Goal: Task Accomplishment & Management: Manage account settings

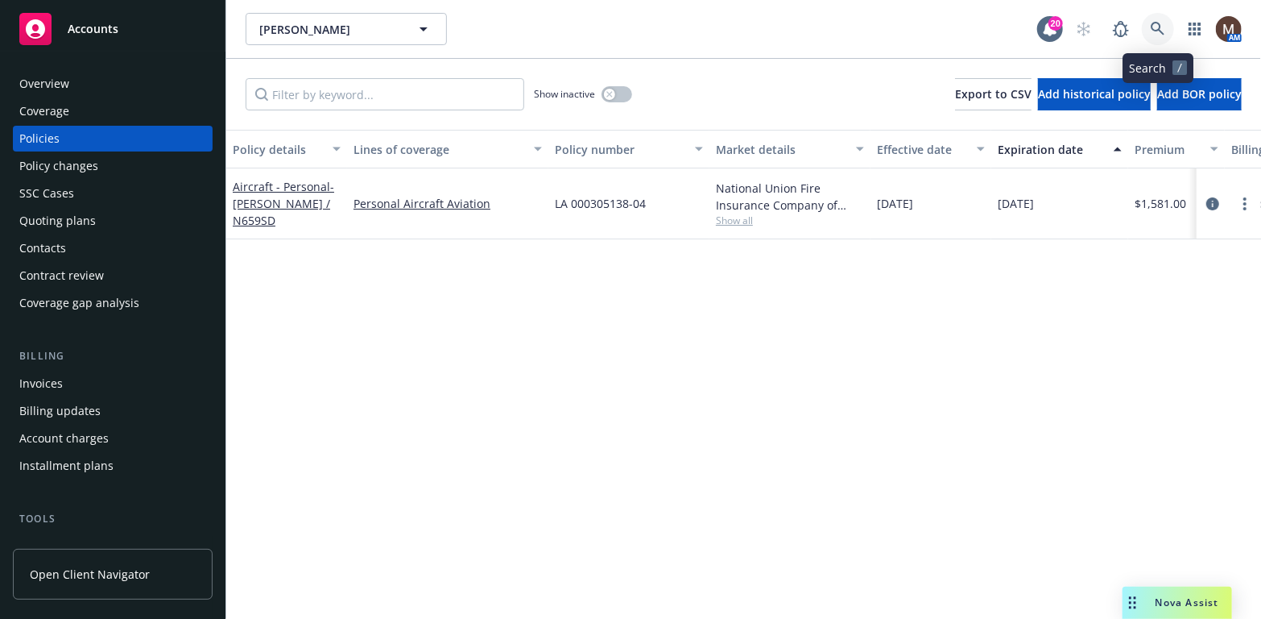
click at [1156, 19] on link at bounding box center [1158, 29] width 32 height 32
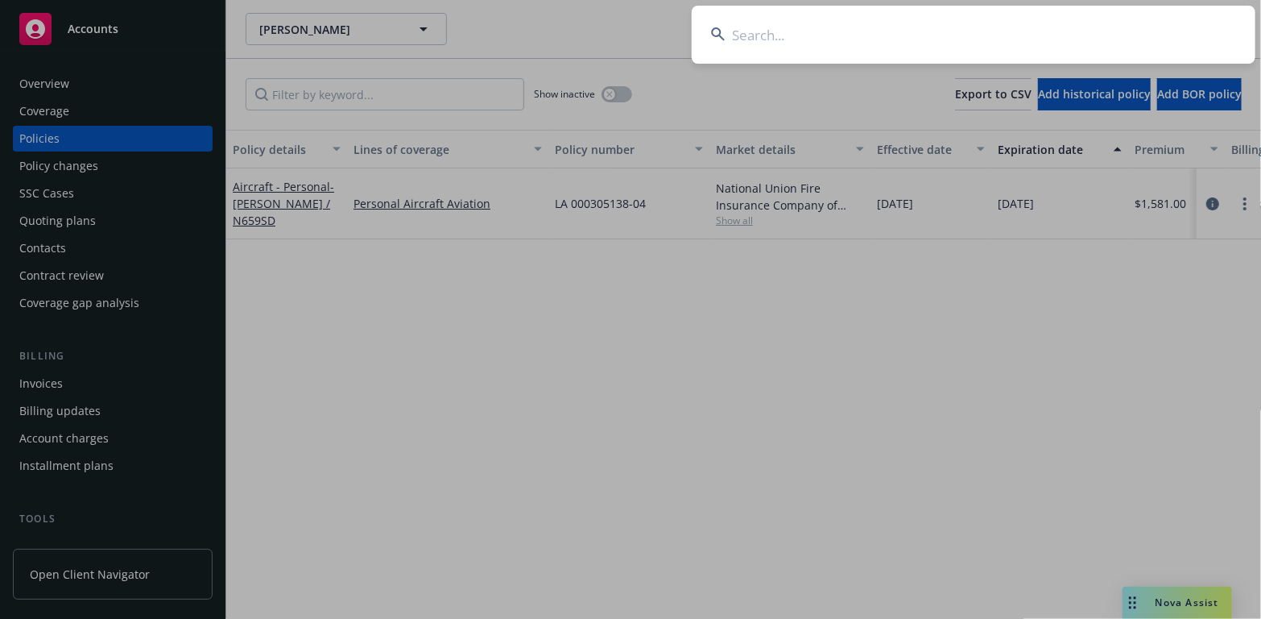
click at [750, 31] on input at bounding box center [974, 35] width 564 height 58
type input "w"
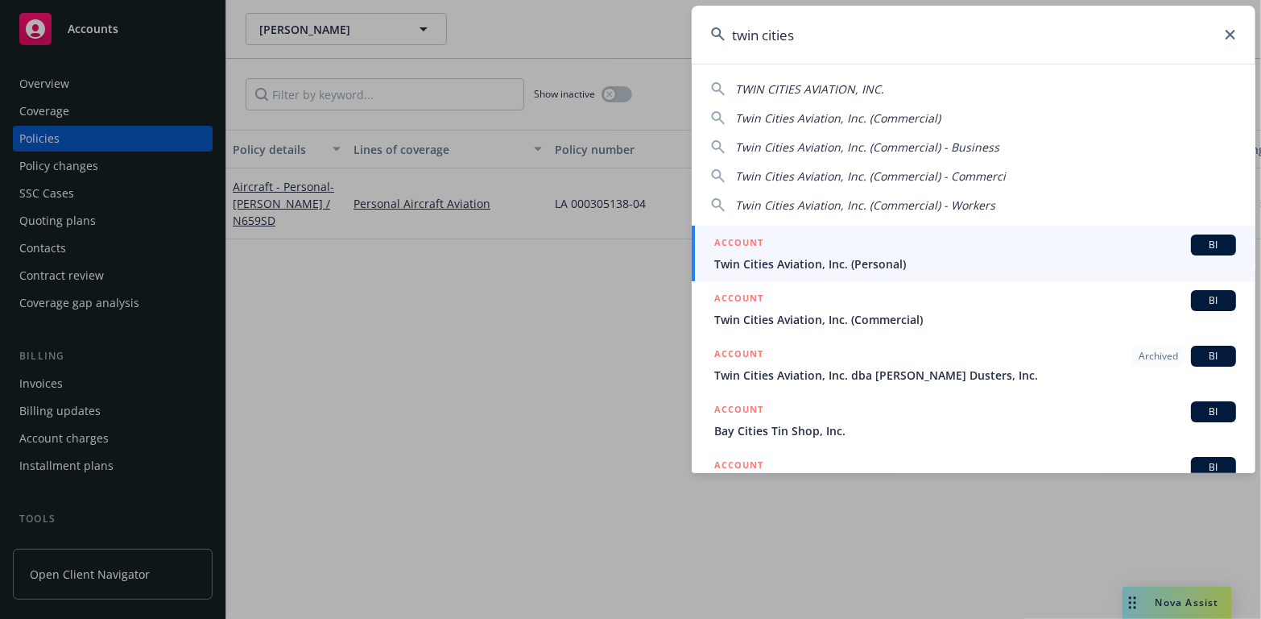
type input "twin cities"
click at [769, 261] on span "Twin Cities Aviation, Inc. (Personal)" at bounding box center [975, 263] width 522 height 17
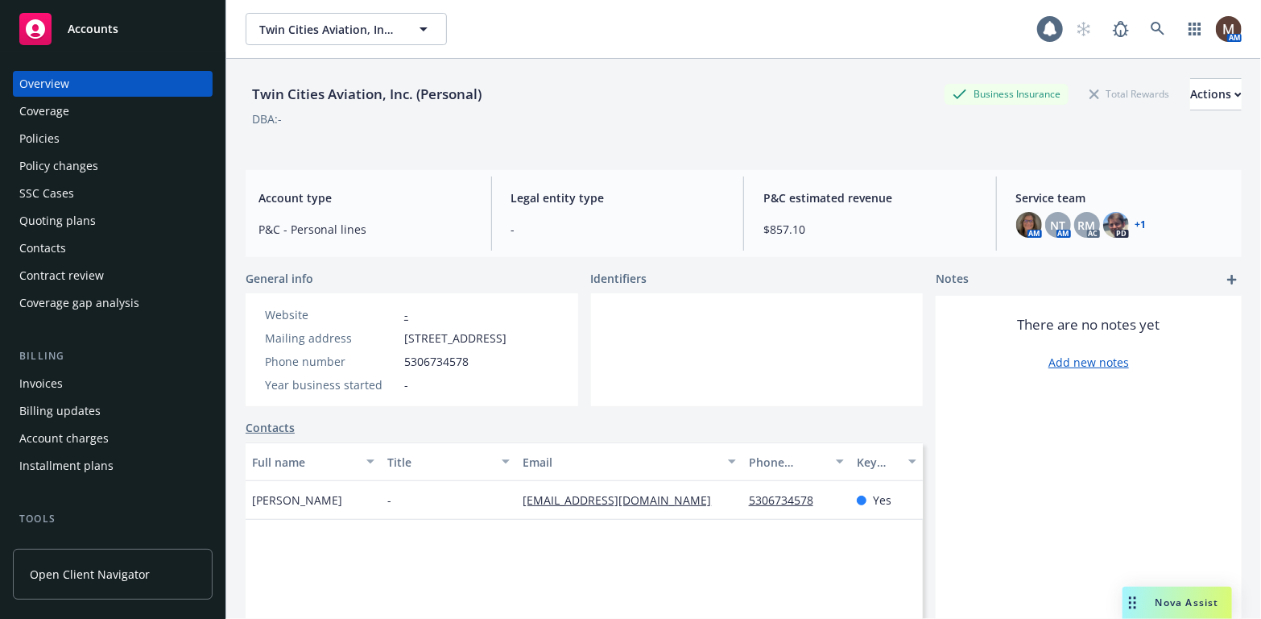
click at [43, 134] on div "Policies" at bounding box center [39, 139] width 40 height 26
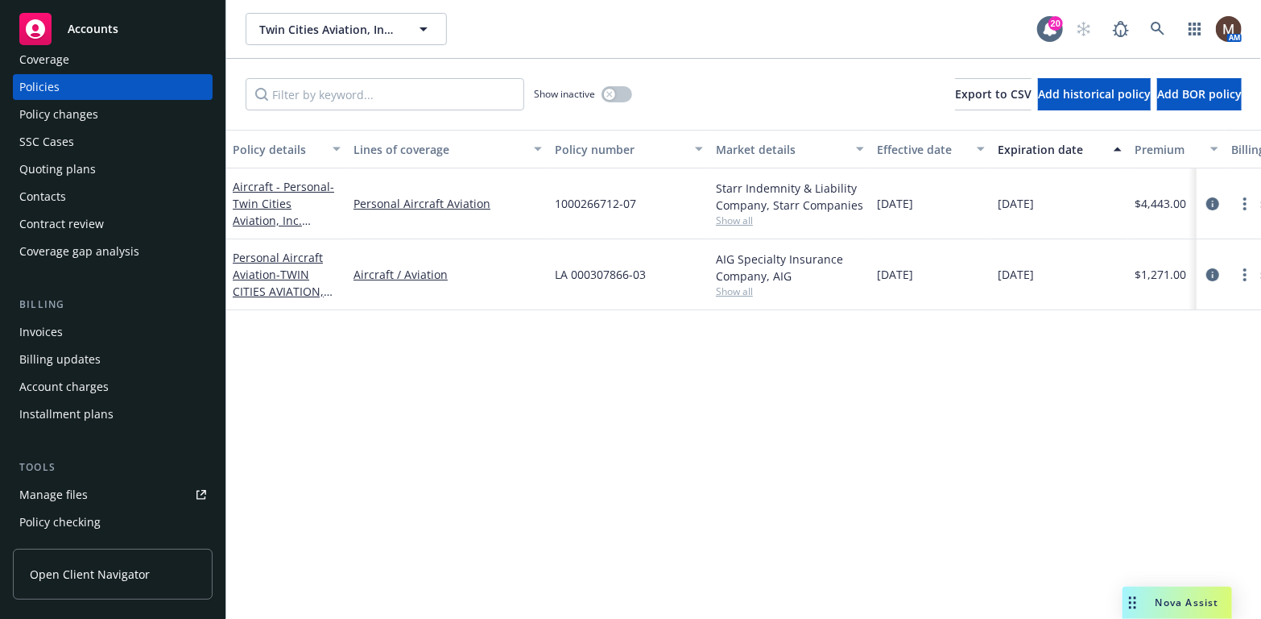
scroll to position [81, 0]
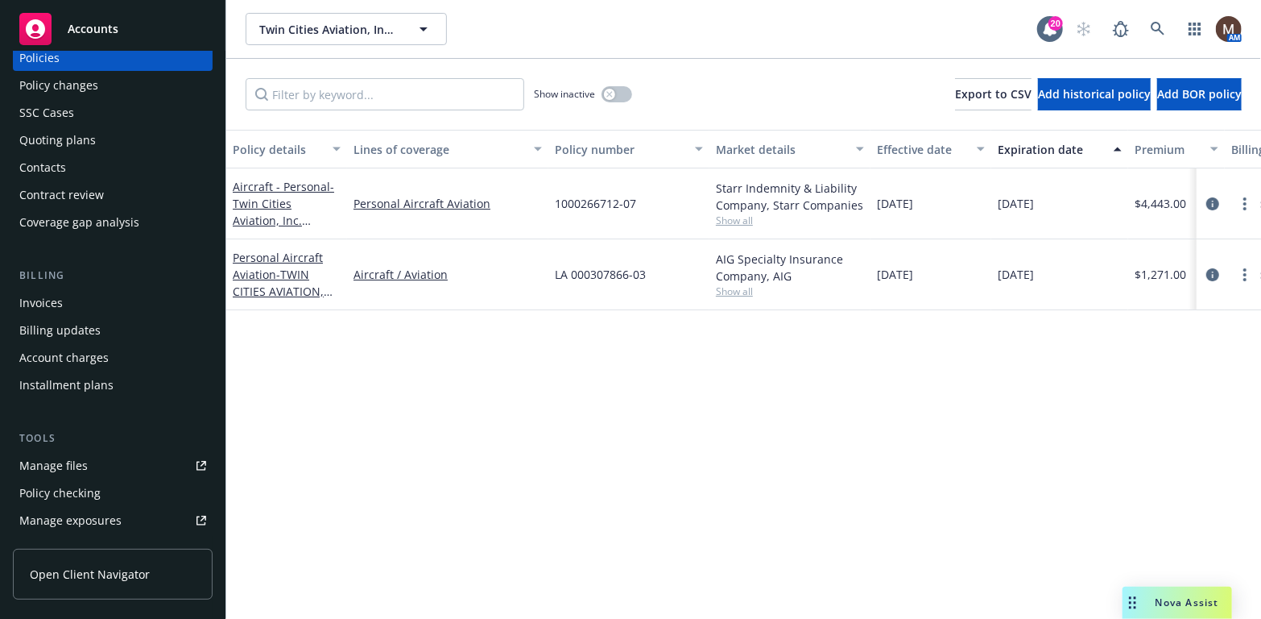
click at [89, 462] on link "Manage files" at bounding box center [113, 466] width 200 height 26
click at [86, 466] on link "Manage files" at bounding box center [113, 466] width 200 height 26
click at [1156, 23] on icon at bounding box center [1158, 29] width 14 height 14
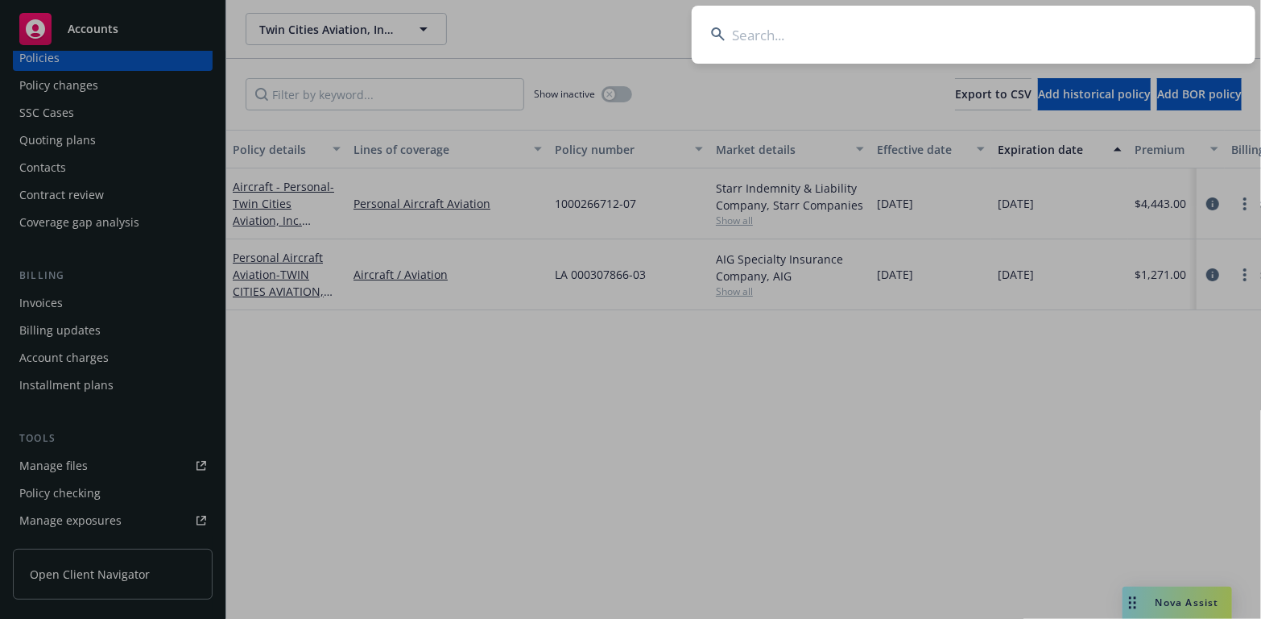
click at [740, 26] on input at bounding box center [974, 35] width 564 height 58
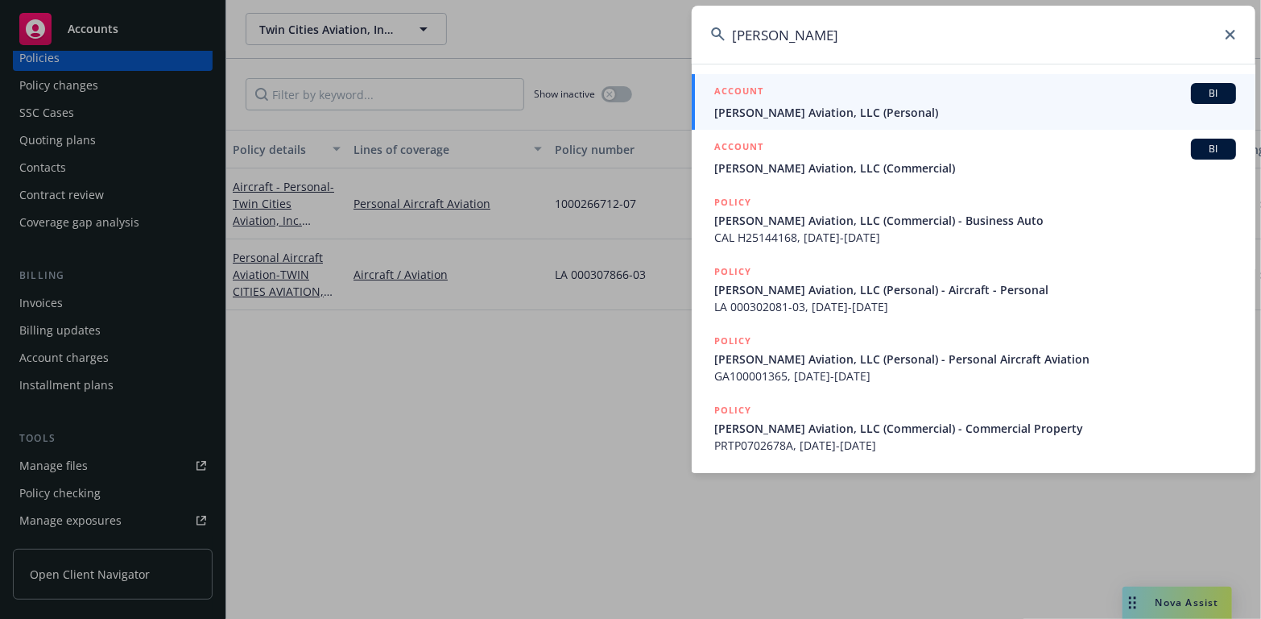
type input "Reginald michaud"
drag, startPoint x: 751, startPoint y: 110, endPoint x: 742, endPoint y: 110, distance: 8.9
click at [751, 110] on span "Regenald Michaud Aviation, LLC (Personal)" at bounding box center [975, 112] width 522 height 17
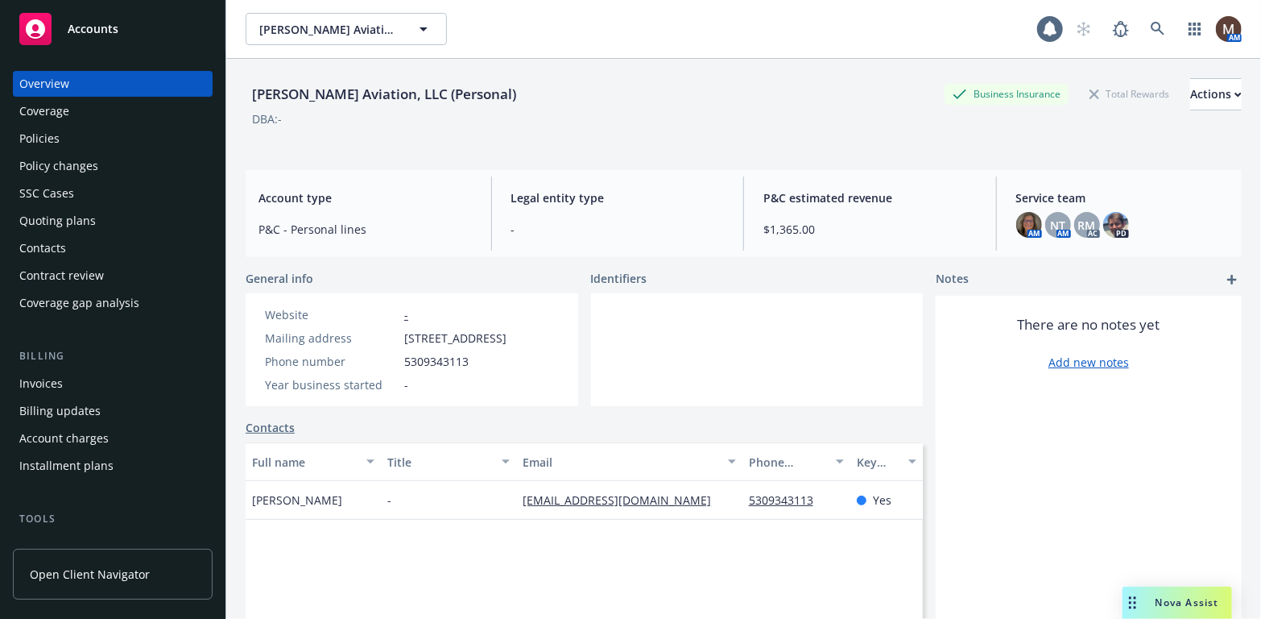
click at [52, 138] on div "Policies" at bounding box center [39, 139] width 40 height 26
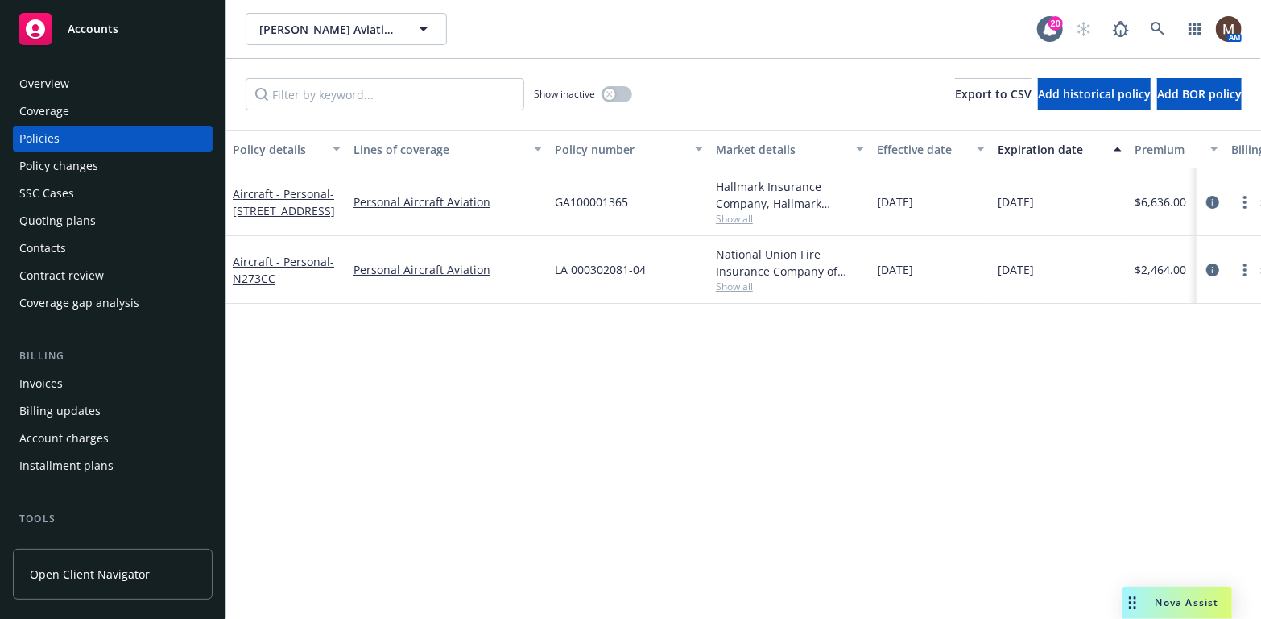
scroll to position [81, 0]
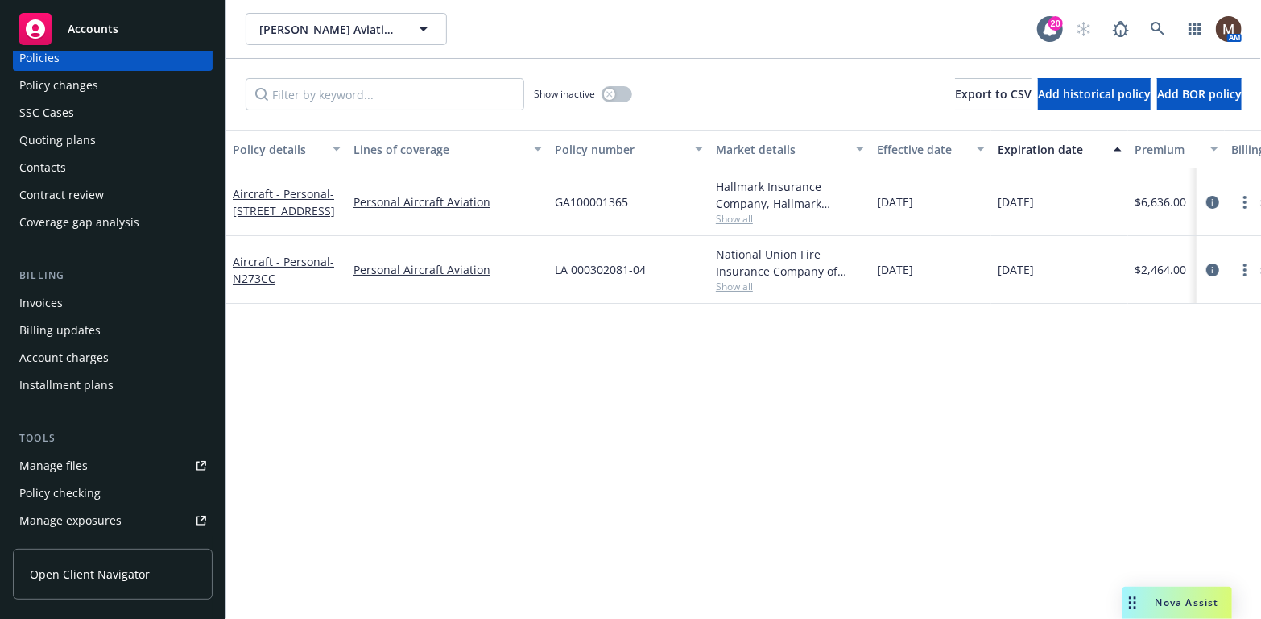
click at [76, 460] on div "Manage files" at bounding box center [53, 466] width 68 height 26
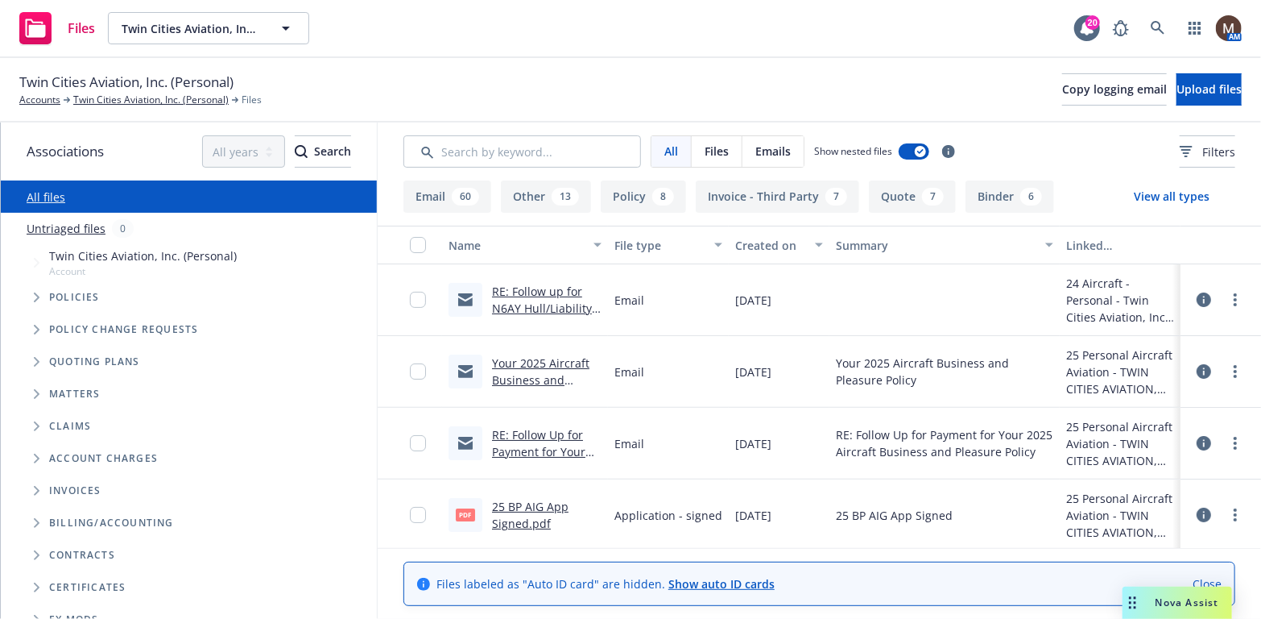
click at [549, 288] on link "RE: Follow up for N6AY Hull/Liability Renewal – Request for Updates" at bounding box center [543, 316] width 102 height 66
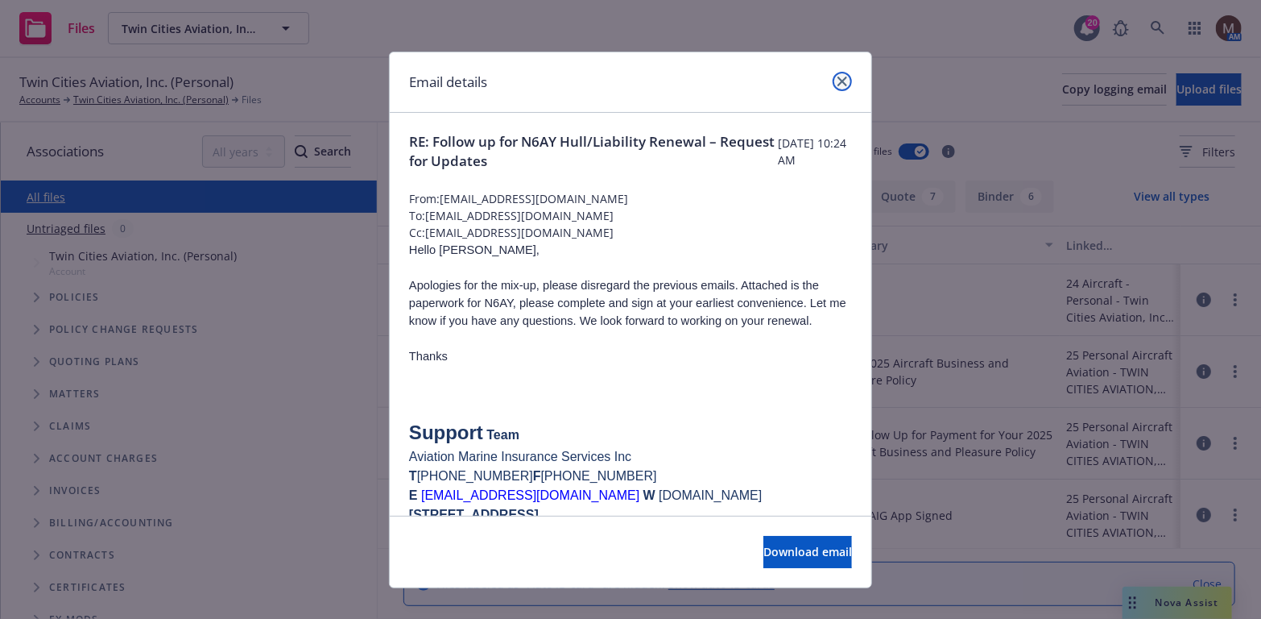
click at [838, 79] on icon "close" at bounding box center [843, 82] width 10 height 10
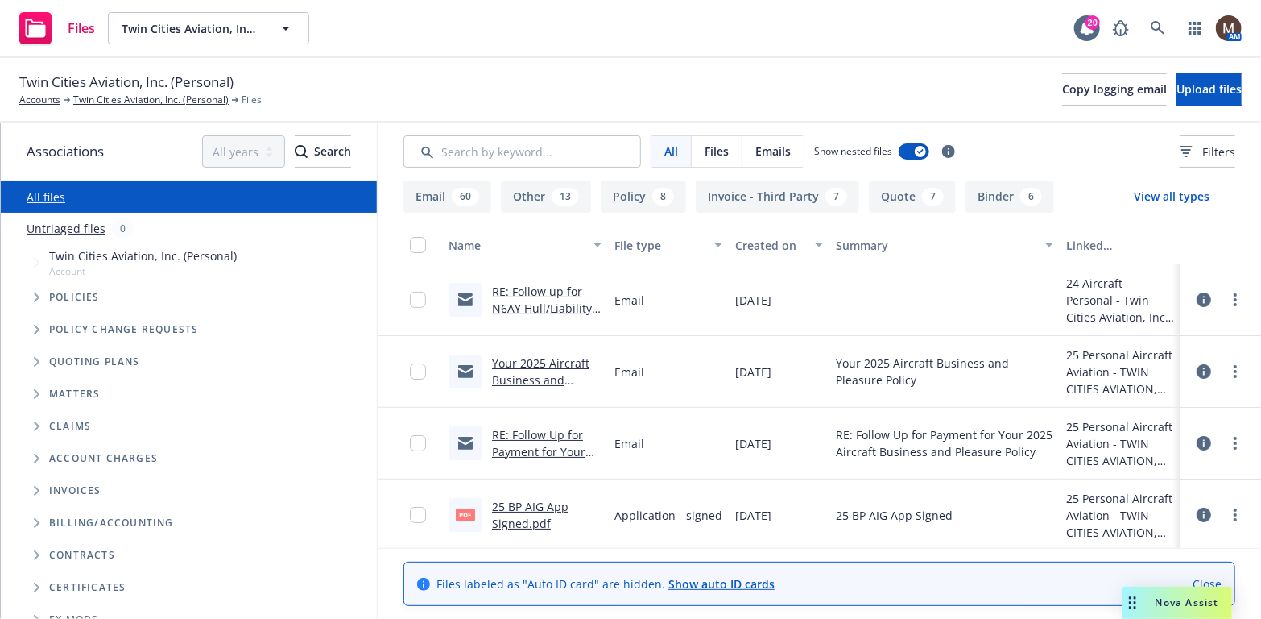
scroll to position [81, 0]
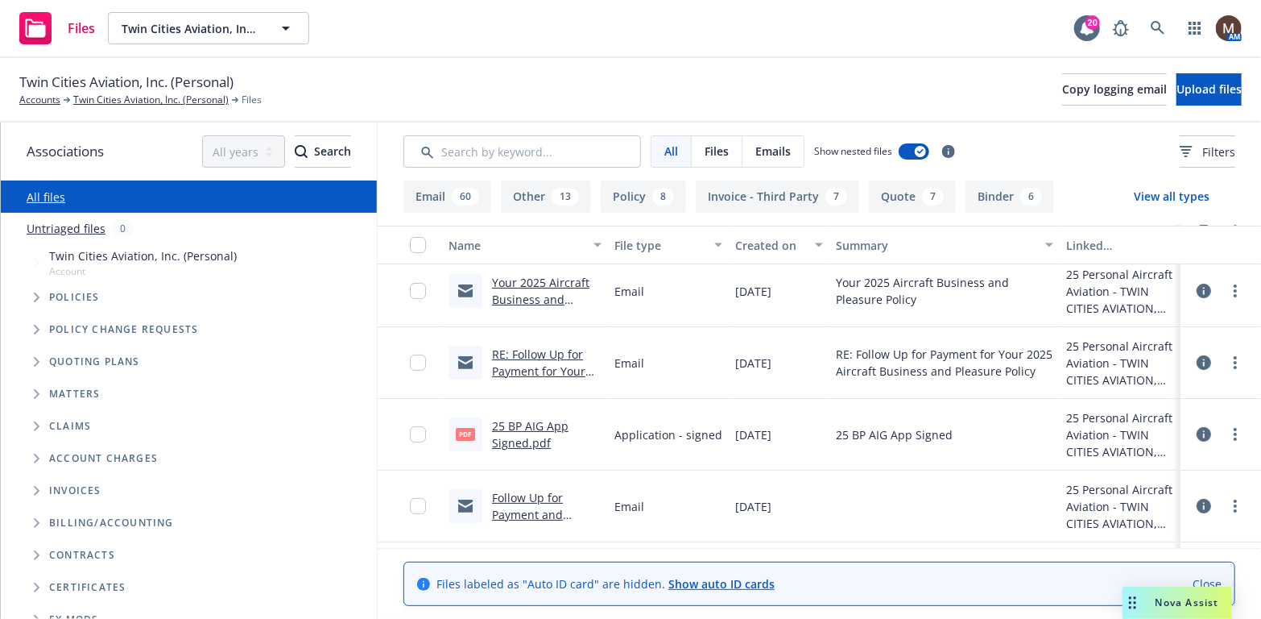
click at [540, 424] on link "25 BP AIG App Signed.pdf" at bounding box center [530, 434] width 77 height 32
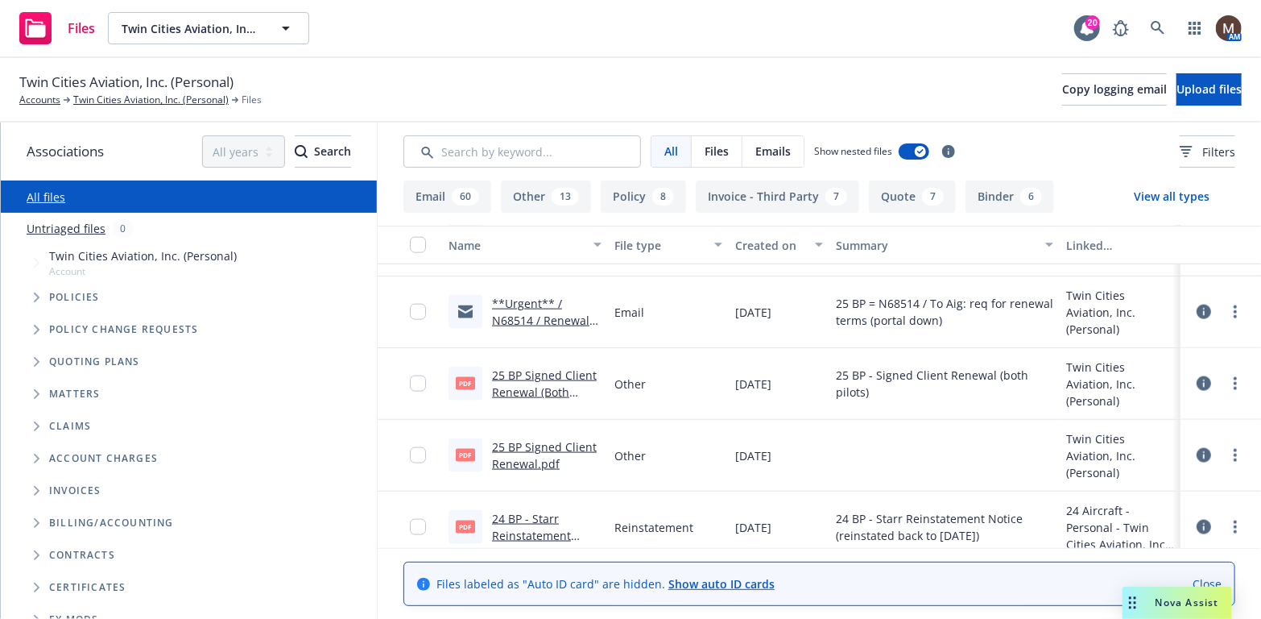
scroll to position [1127, 0]
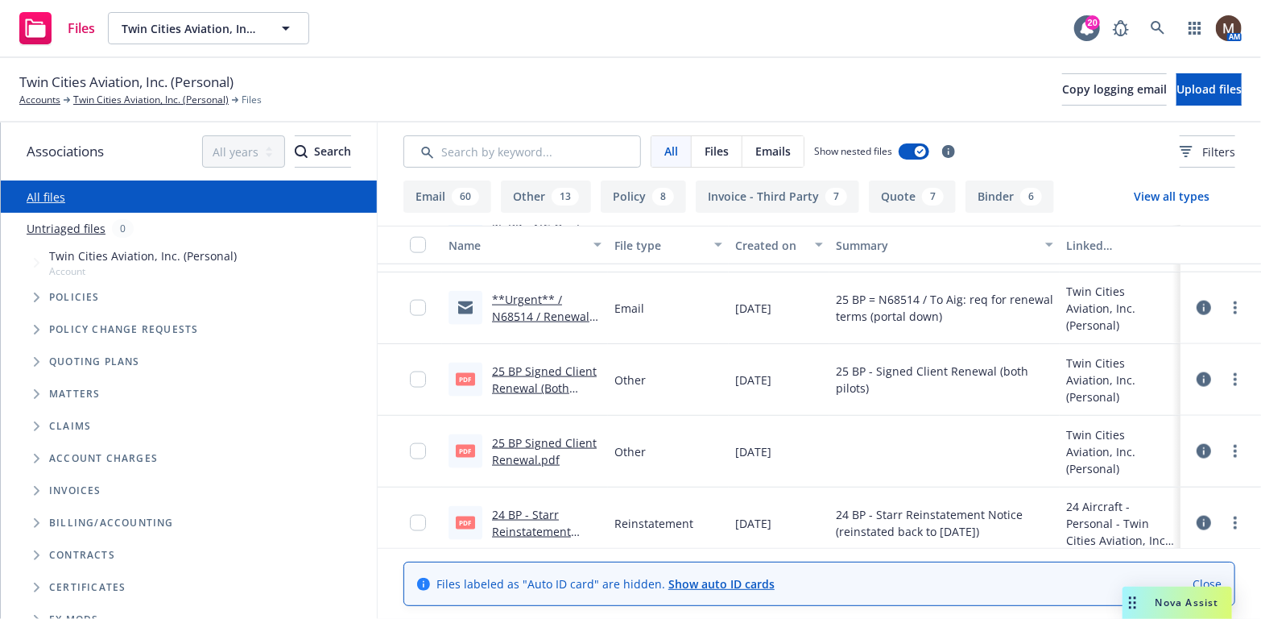
click at [520, 368] on link "25 BP Signed Client Renewal (Both Pilots).pdf" at bounding box center [544, 387] width 105 height 49
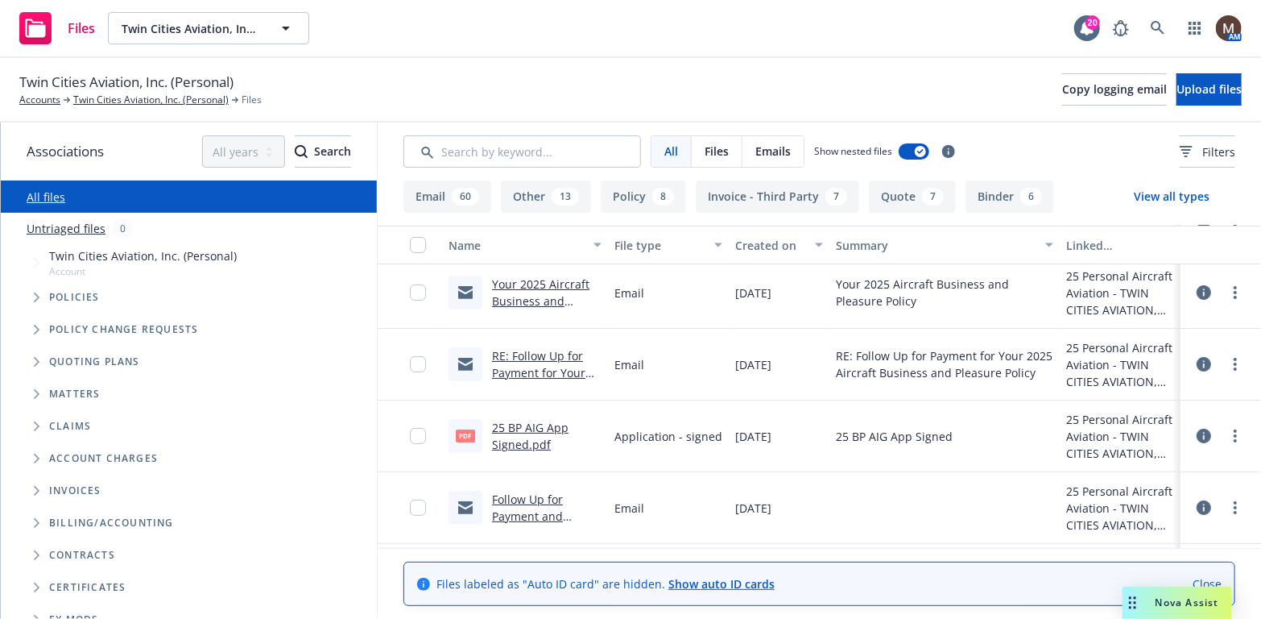
scroll to position [0, 0]
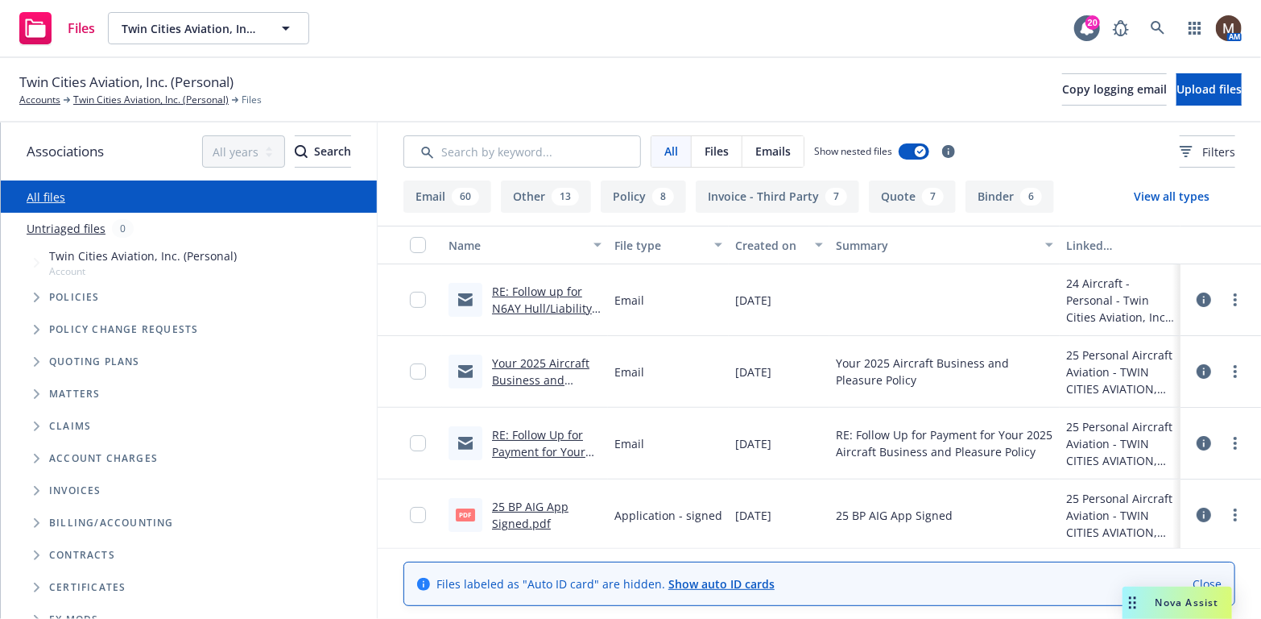
click at [521, 502] on link "25 BP AIG App Signed.pdf" at bounding box center [530, 515] width 77 height 32
click at [164, 97] on link "Twin Cities Aviation, Inc. (Personal)" at bounding box center [150, 100] width 155 height 14
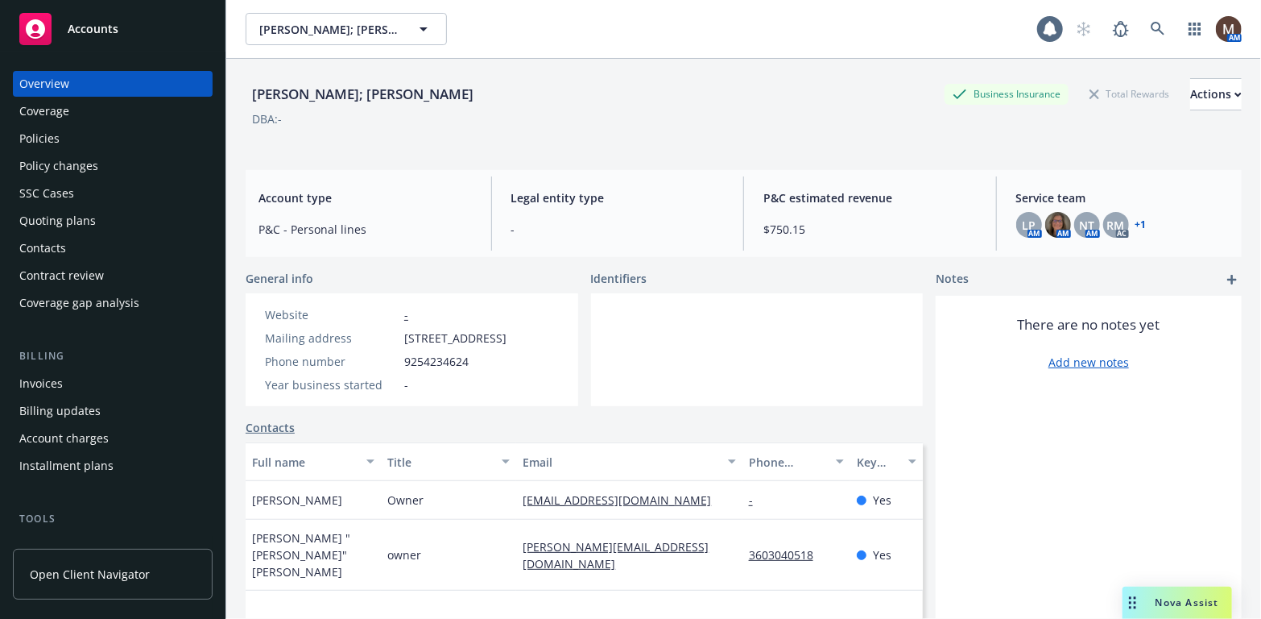
click at [51, 134] on div "Policies" at bounding box center [39, 139] width 40 height 26
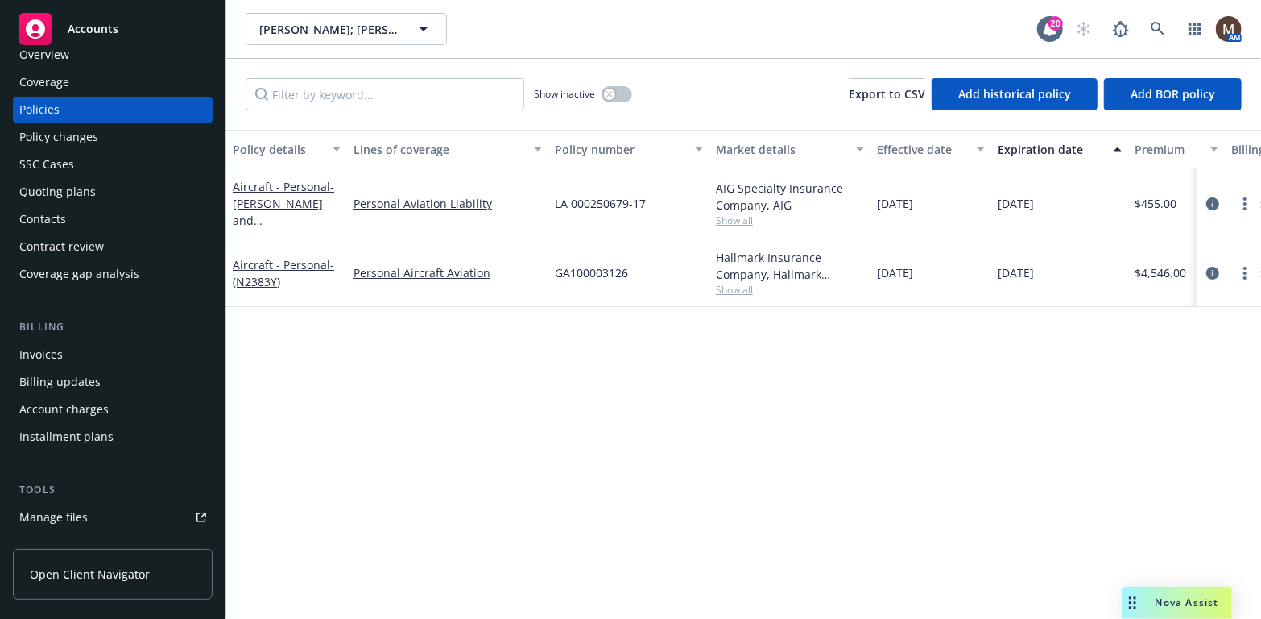
scroll to position [81, 0]
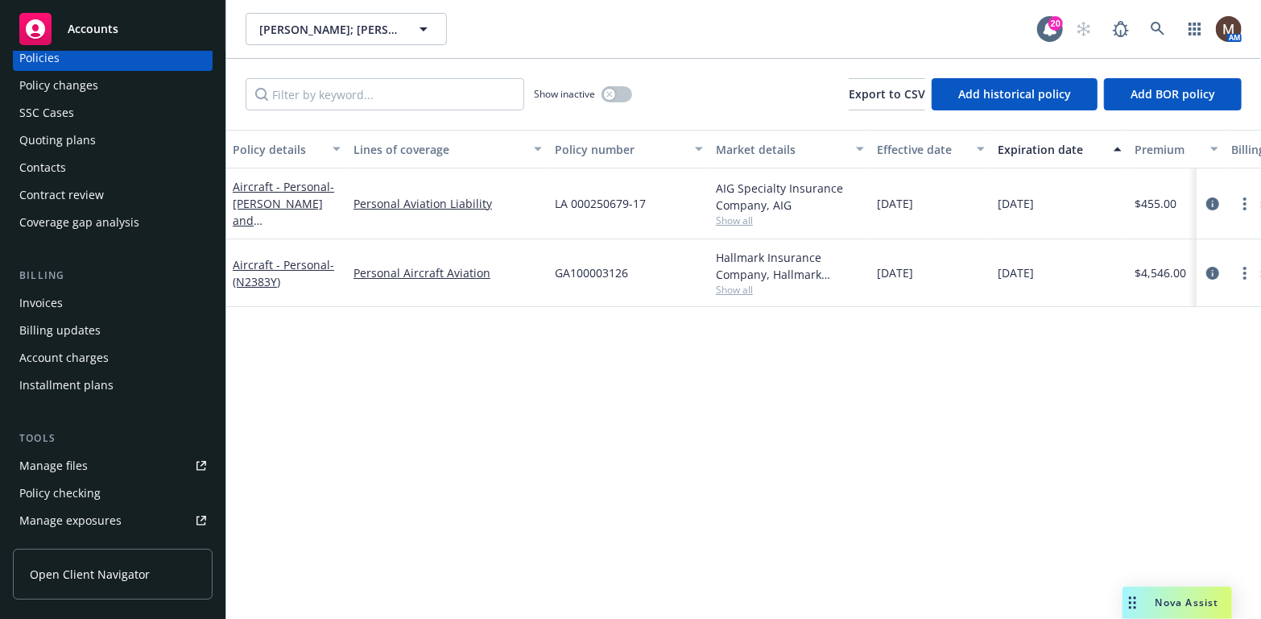
click at [72, 460] on div "Manage files" at bounding box center [53, 466] width 68 height 26
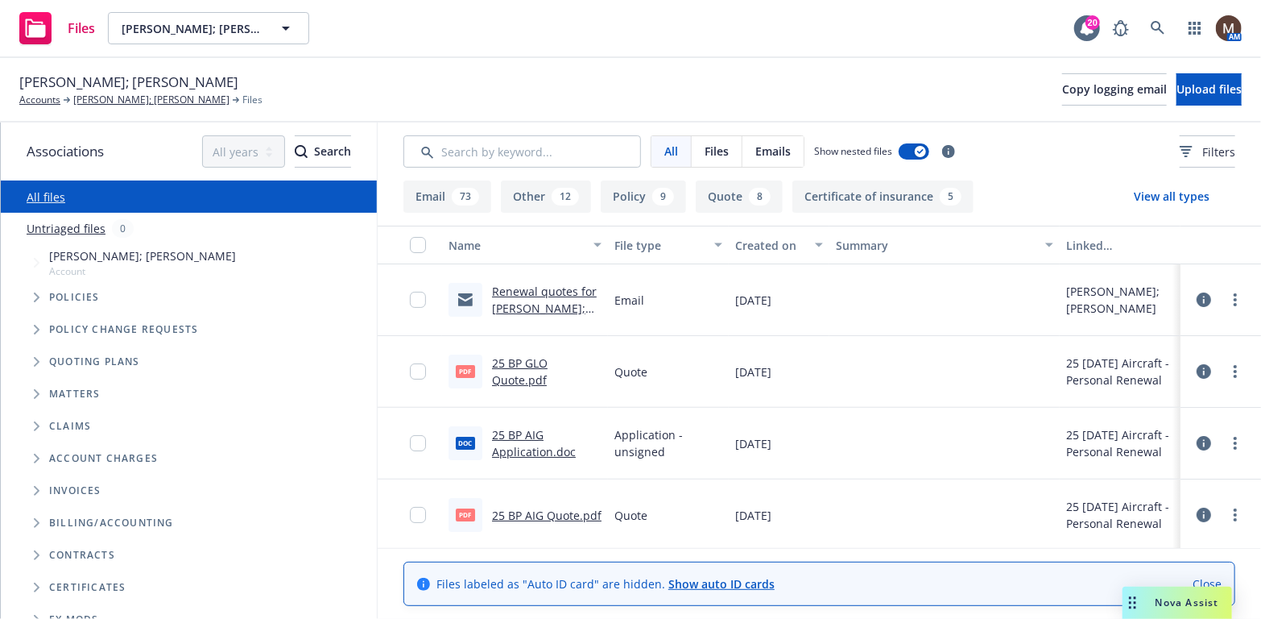
click at [552, 511] on link "25 BP AIG Quote.pdf" at bounding box center [547, 514] width 110 height 15
click at [125, 96] on link "Stanley K. Ault; Robert Kuklo" at bounding box center [151, 100] width 156 height 14
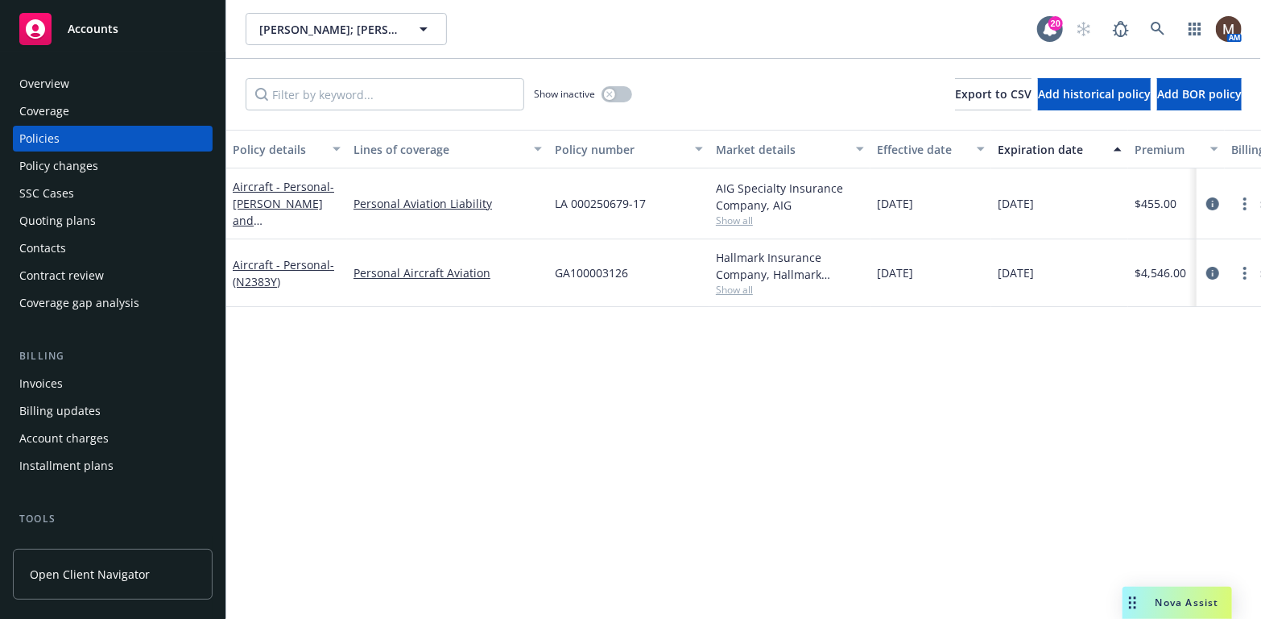
scroll to position [161, 0]
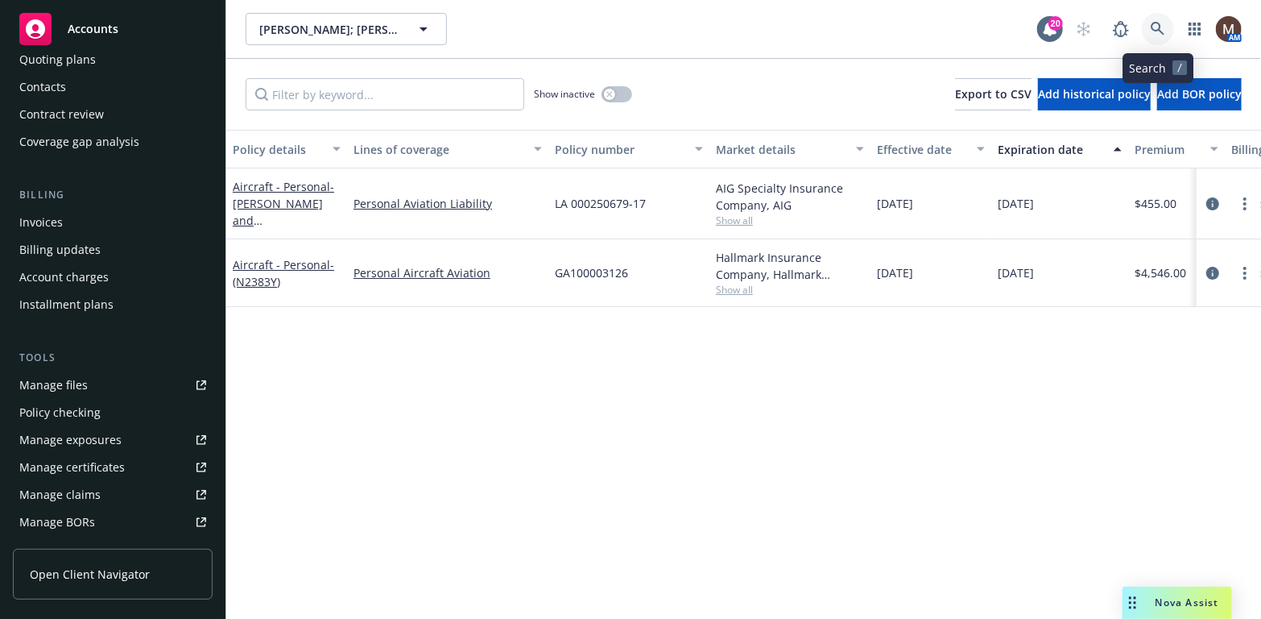
click at [1156, 24] on icon at bounding box center [1158, 29] width 14 height 14
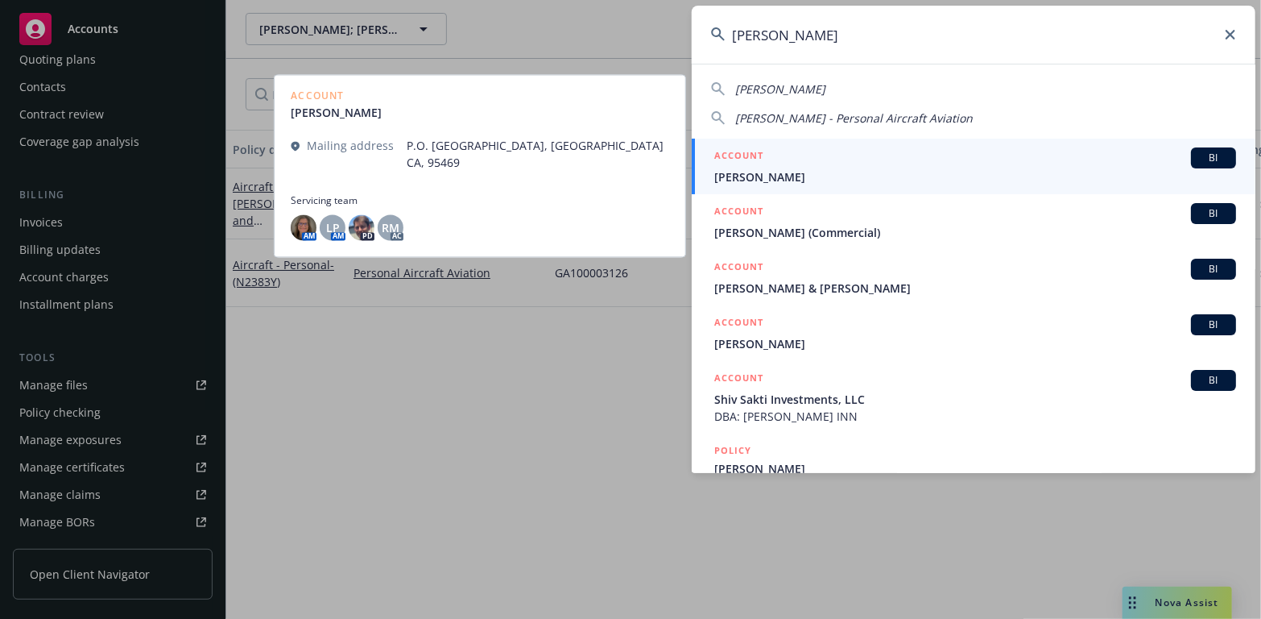
type input "[PERSON_NAME]"
click at [738, 174] on span "[PERSON_NAME]" at bounding box center [975, 176] width 522 height 17
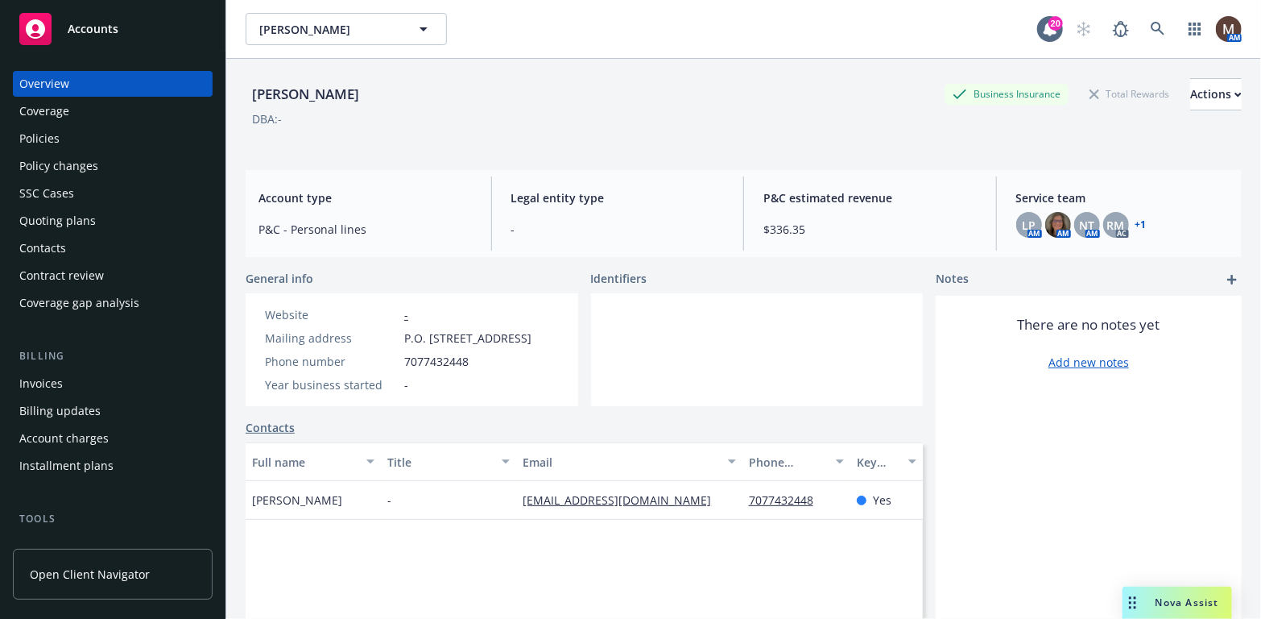
click at [71, 134] on div "Policies" at bounding box center [112, 139] width 187 height 26
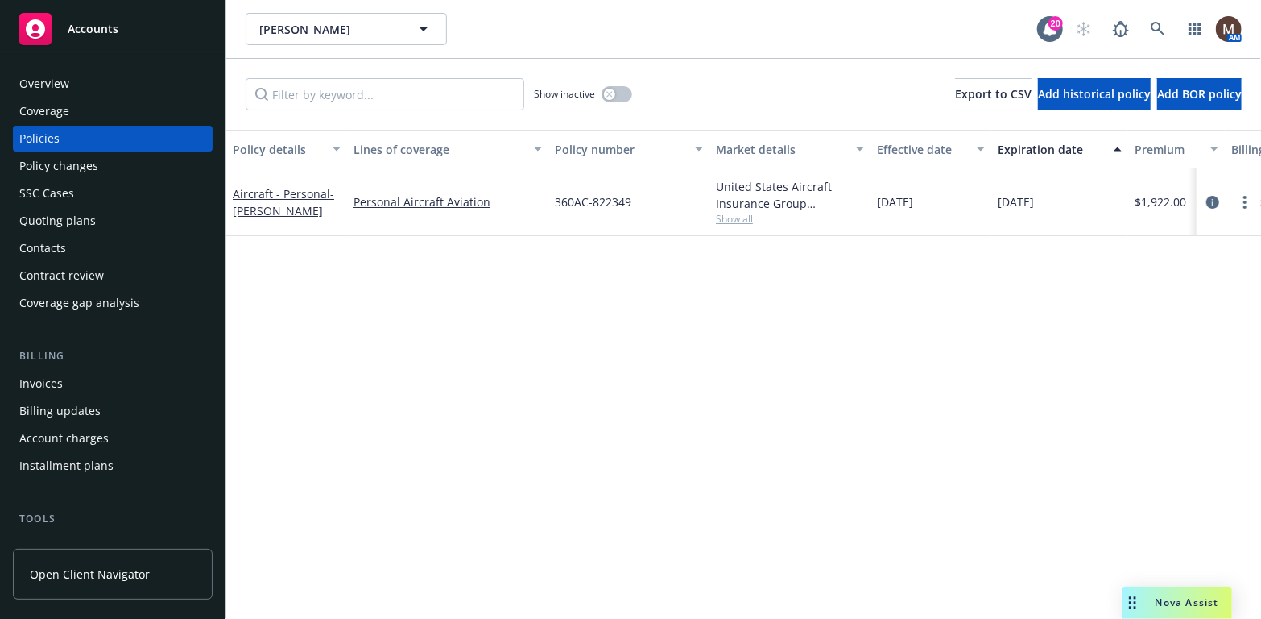
scroll to position [81, 0]
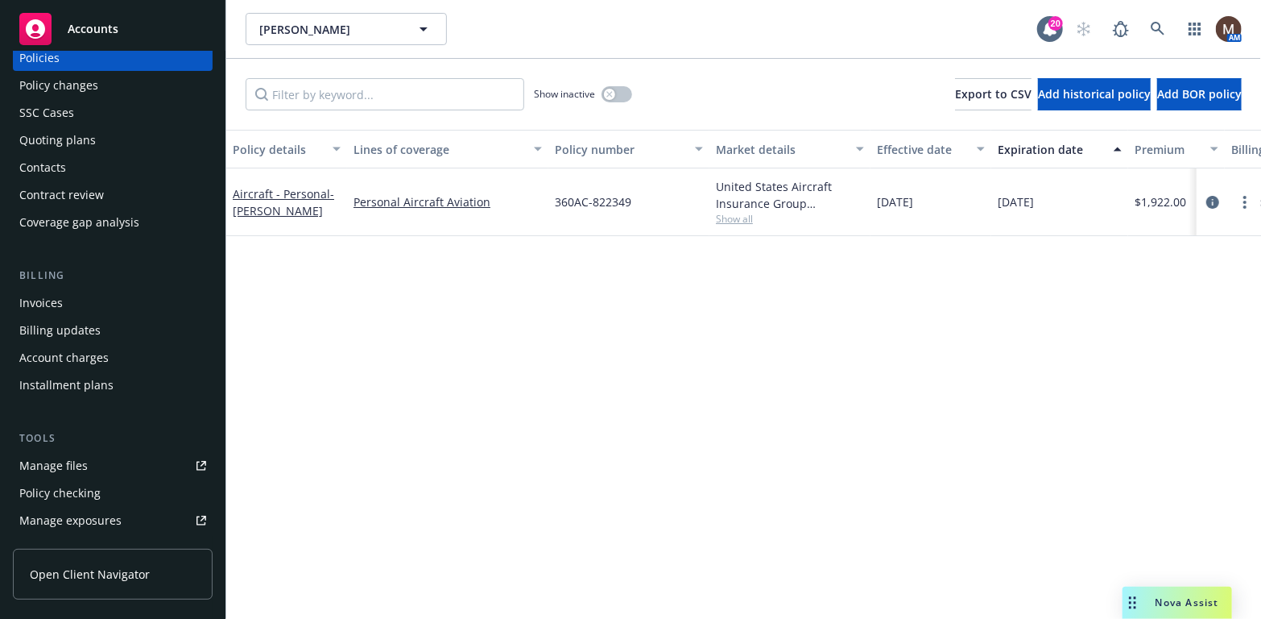
click at [74, 462] on div "Manage files" at bounding box center [53, 466] width 68 height 26
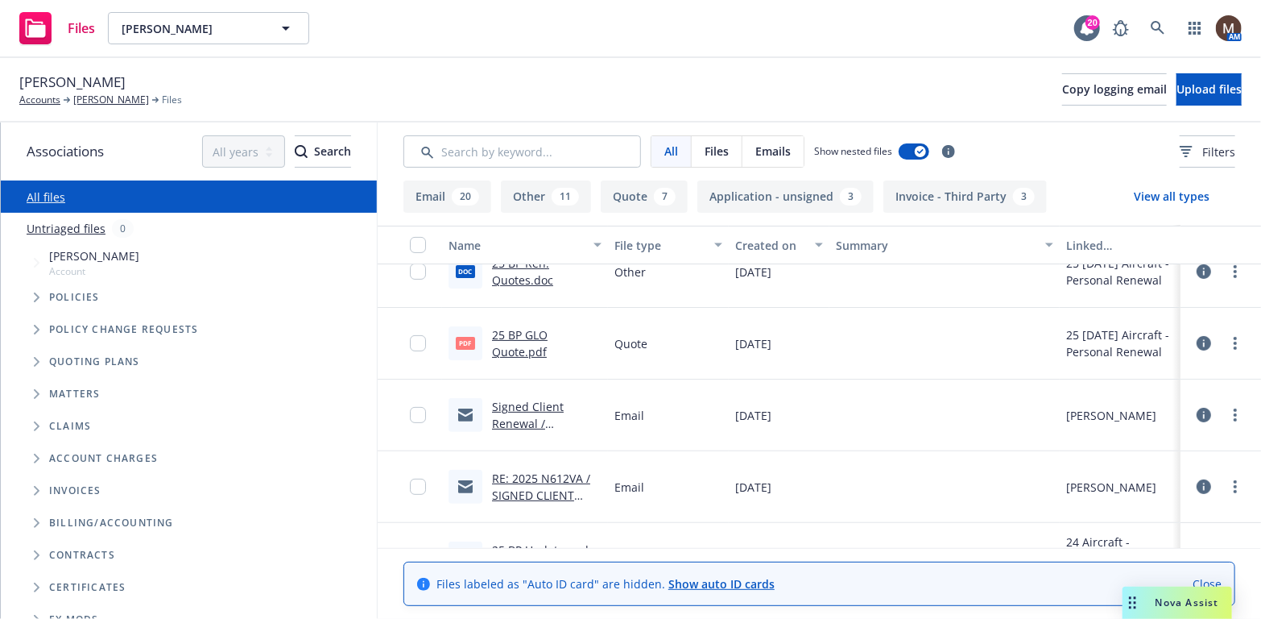
scroll to position [322, 0]
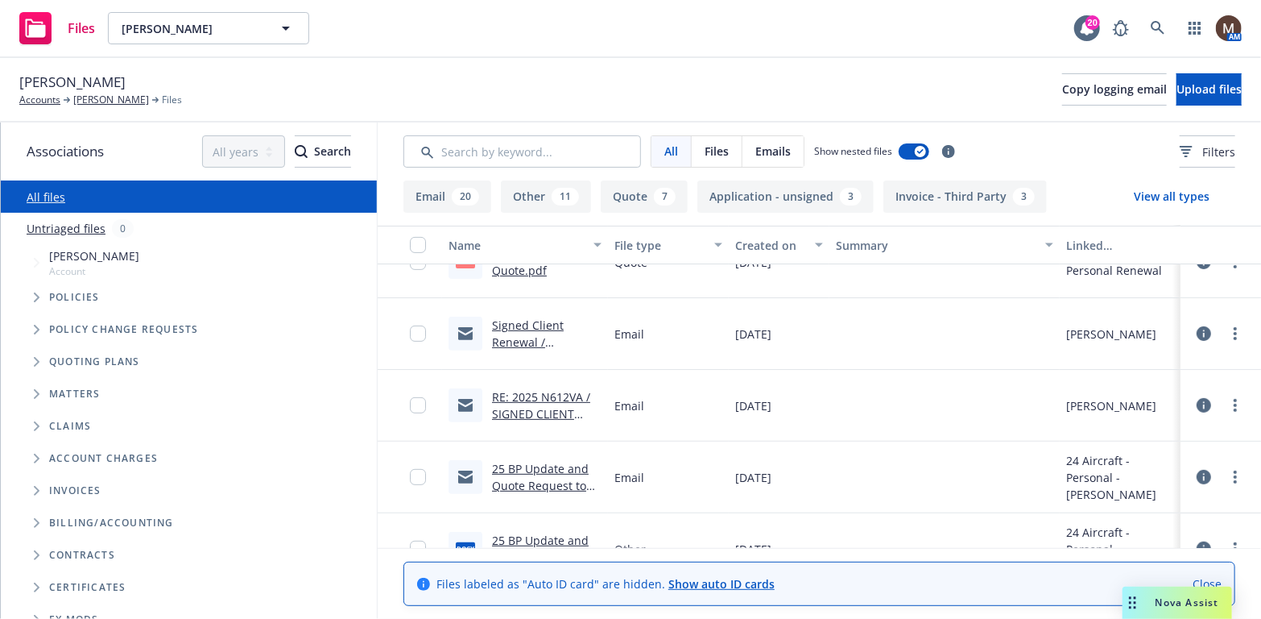
click at [560, 391] on link "RE: 2025 N612VA / SIGNED CLIENT RENEWAL / Lee Boatright" at bounding box center [541, 422] width 98 height 66
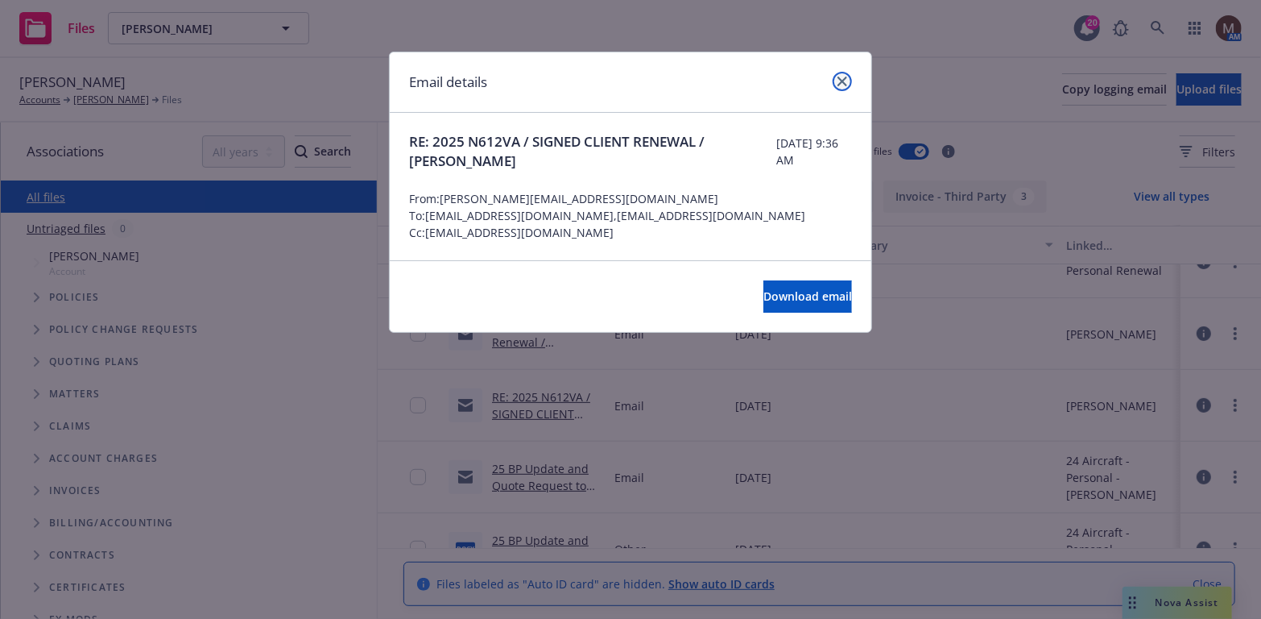
click at [838, 77] on icon "close" at bounding box center [843, 82] width 10 height 10
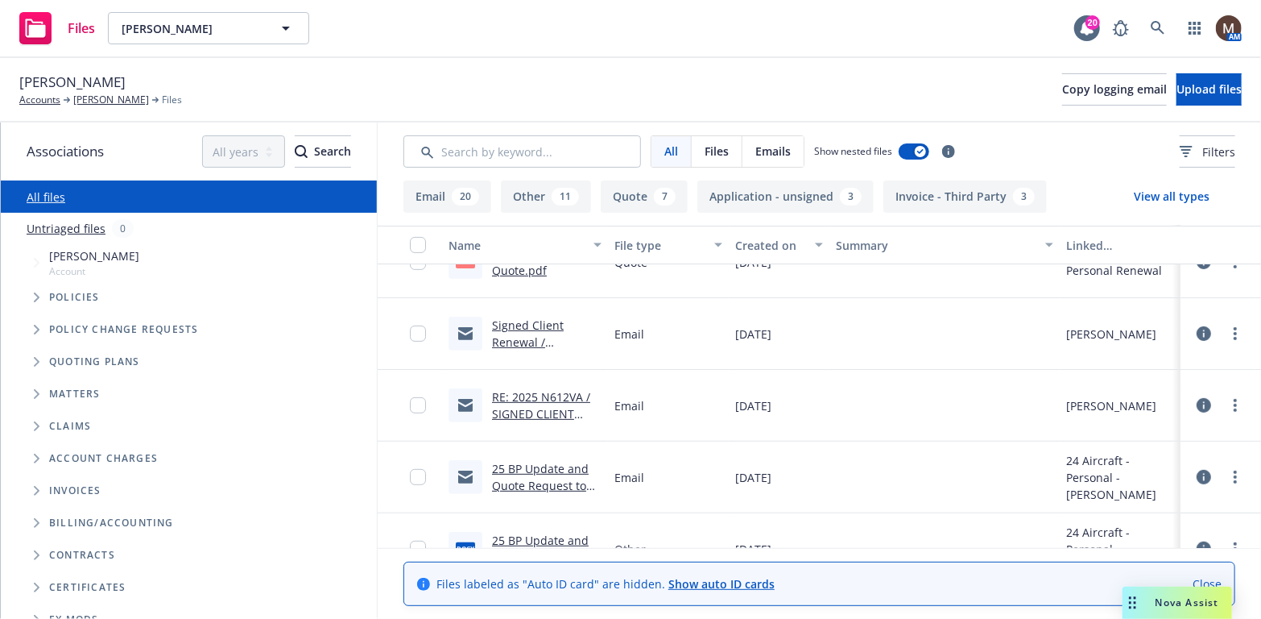
click at [522, 325] on link "Signed Client Renewal / Lee Boatright / 10.26.2025" at bounding box center [540, 350] width 97 height 66
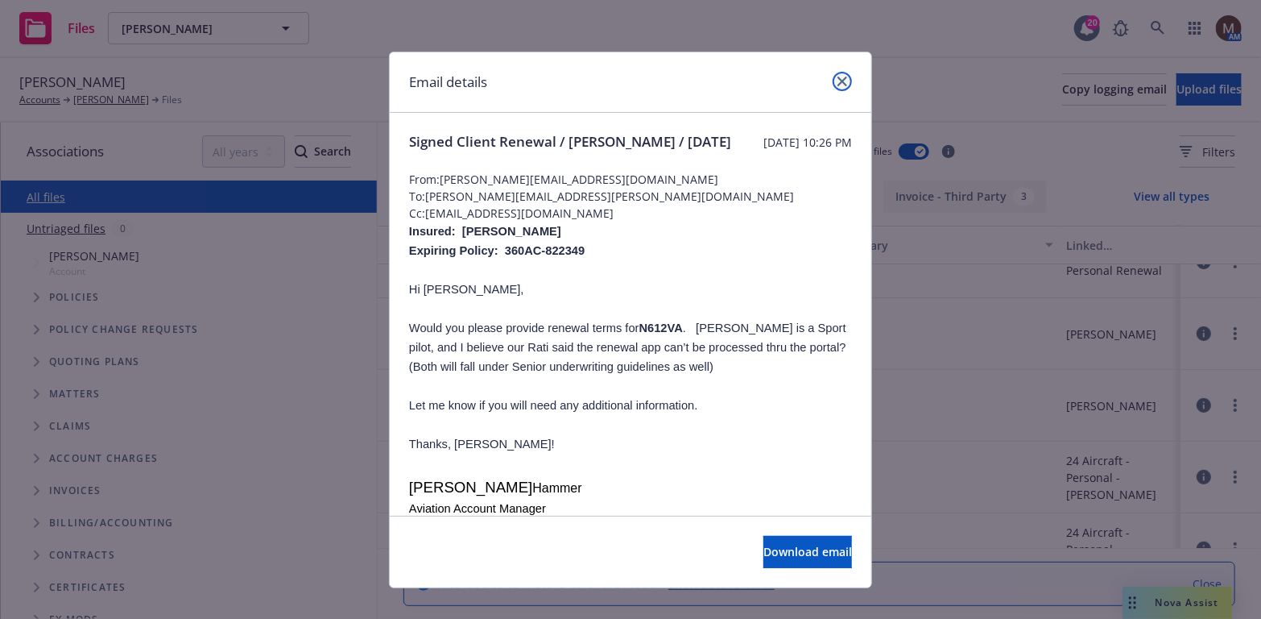
click at [838, 77] on icon "close" at bounding box center [843, 82] width 10 height 10
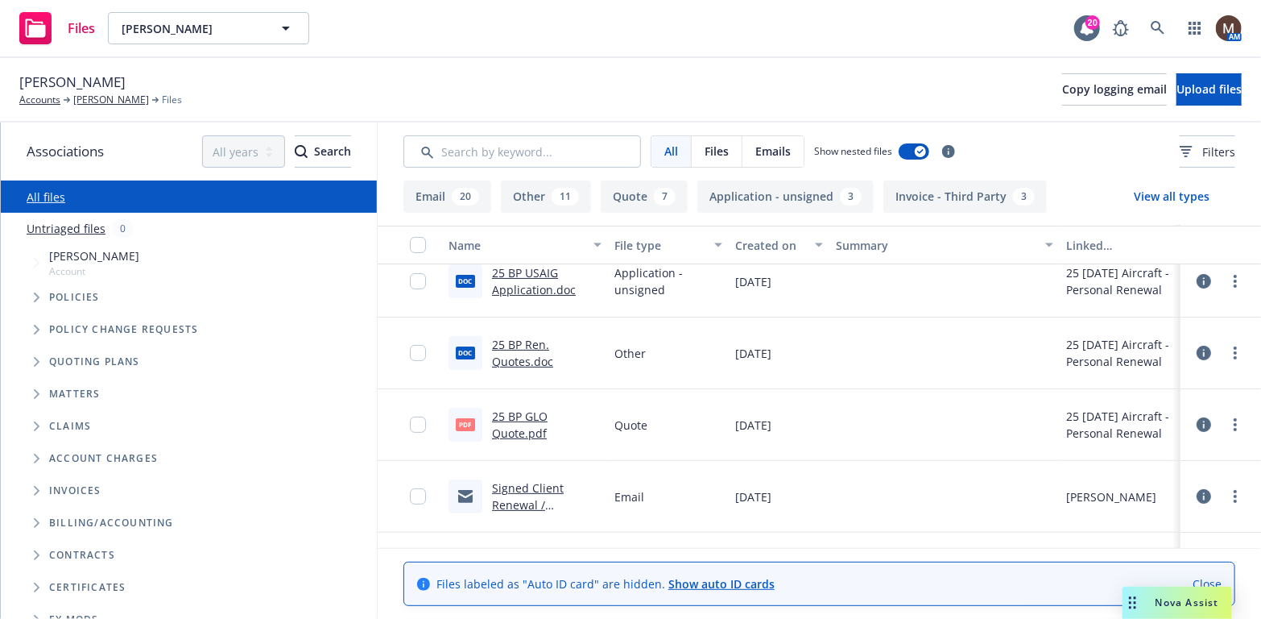
scroll to position [242, 0]
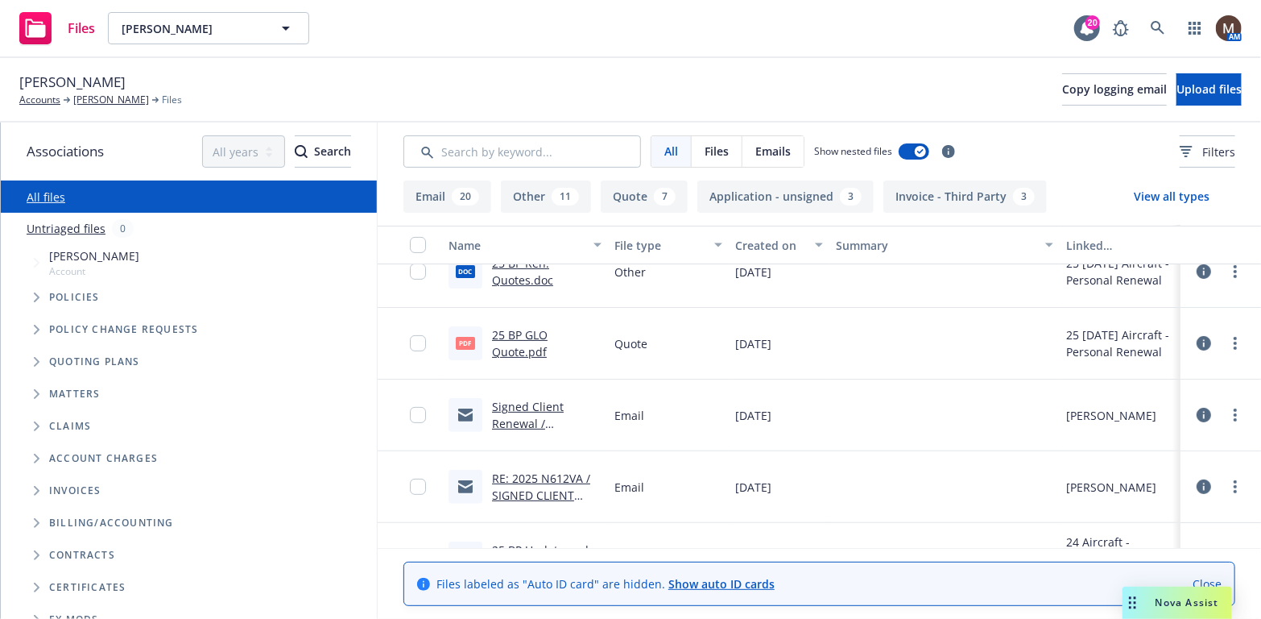
click at [537, 401] on link "Signed Client Renewal / Lee Boatright / 10.26.2025" at bounding box center [540, 432] width 97 height 66
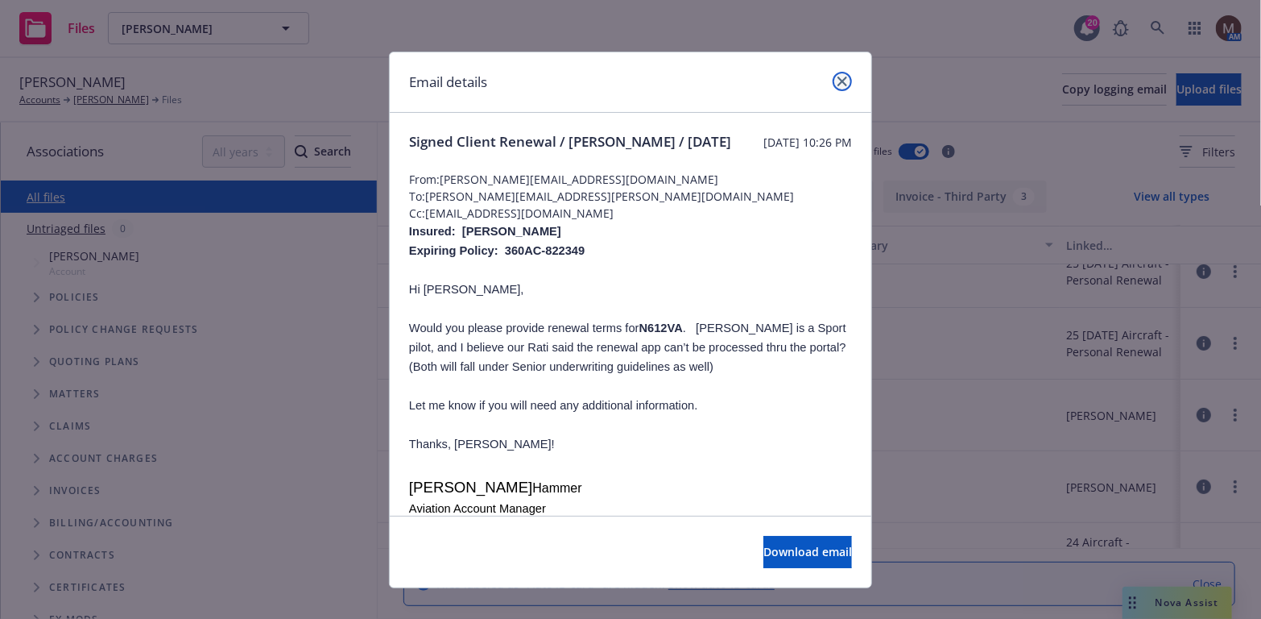
click at [839, 82] on icon "close" at bounding box center [843, 82] width 10 height 10
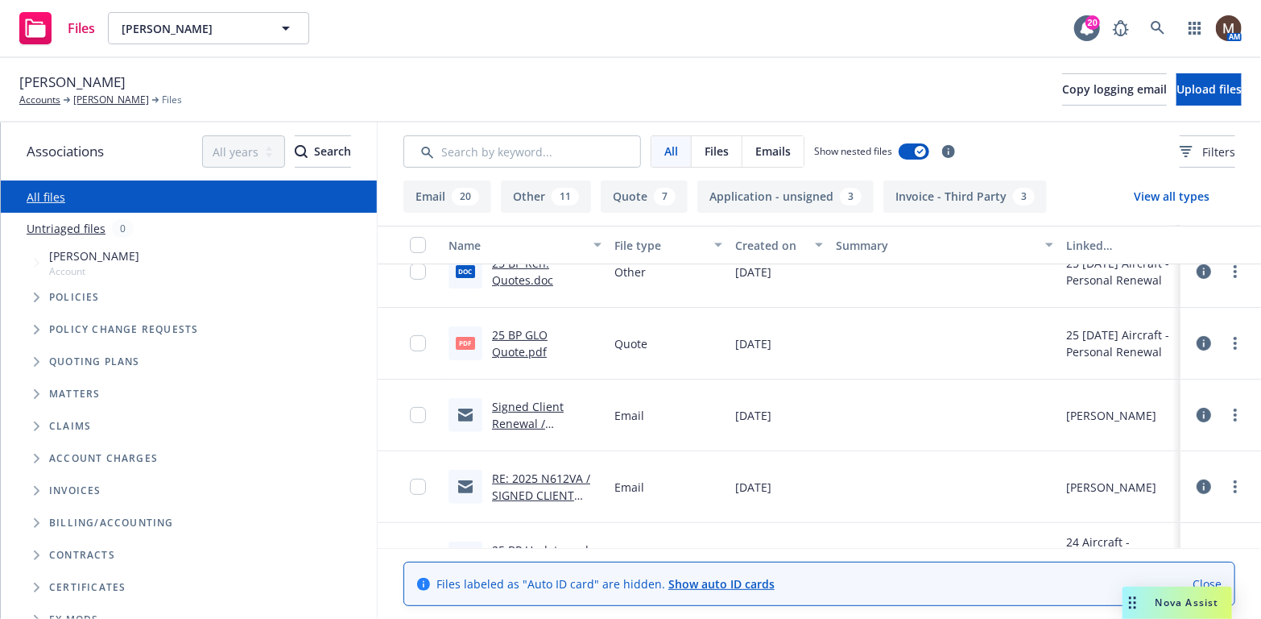
click at [530, 402] on link "Signed Client Renewal / Lee Boatright / 10.26.2025" at bounding box center [540, 432] width 97 height 66
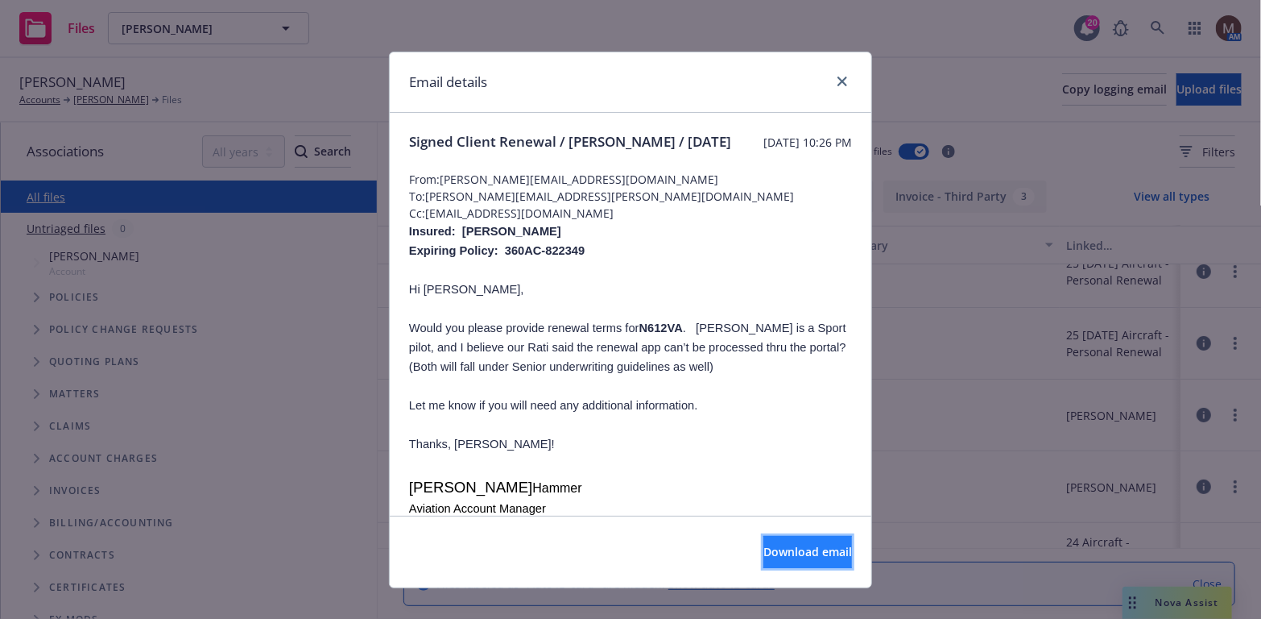
click at [767, 545] on span "Download email" at bounding box center [807, 551] width 89 height 15
click at [838, 78] on icon "close" at bounding box center [843, 82] width 10 height 10
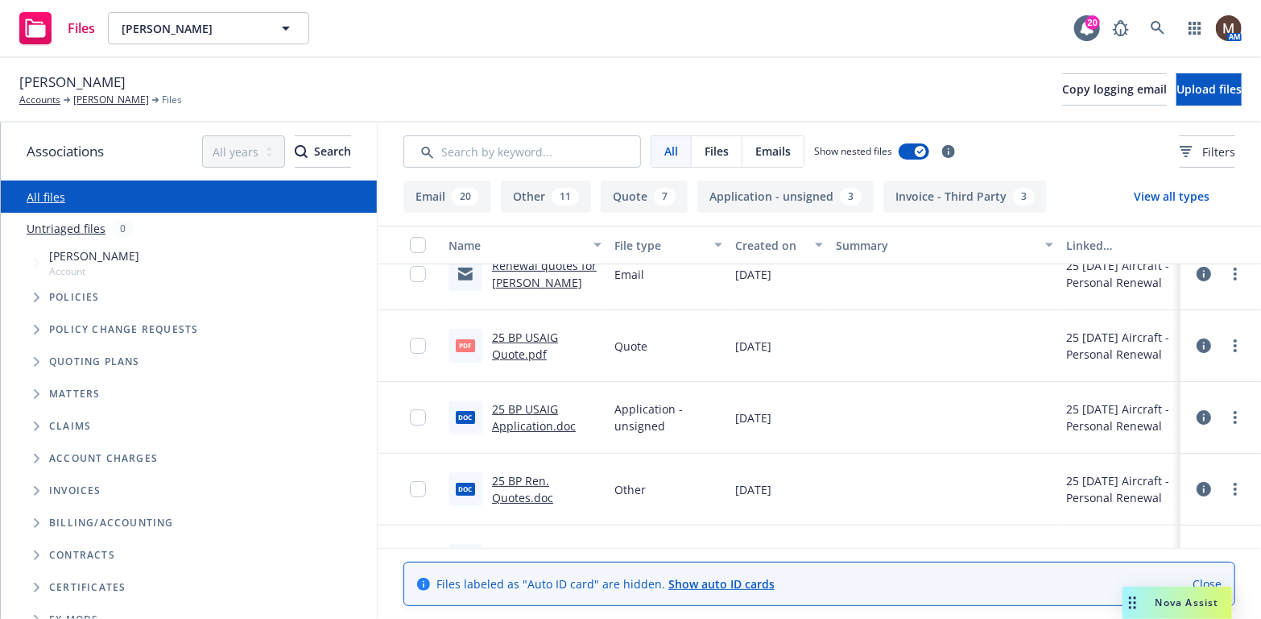
scroll to position [0, 0]
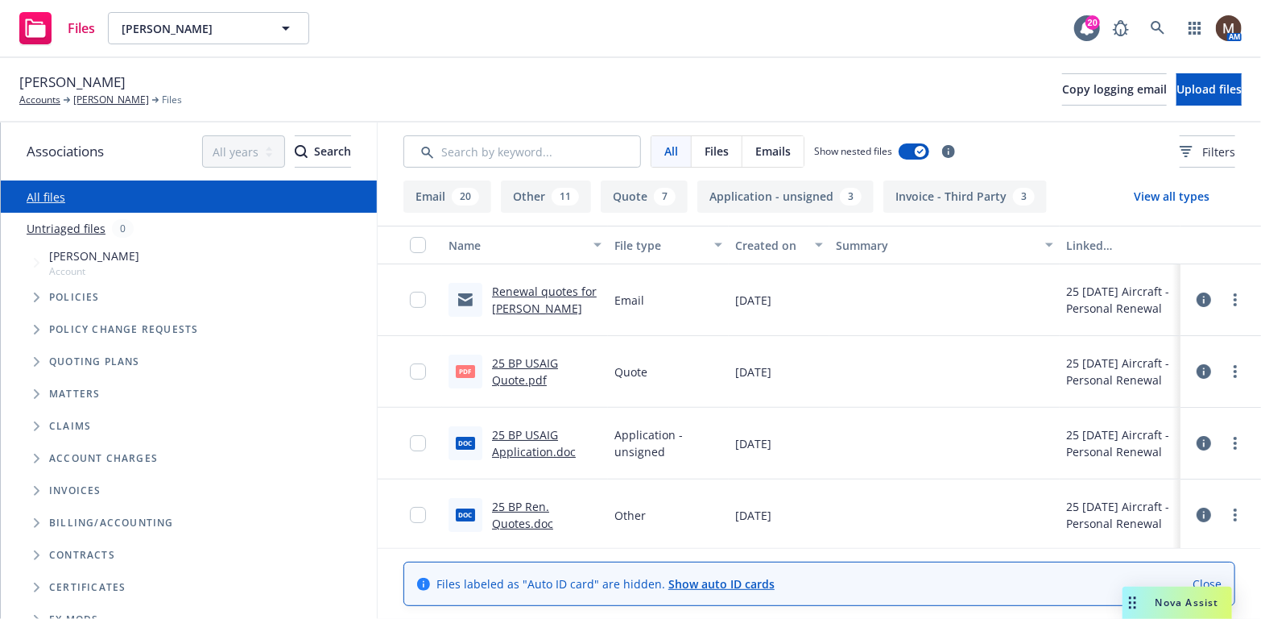
click at [530, 362] on link "25 BP USAIG Quote.pdf" at bounding box center [525, 371] width 66 height 32
click at [109, 97] on link "Lee Boatright" at bounding box center [111, 100] width 76 height 14
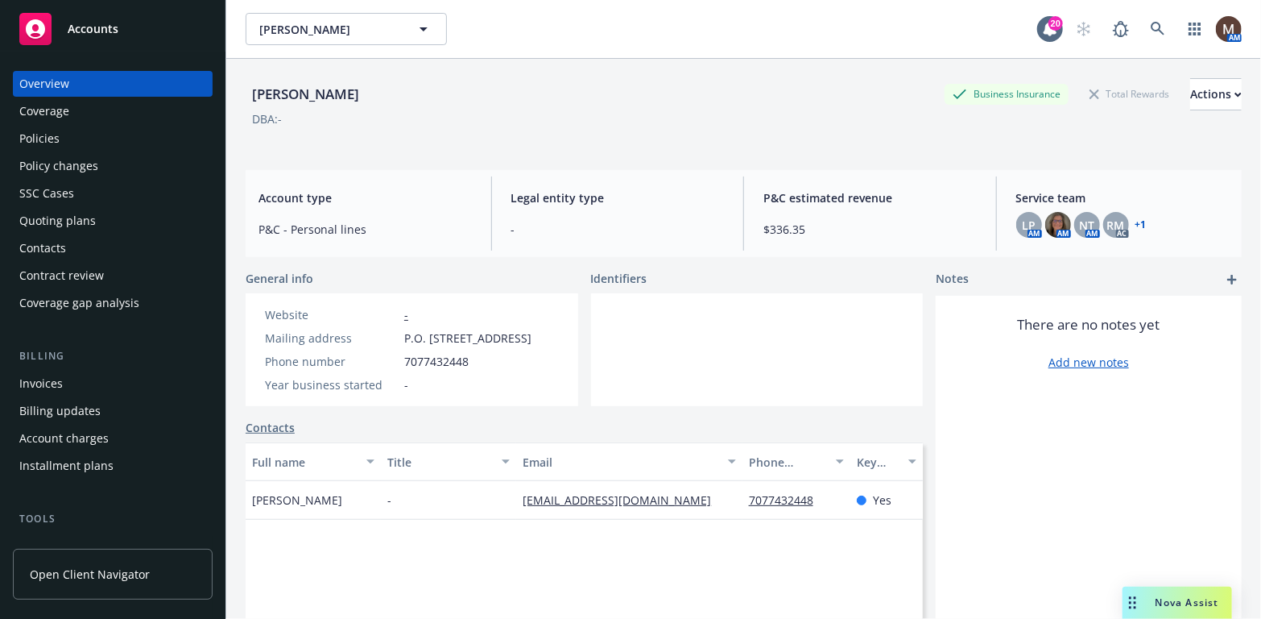
click at [55, 137] on div "Policies" at bounding box center [39, 139] width 40 height 26
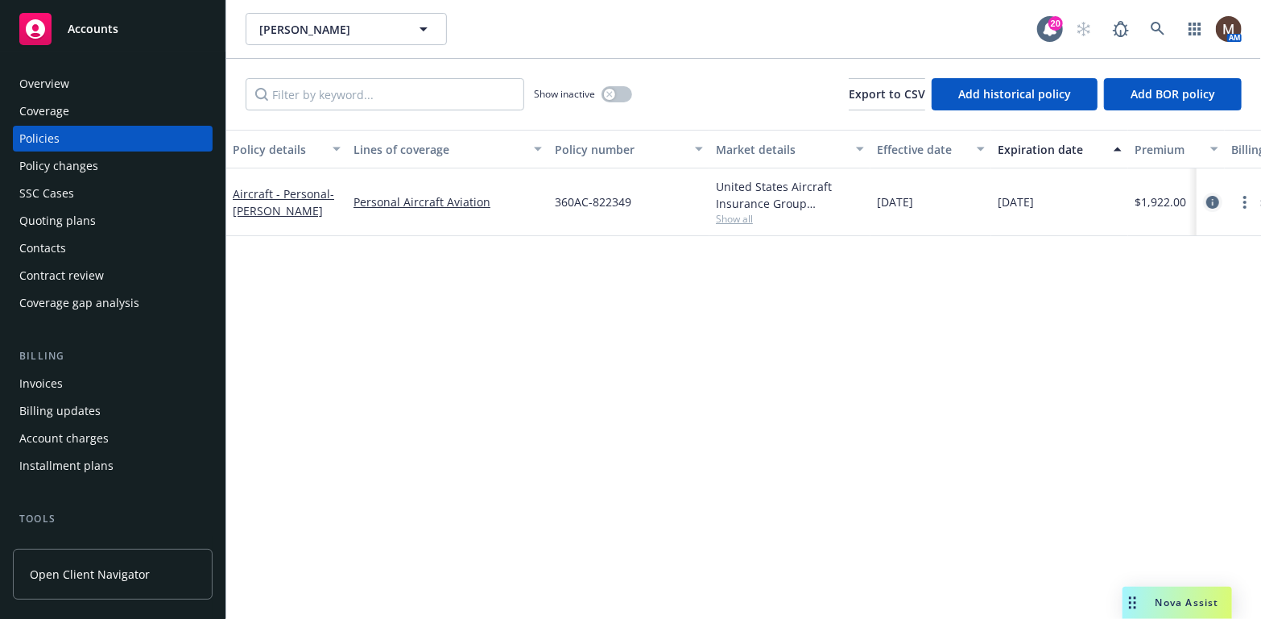
click at [1213, 200] on icon "circleInformation" at bounding box center [1212, 202] width 13 height 13
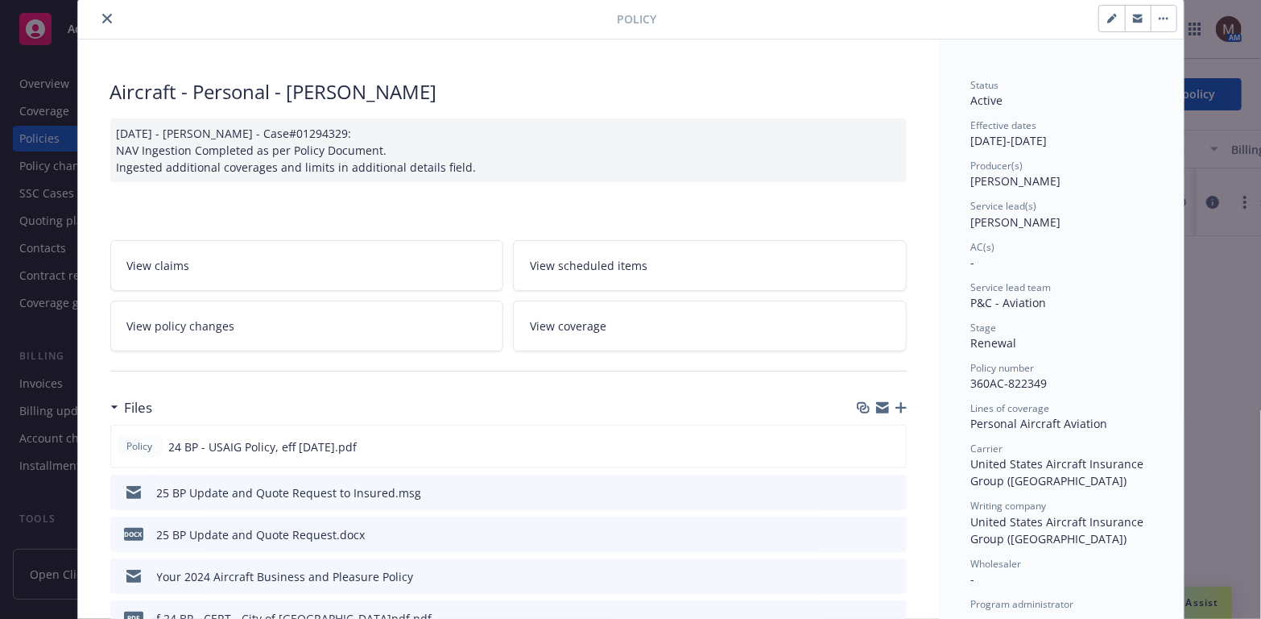
scroll to position [81, 0]
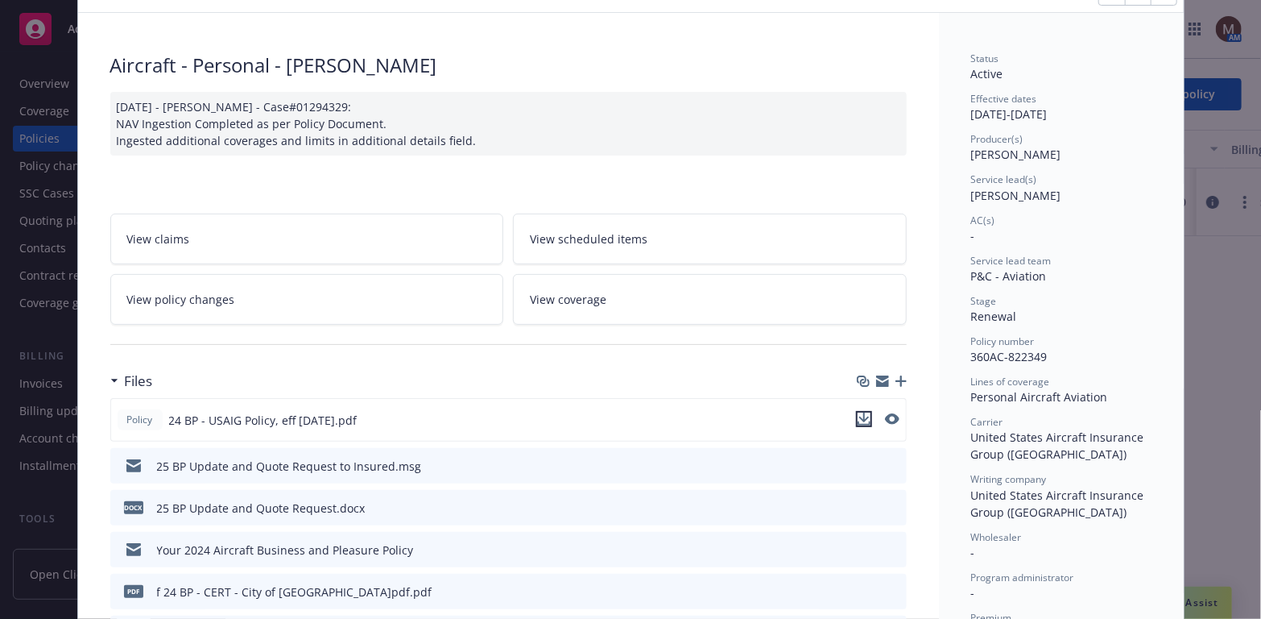
click at [858, 412] on icon "download file" at bounding box center [864, 418] width 13 height 13
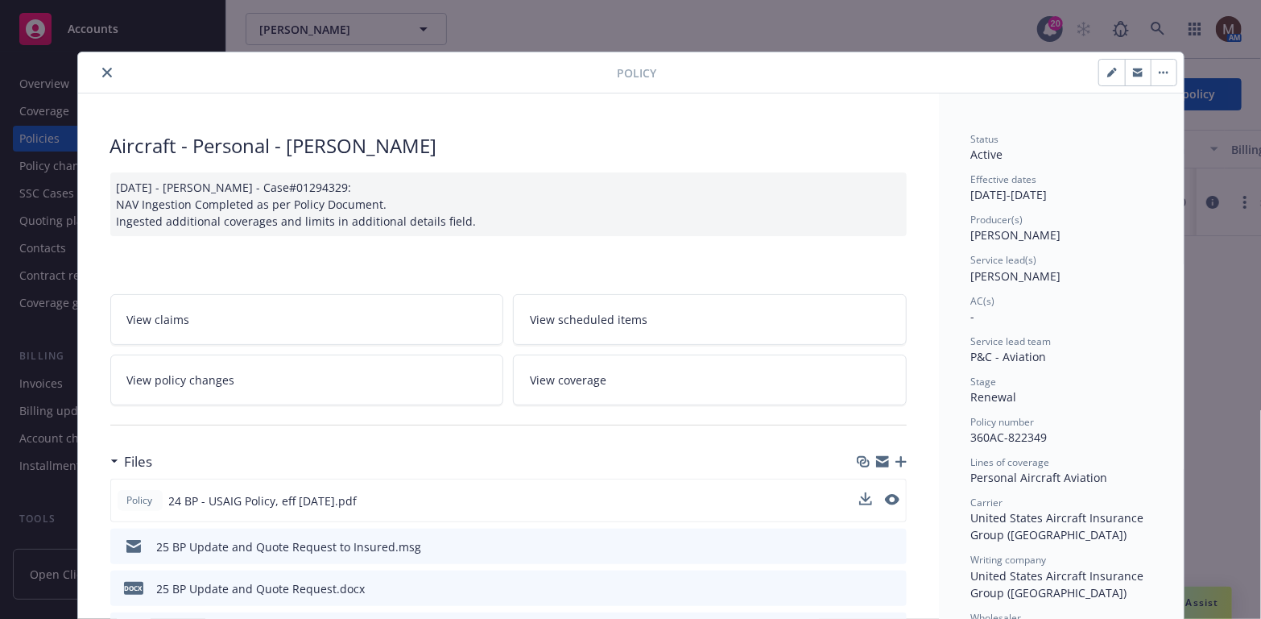
click at [102, 70] on icon "close" at bounding box center [107, 73] width 10 height 10
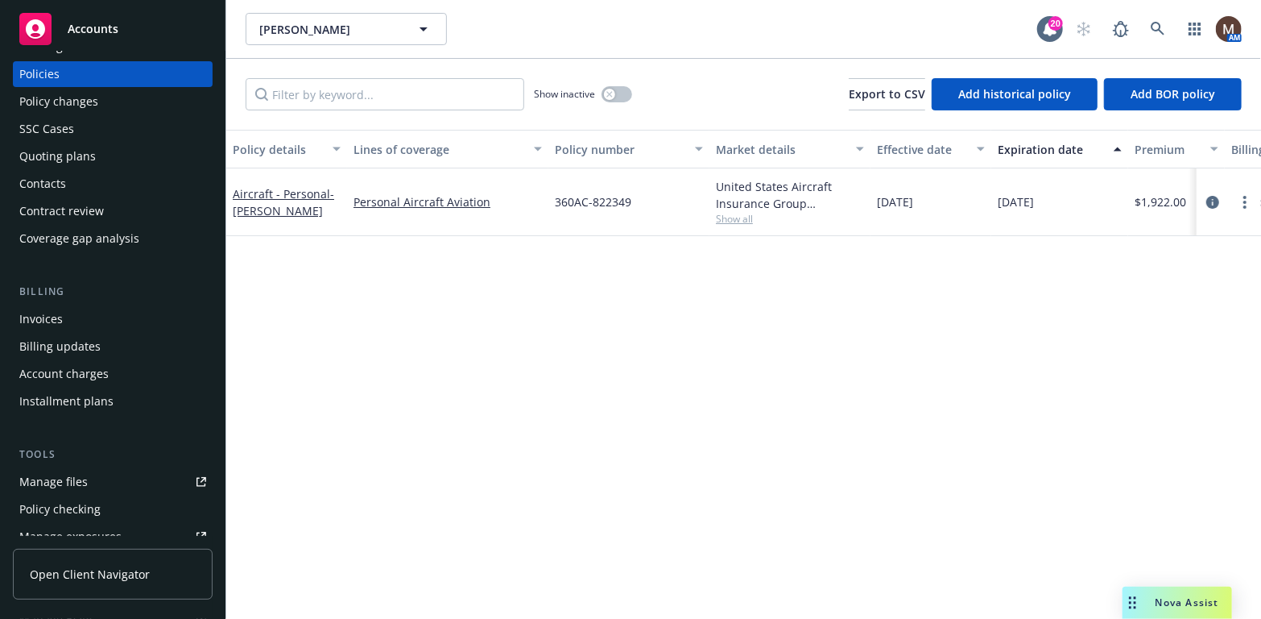
scroll to position [81, 0]
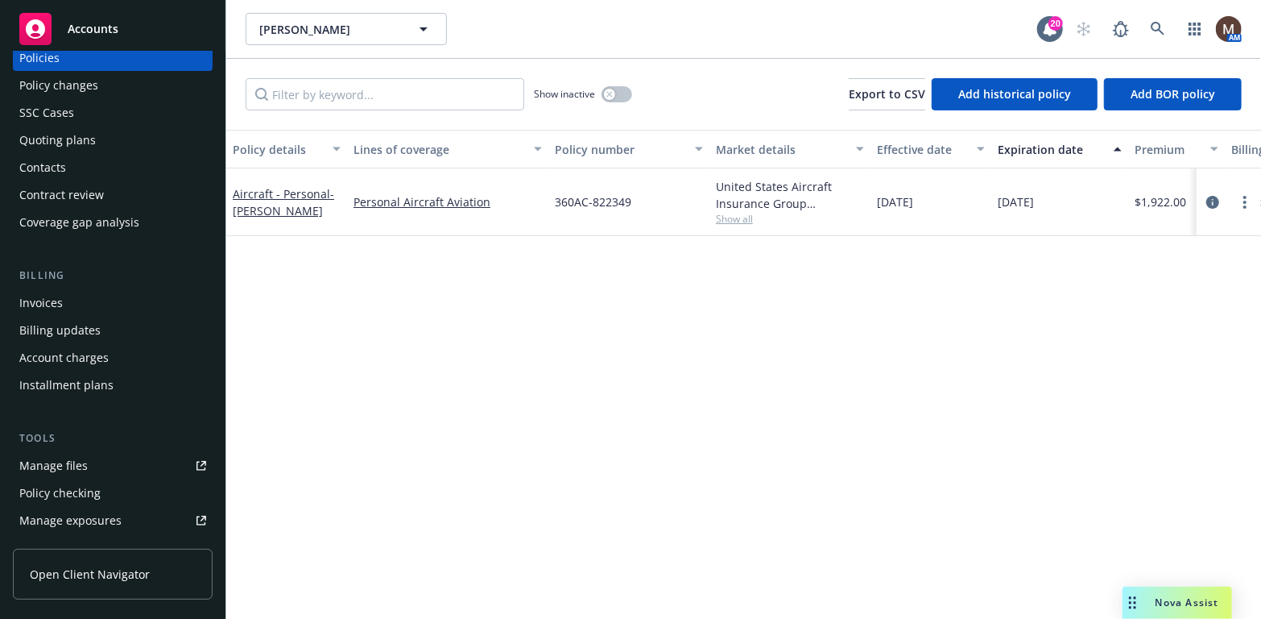
click at [81, 467] on div "Manage files" at bounding box center [53, 466] width 68 height 26
click at [1159, 24] on icon at bounding box center [1158, 29] width 14 height 14
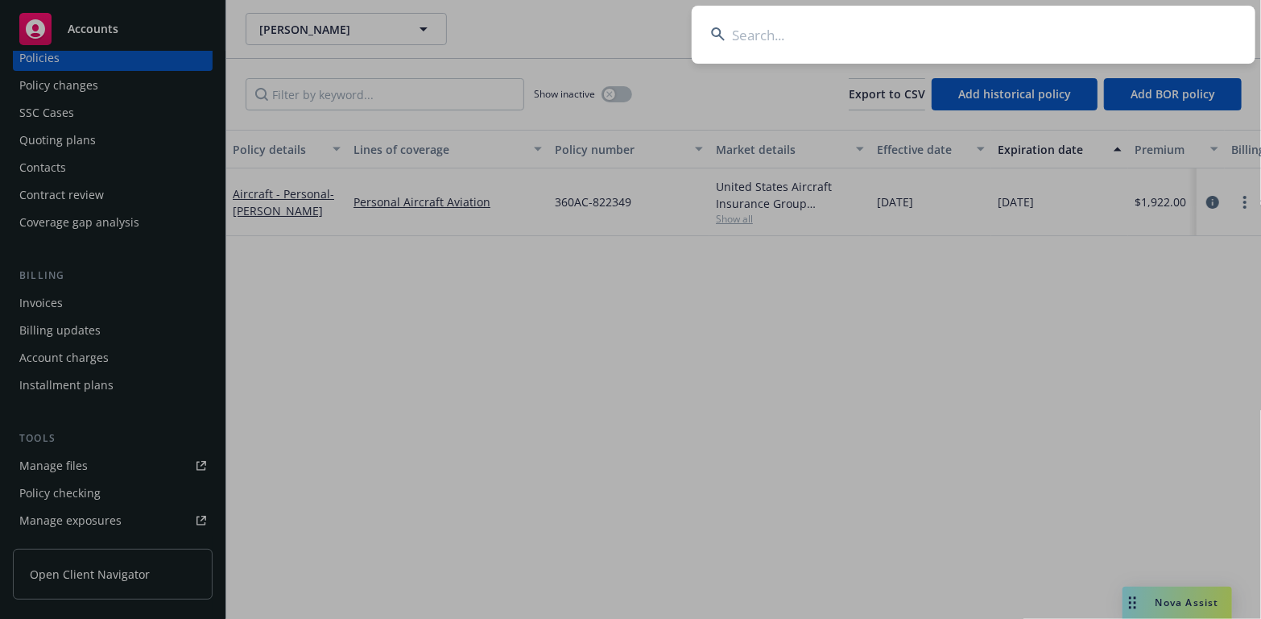
click at [738, 32] on input at bounding box center [974, 35] width 564 height 58
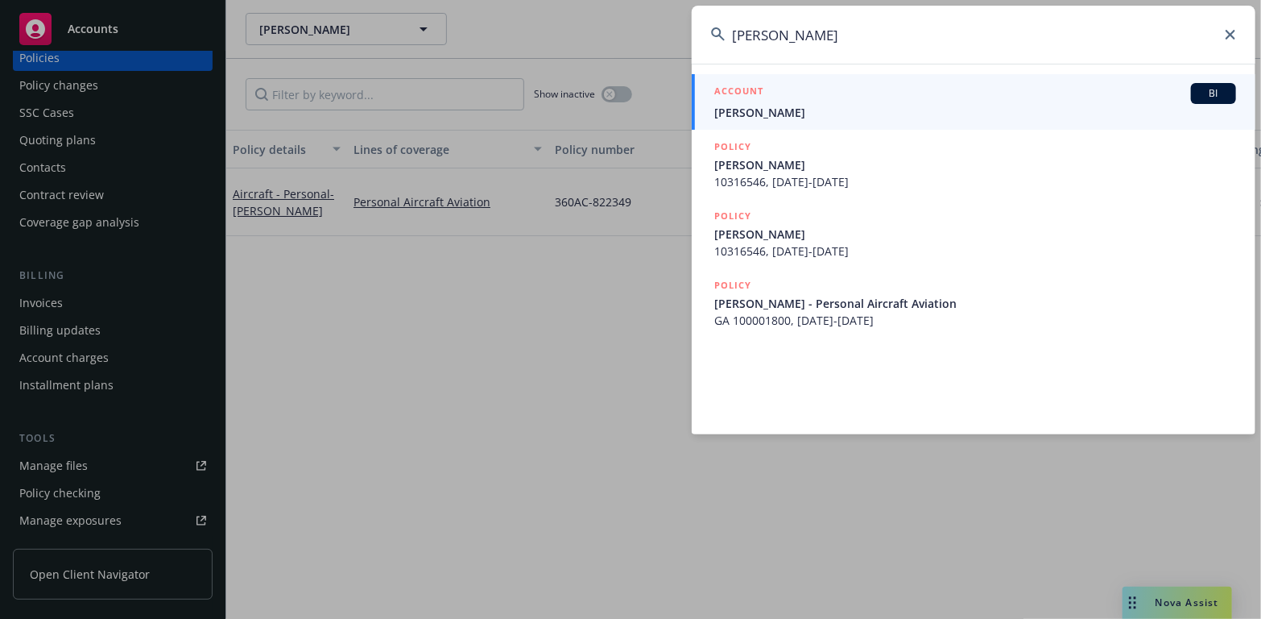
type input "timothy dodson"
click at [776, 110] on span "Timothy A. Dodson" at bounding box center [975, 112] width 522 height 17
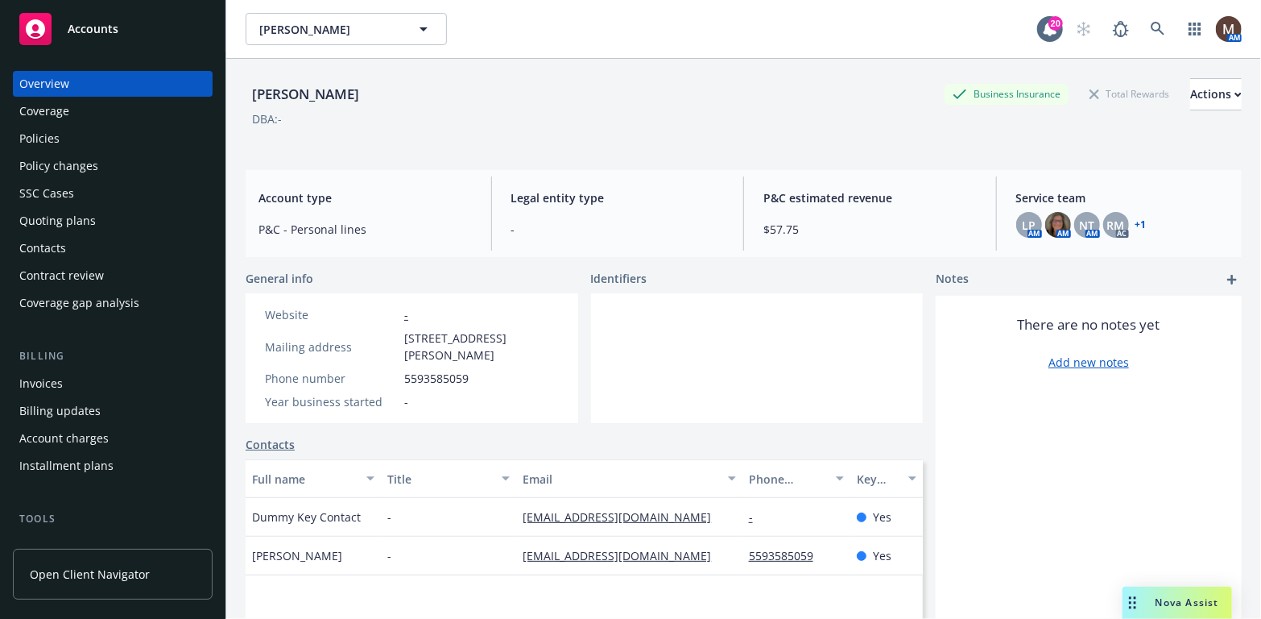
click at [43, 133] on div "Policies" at bounding box center [39, 139] width 40 height 26
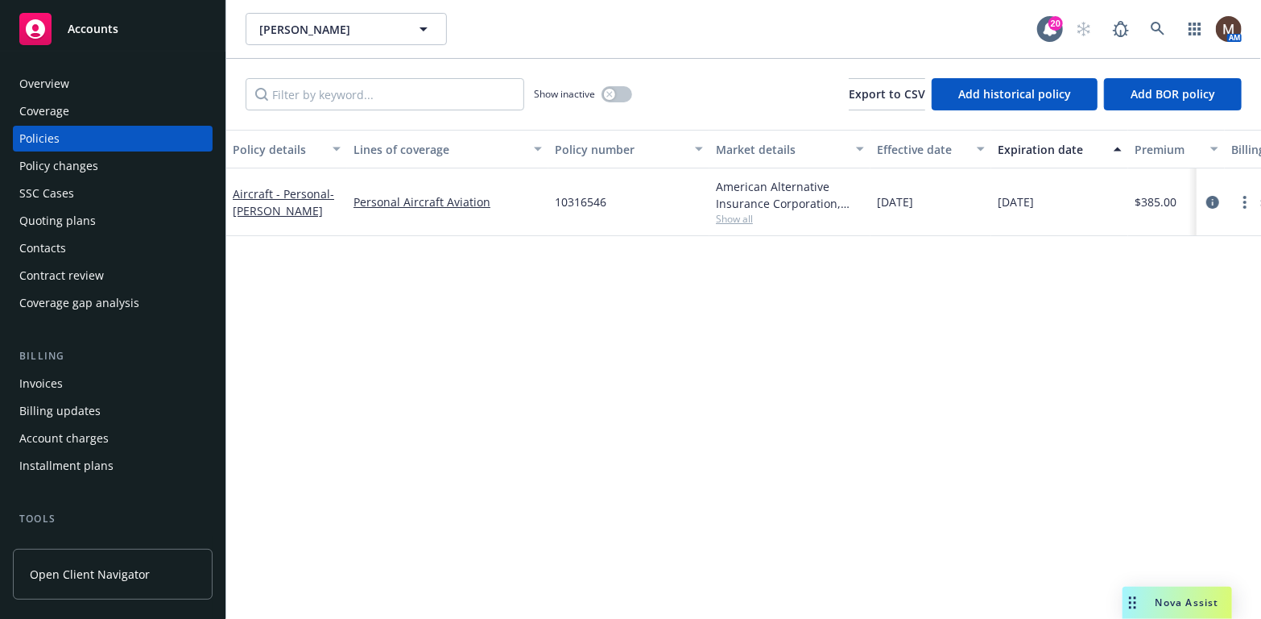
click at [75, 249] on div "Contacts" at bounding box center [112, 248] width 187 height 26
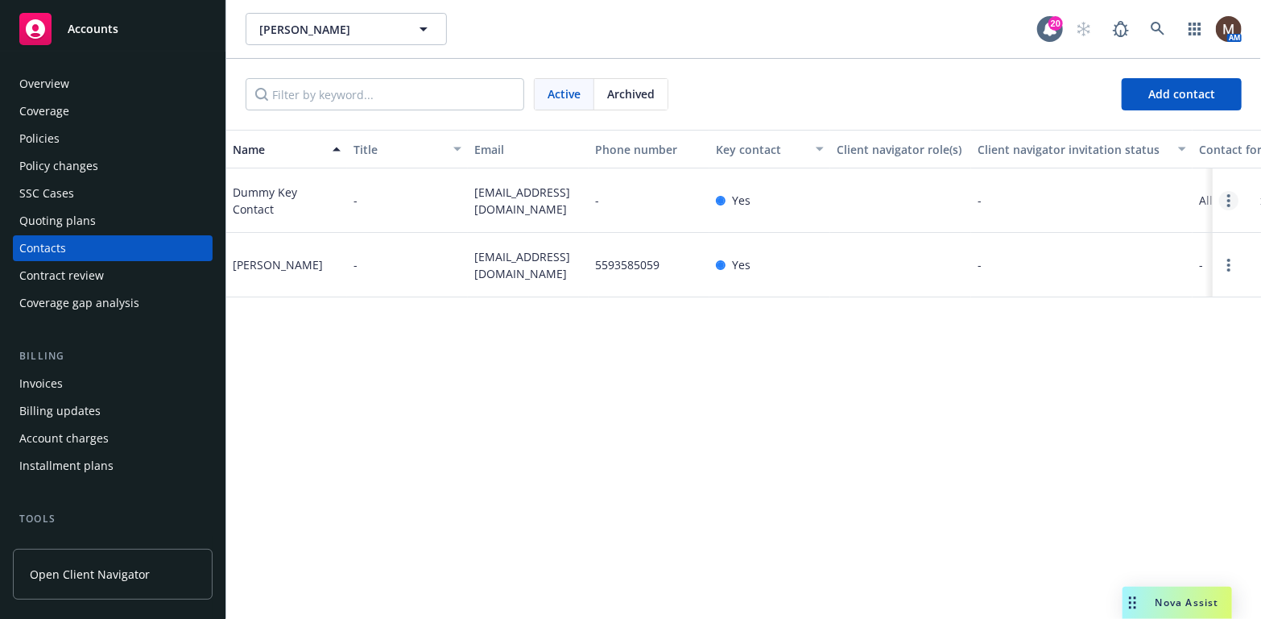
click at [1234, 210] on link "Open options" at bounding box center [1228, 200] width 19 height 19
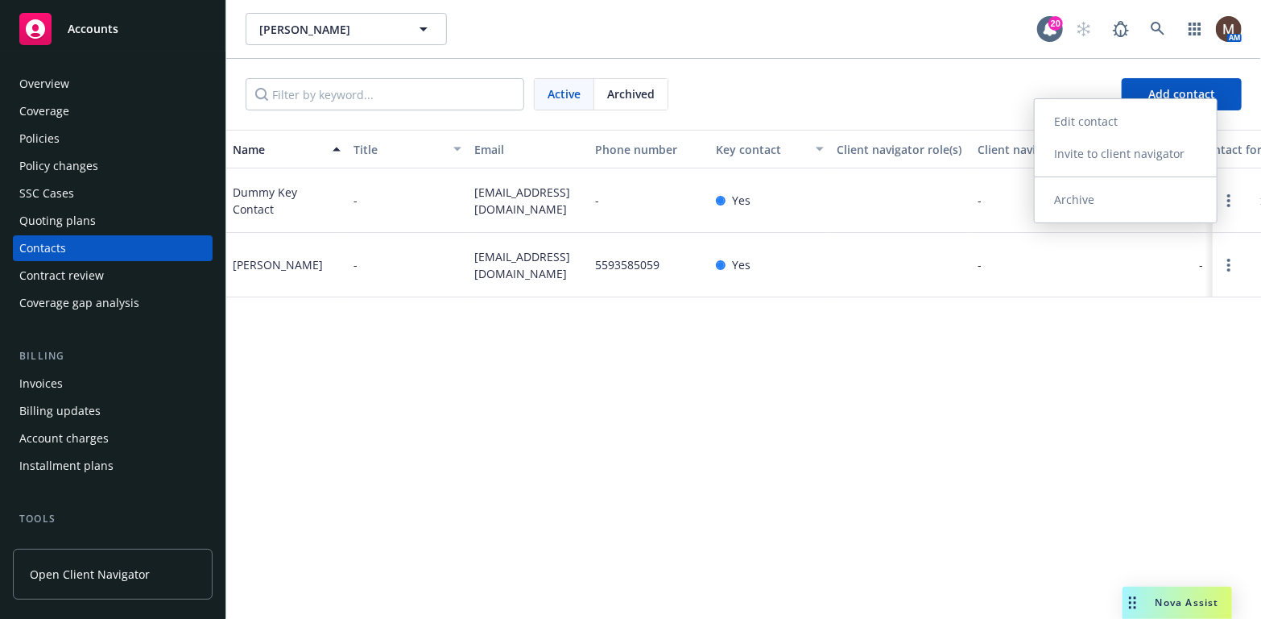
click at [1096, 192] on link "Archive" at bounding box center [1126, 200] width 182 height 32
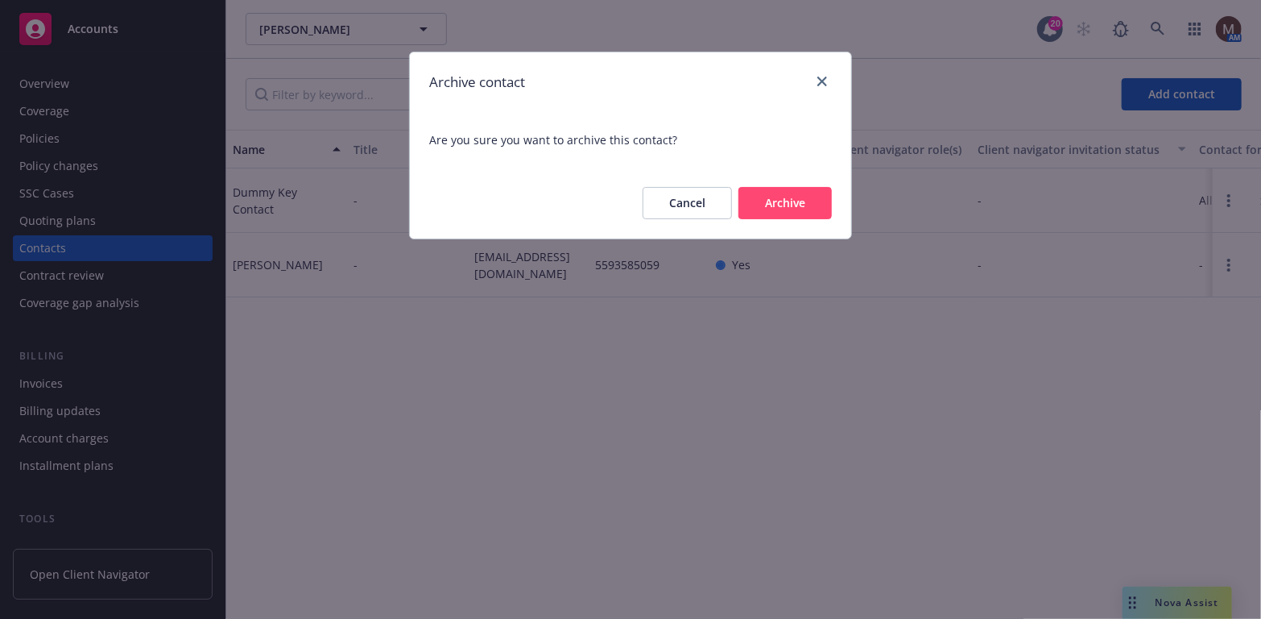
click at [808, 201] on button "Archive" at bounding box center [784, 203] width 93 height 32
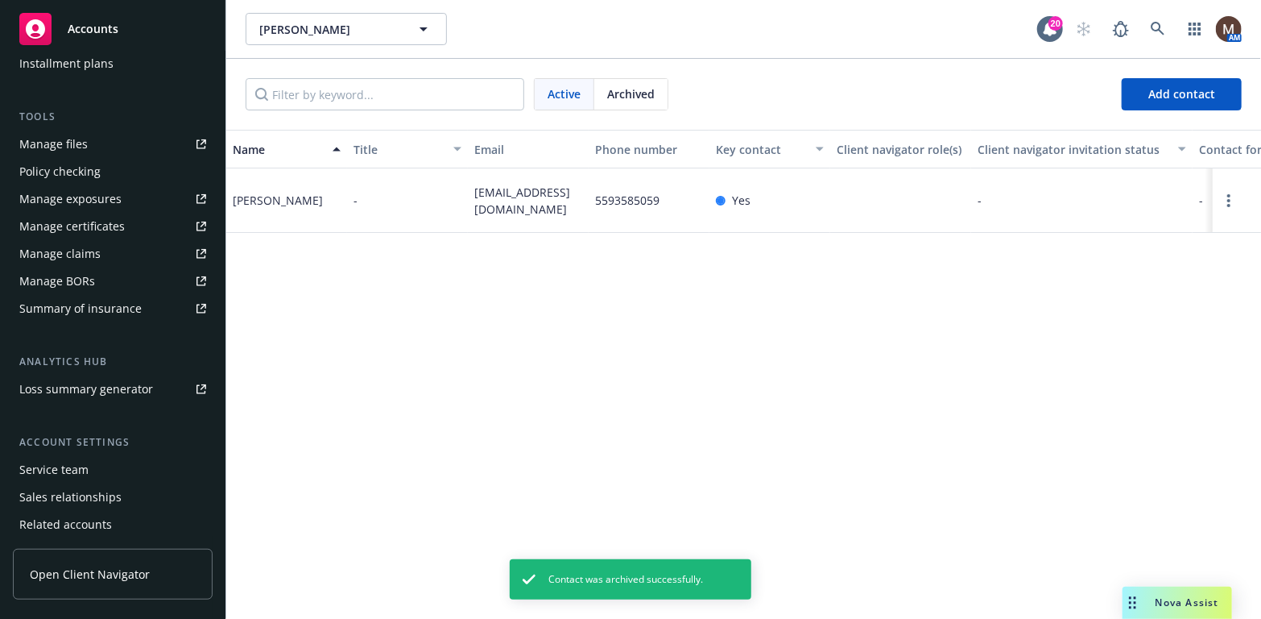
scroll to position [403, 0]
click at [72, 471] on div "Service team" at bounding box center [53, 469] width 69 height 26
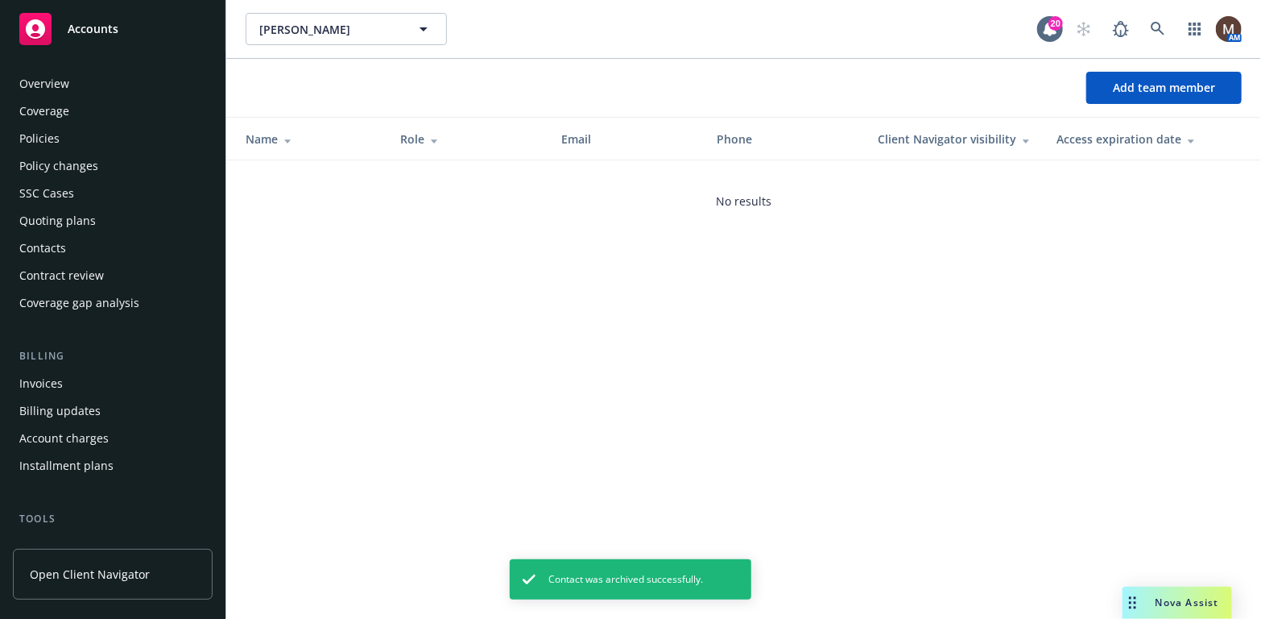
scroll to position [457, 0]
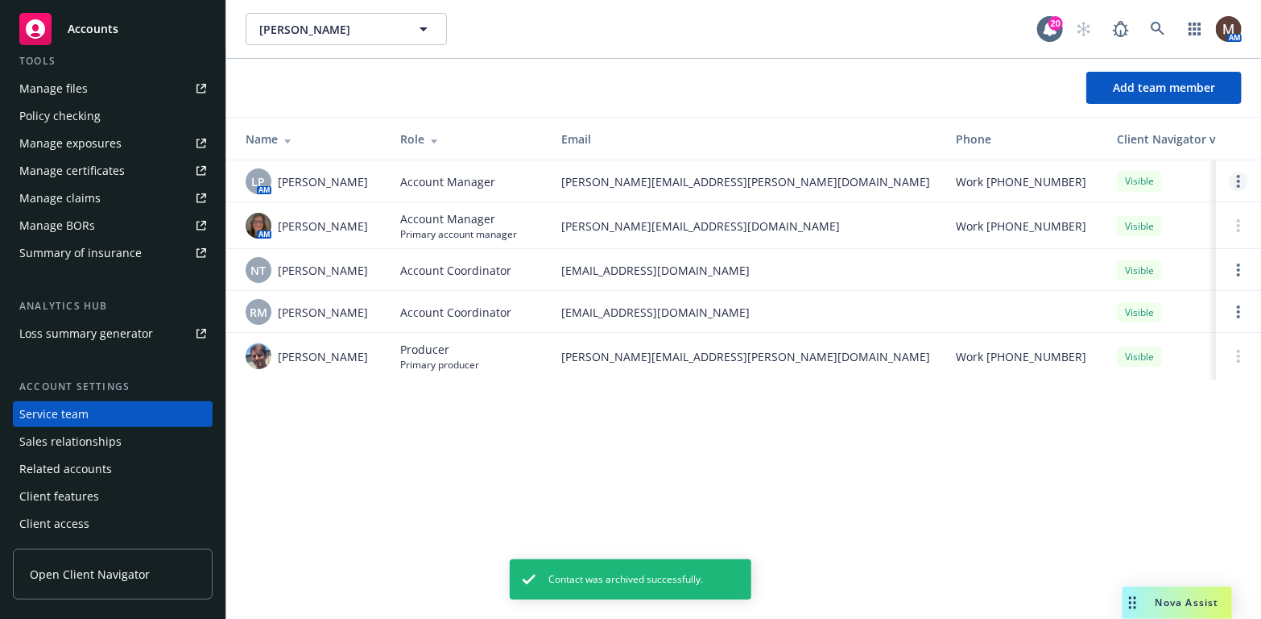
click at [1234, 176] on link "Open options" at bounding box center [1238, 181] width 19 height 19
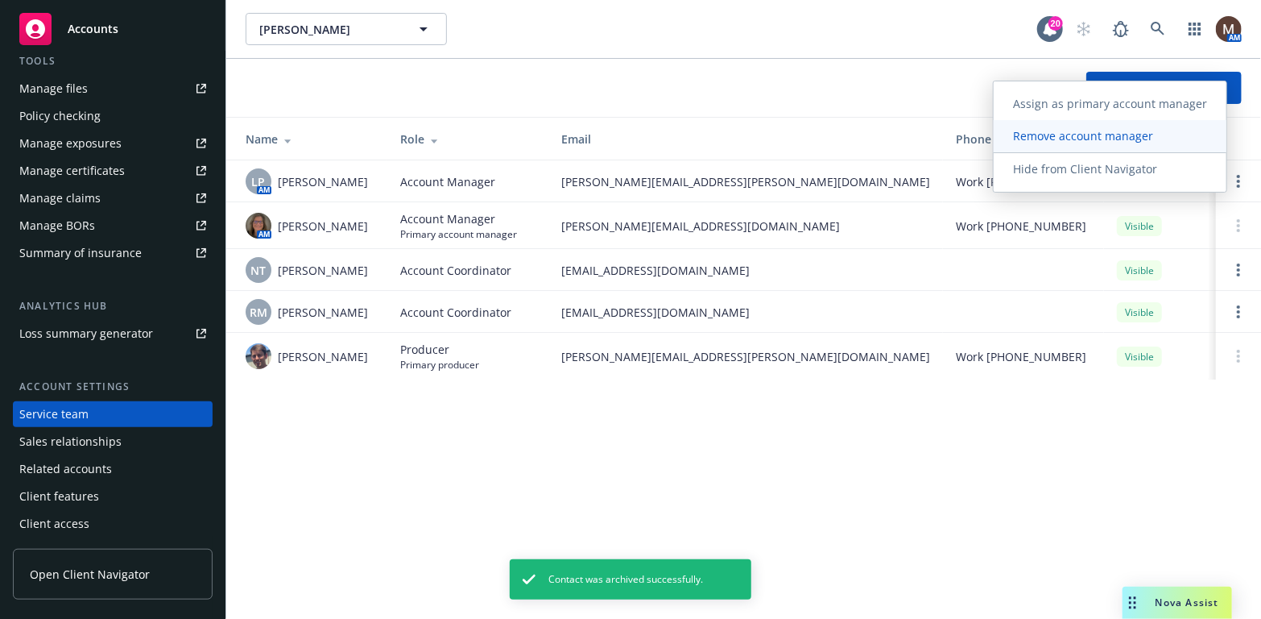
click at [1087, 130] on span "Remove account manager" at bounding box center [1083, 135] width 179 height 15
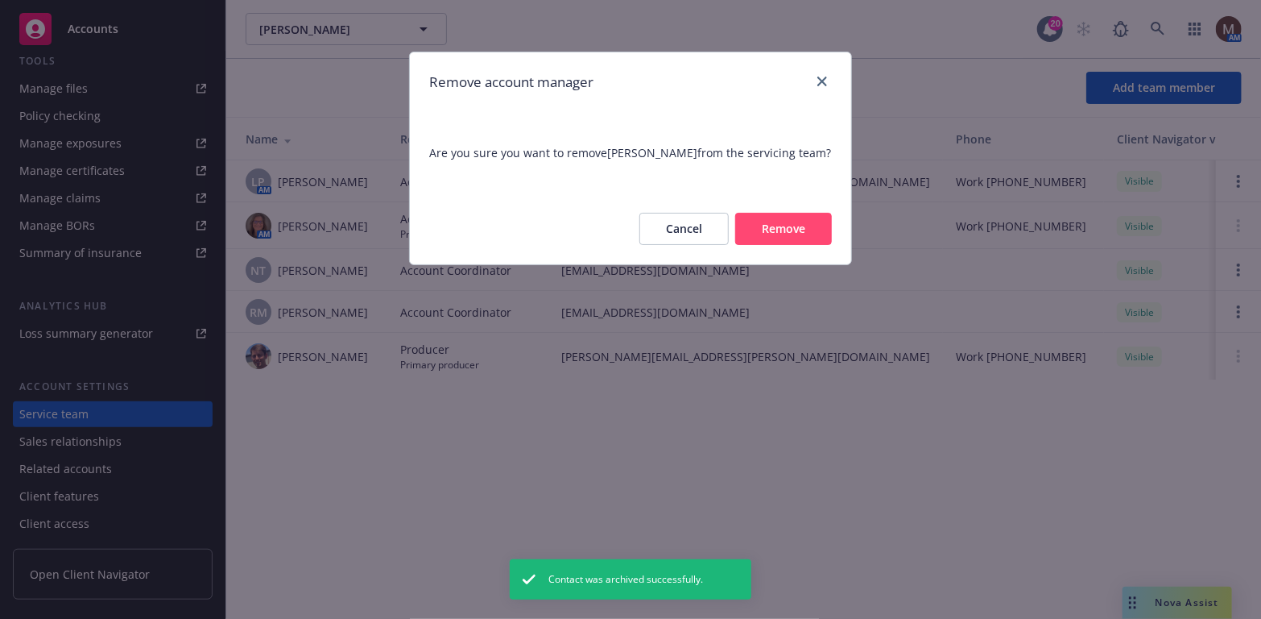
click at [808, 219] on button "Remove" at bounding box center [783, 229] width 97 height 32
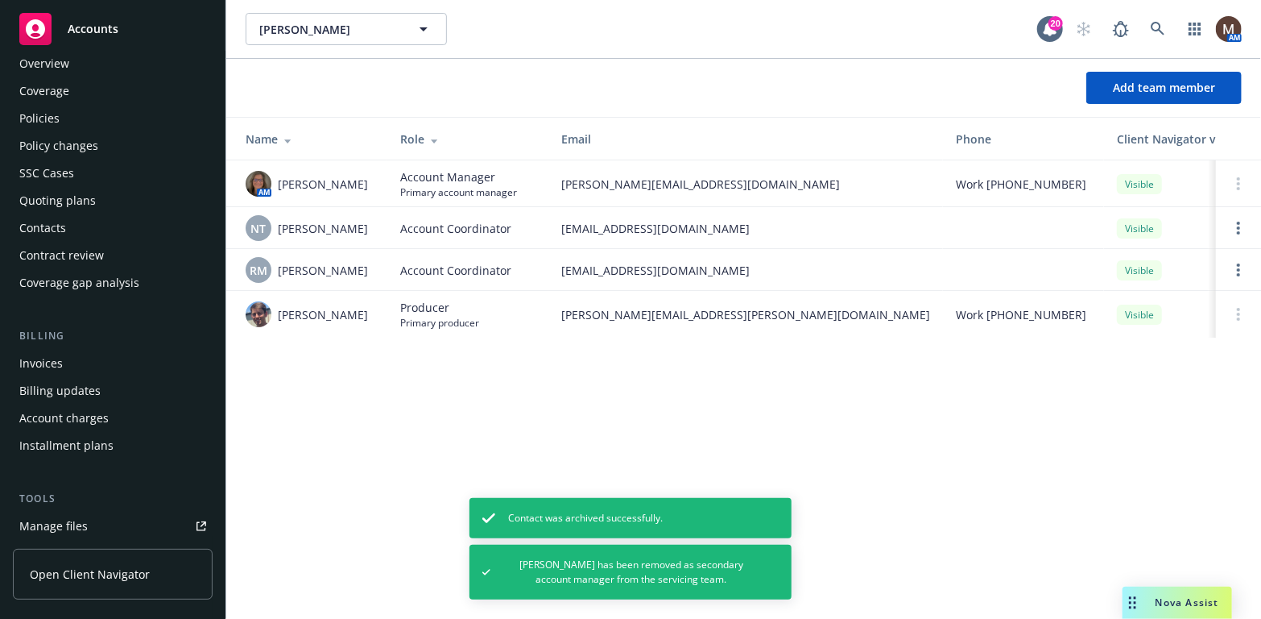
scroll to position [0, 0]
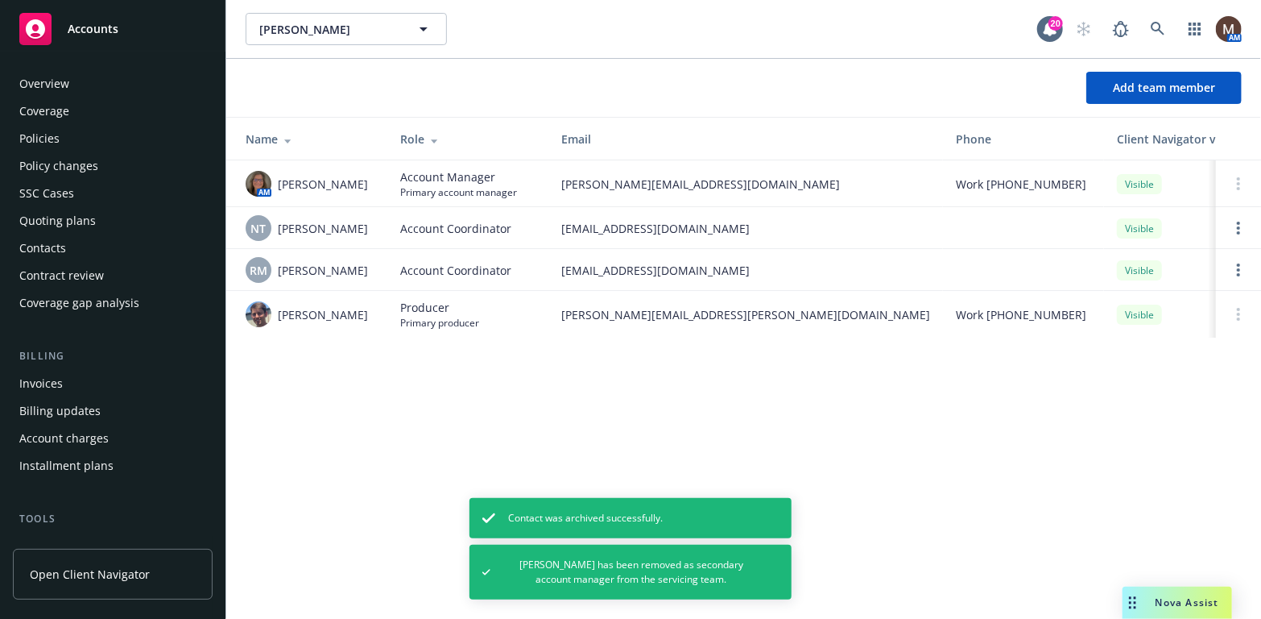
click at [52, 134] on div "Policies" at bounding box center [39, 139] width 40 height 26
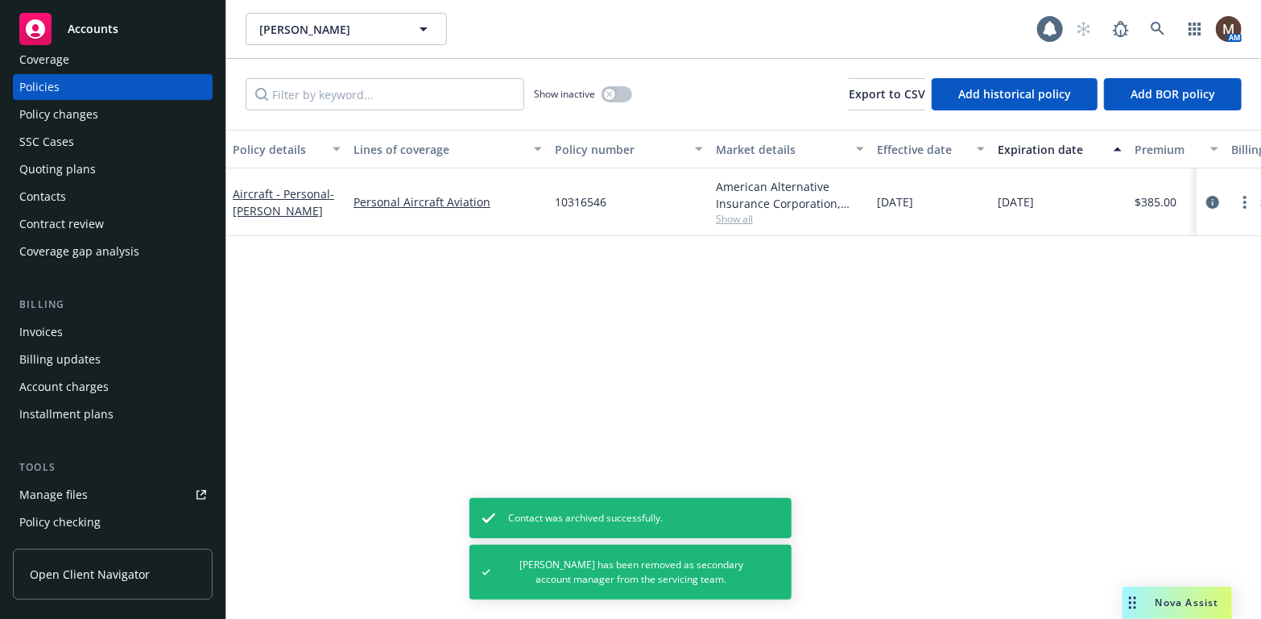
scroll to position [81, 0]
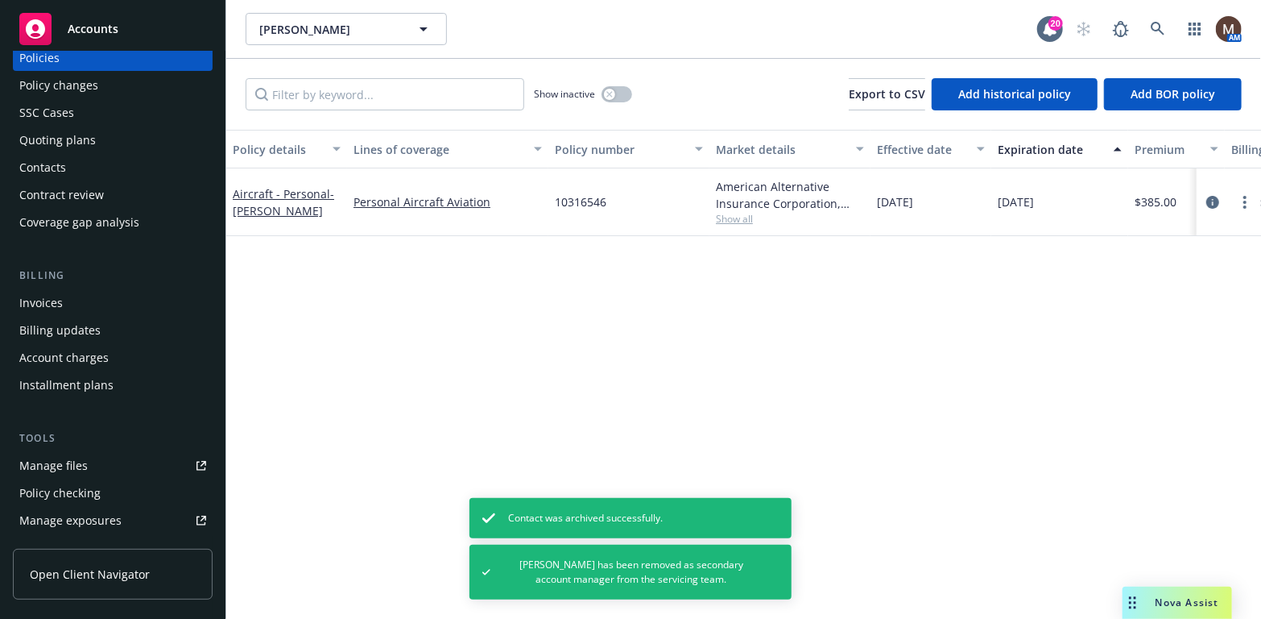
click at [68, 462] on div "Manage files" at bounding box center [53, 466] width 68 height 26
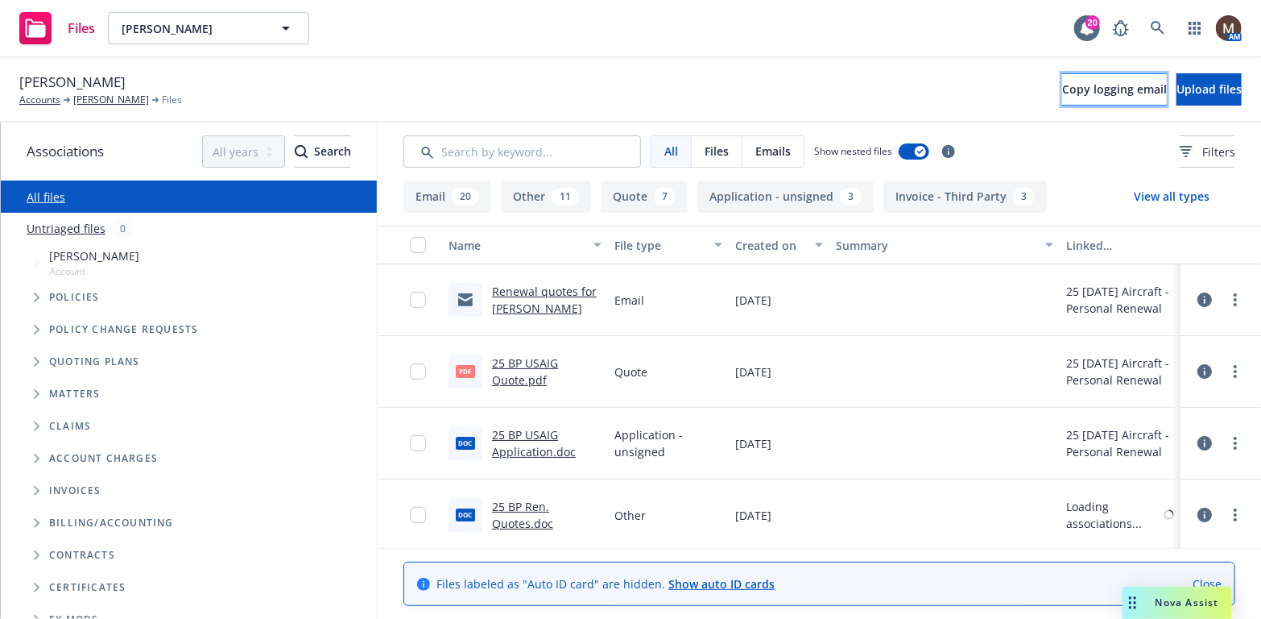
click at [1062, 85] on span "Copy logging email" at bounding box center [1114, 88] width 105 height 15
drag, startPoint x: 111, startPoint y: 95, endPoint x: 111, endPoint y: 109, distance: 13.7
click at [111, 95] on link "Lee Boatright" at bounding box center [111, 100] width 76 height 14
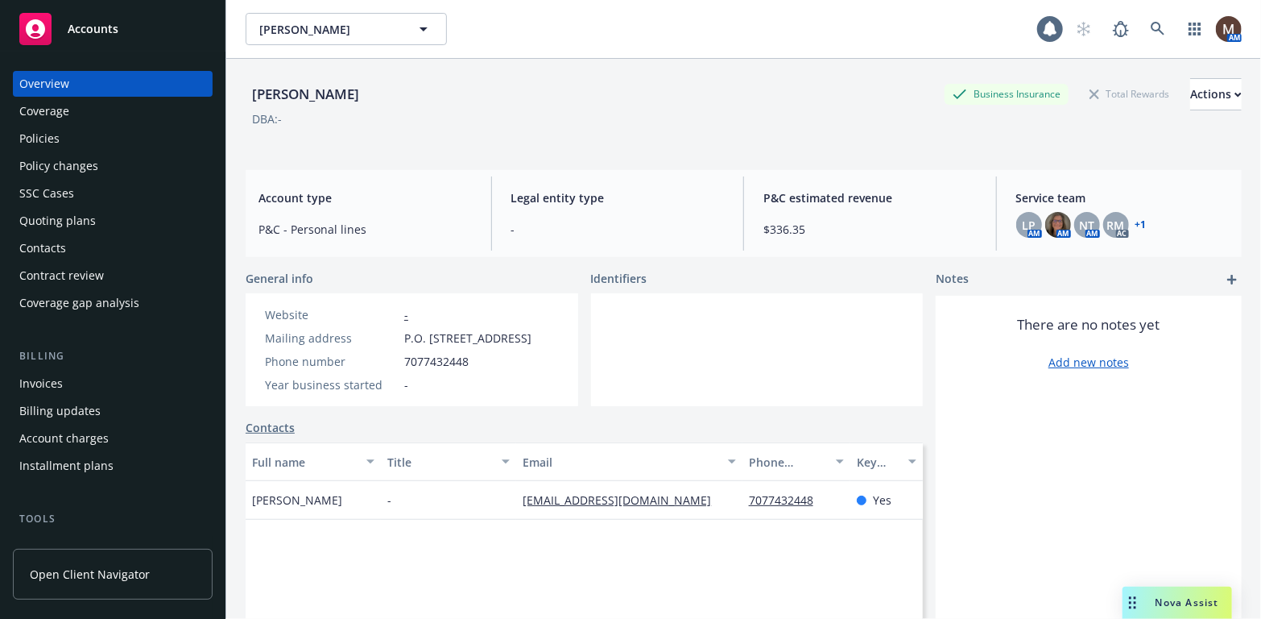
click at [52, 245] on div "Contacts" at bounding box center [42, 248] width 47 height 26
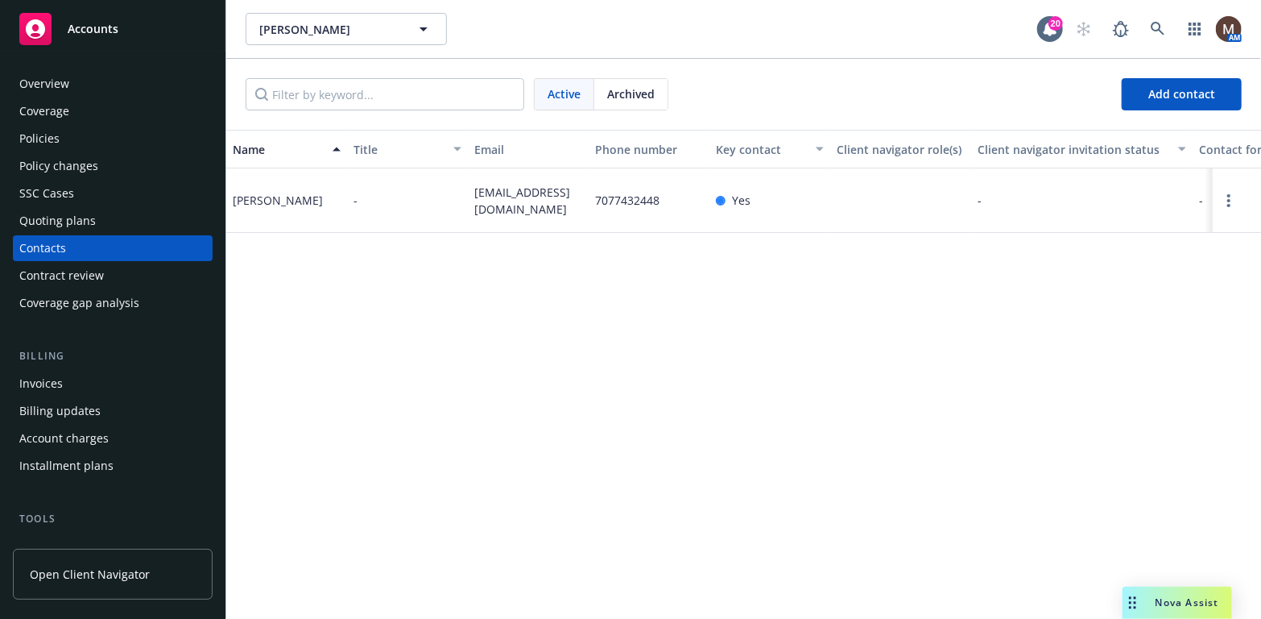
click at [93, 76] on div "Overview" at bounding box center [112, 84] width 187 height 26
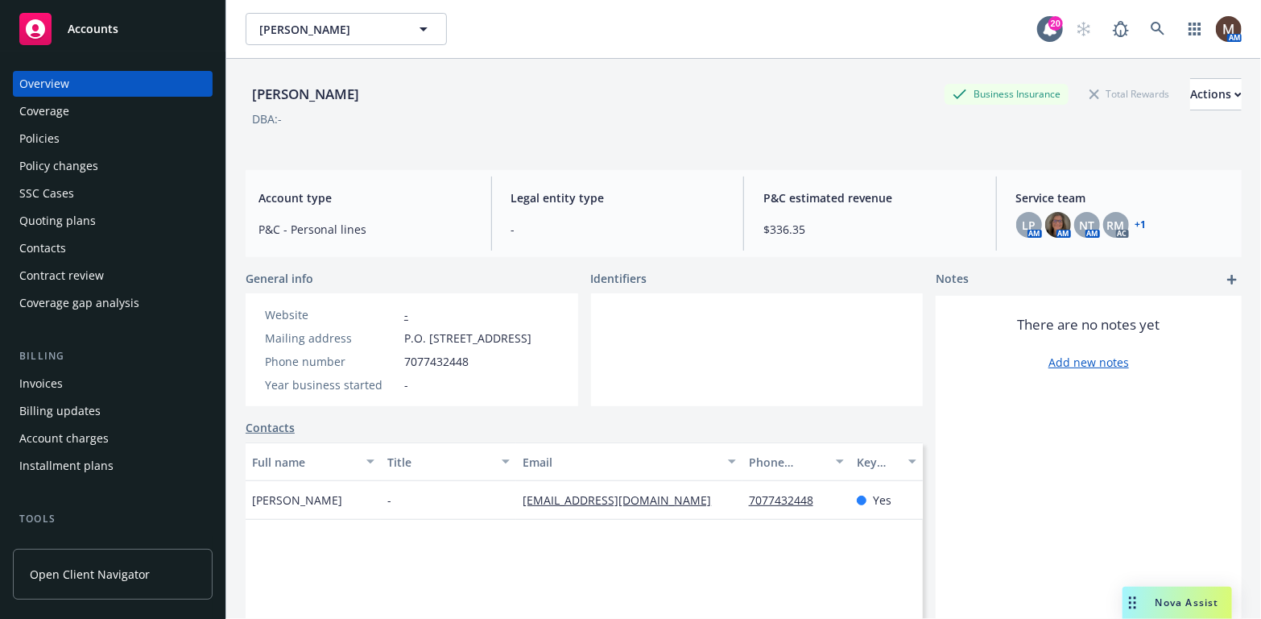
click at [52, 134] on div "Policies" at bounding box center [39, 139] width 40 height 26
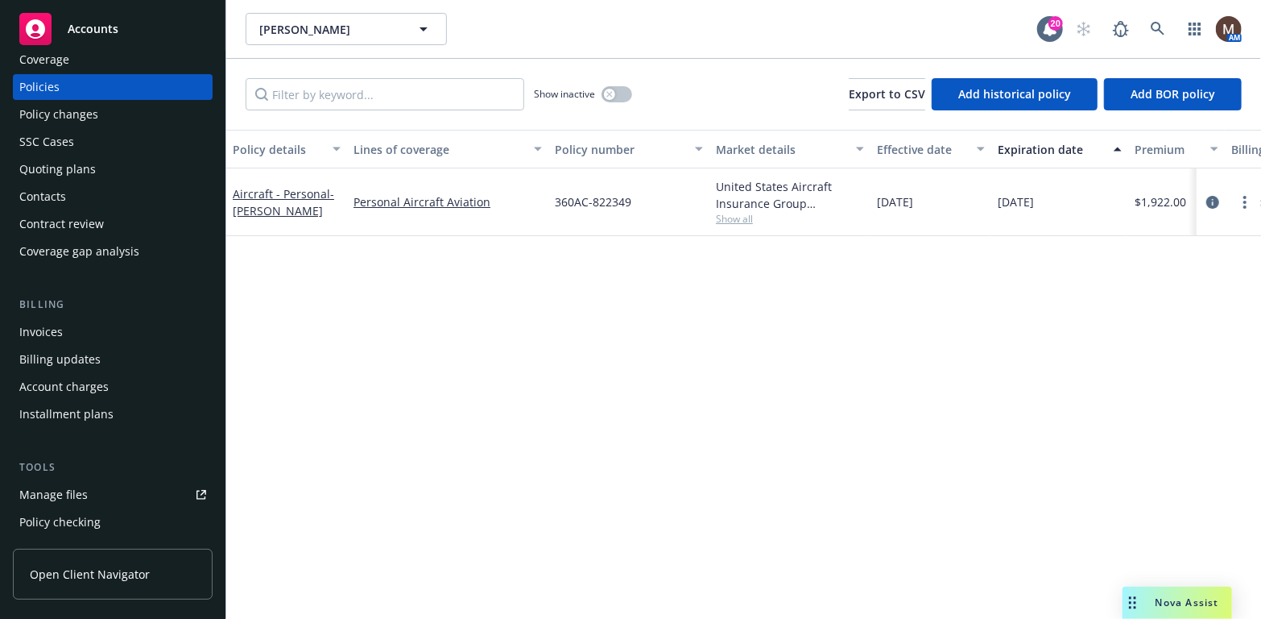
scroll to position [81, 0]
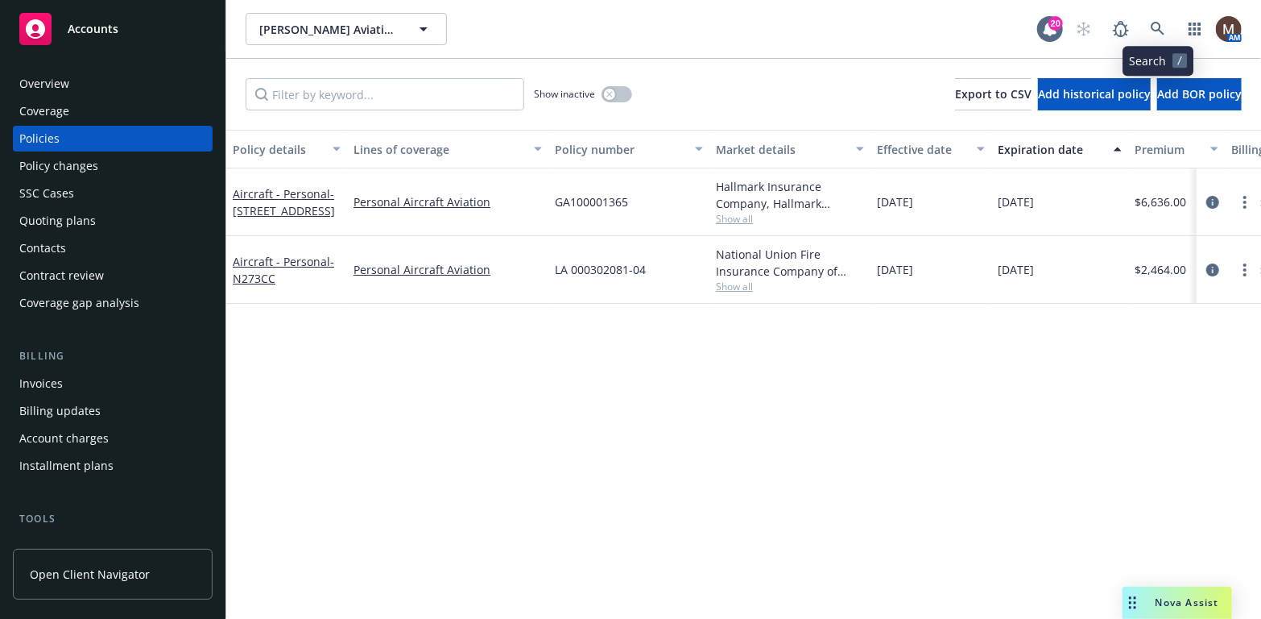
scroll to position [81, 0]
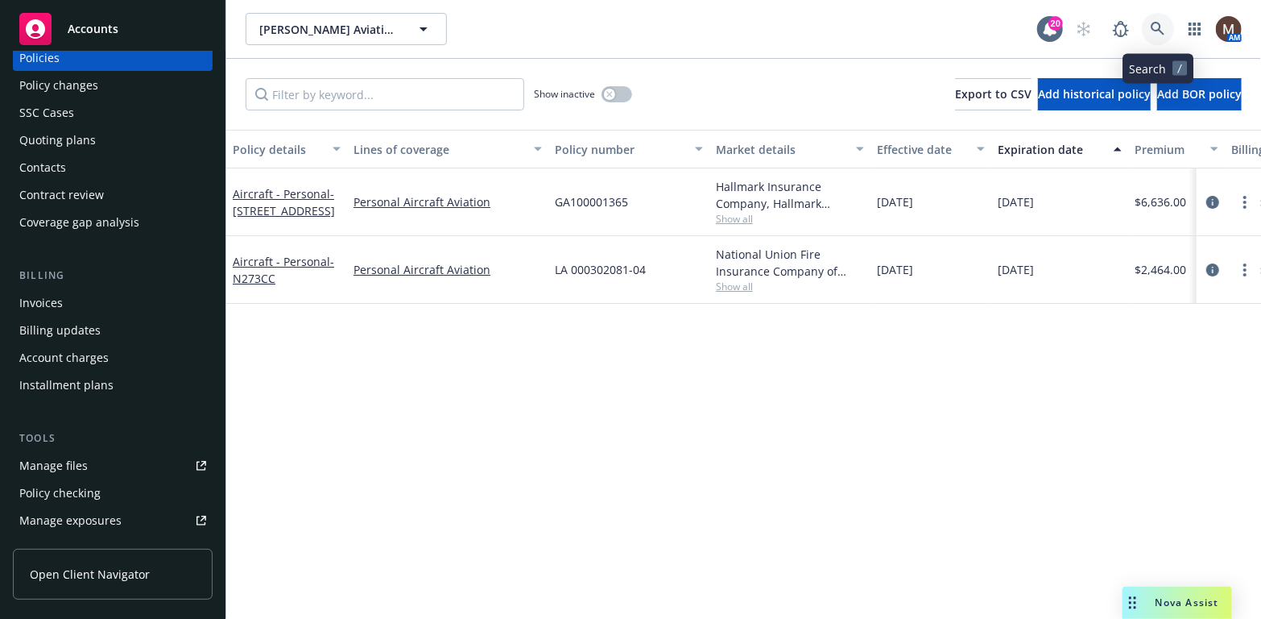
click at [1156, 23] on icon at bounding box center [1158, 29] width 14 height 14
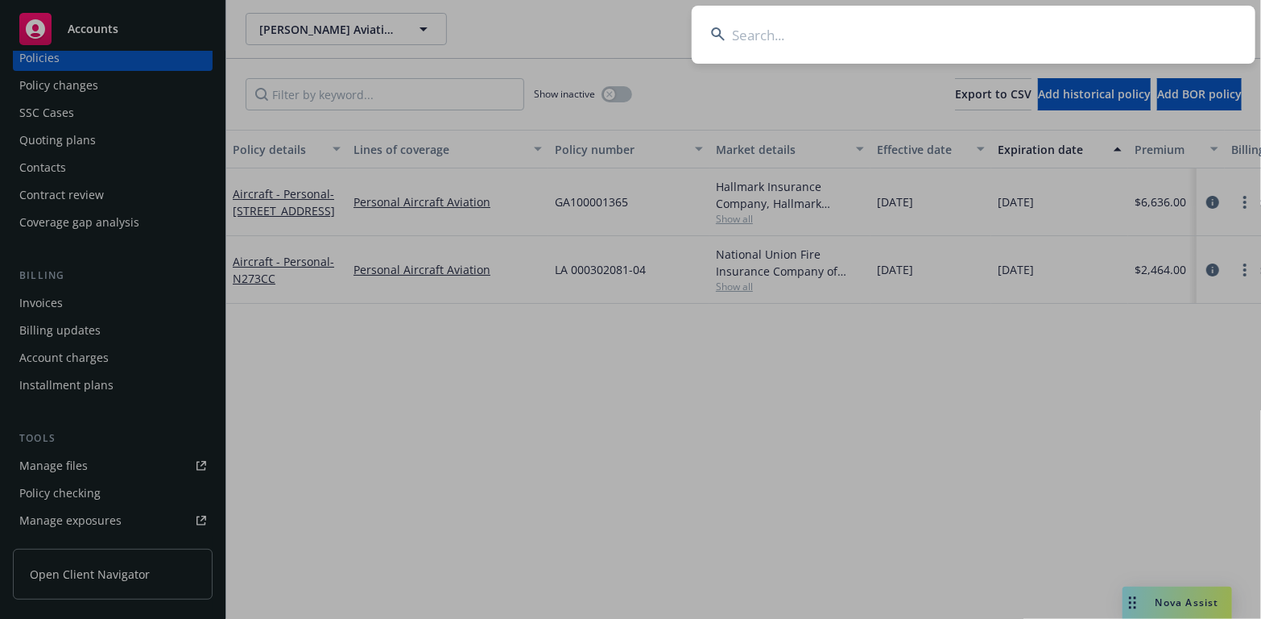
click at [741, 36] on input at bounding box center [974, 35] width 564 height 58
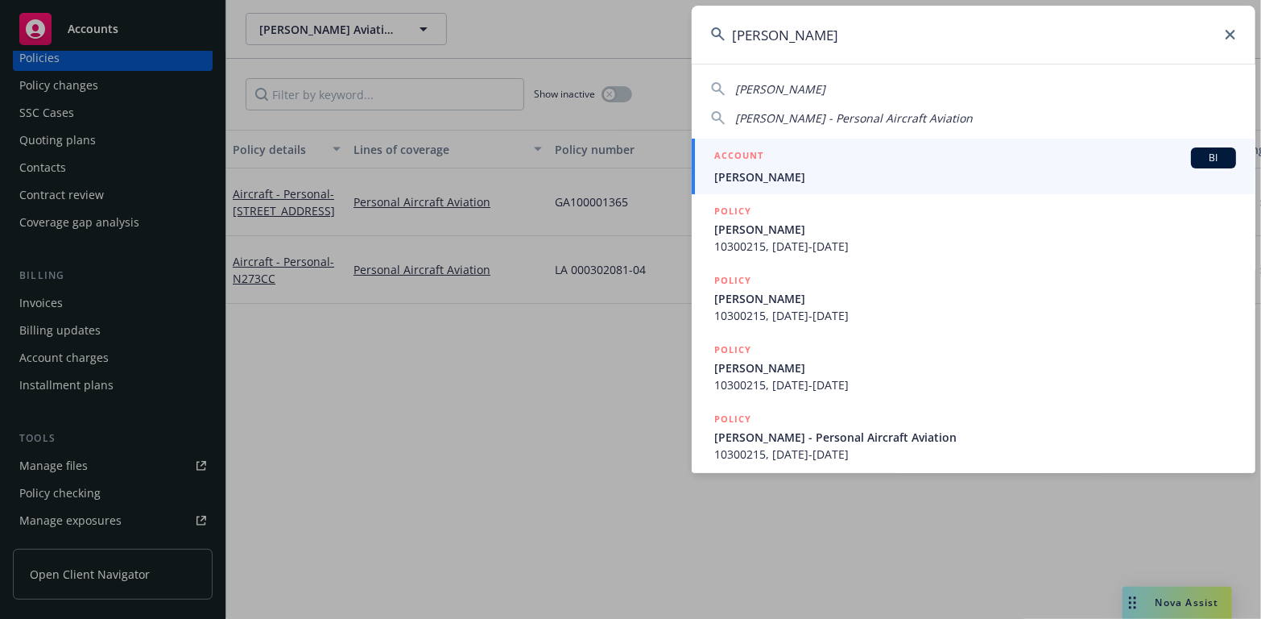
type input "[PERSON_NAME]"
click at [754, 176] on span "[PERSON_NAME]" at bounding box center [975, 176] width 522 height 17
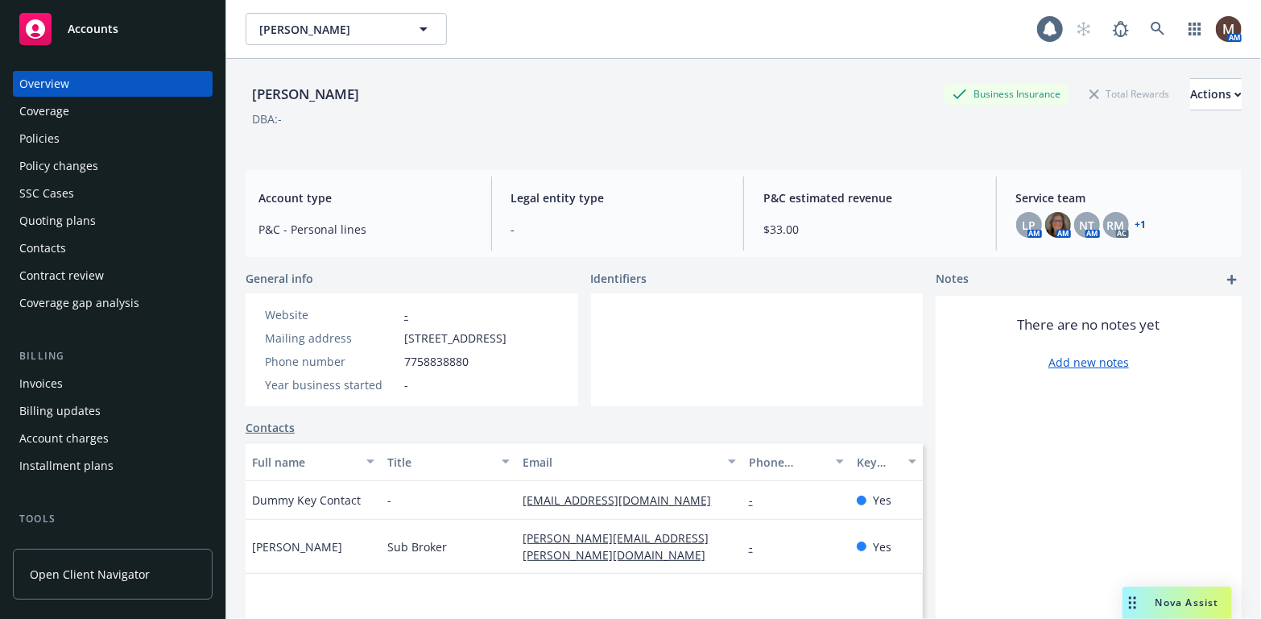
click at [48, 137] on div "Policies" at bounding box center [39, 139] width 40 height 26
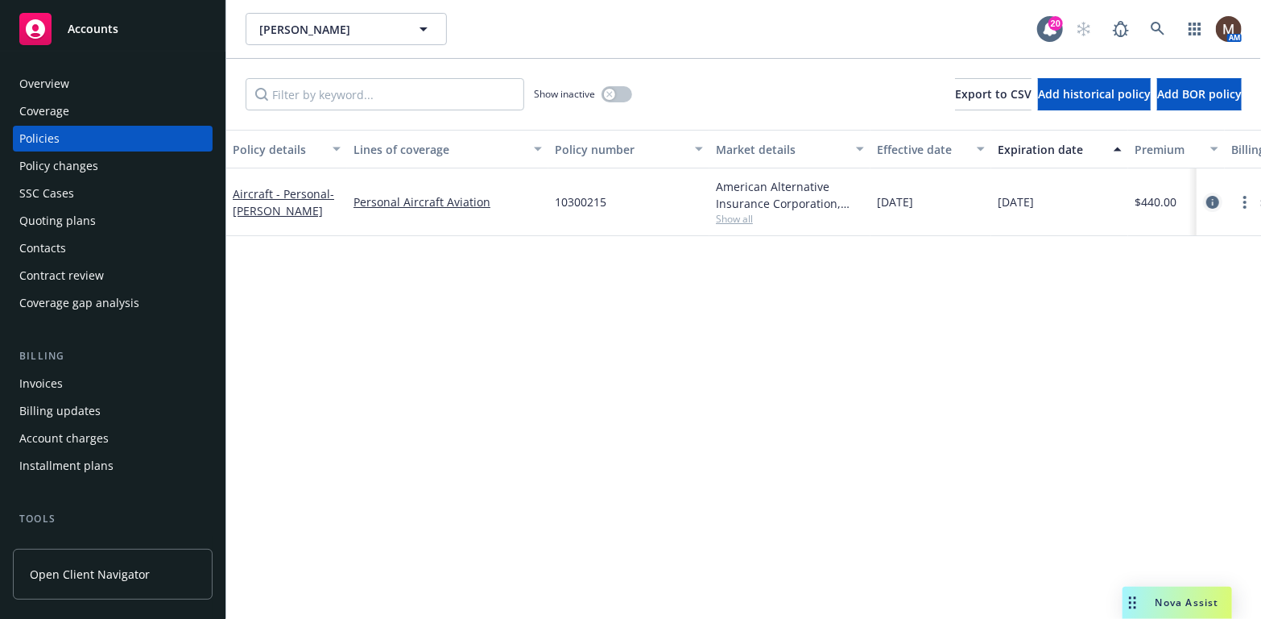
click at [1212, 198] on icon "circleInformation" at bounding box center [1212, 202] width 13 height 13
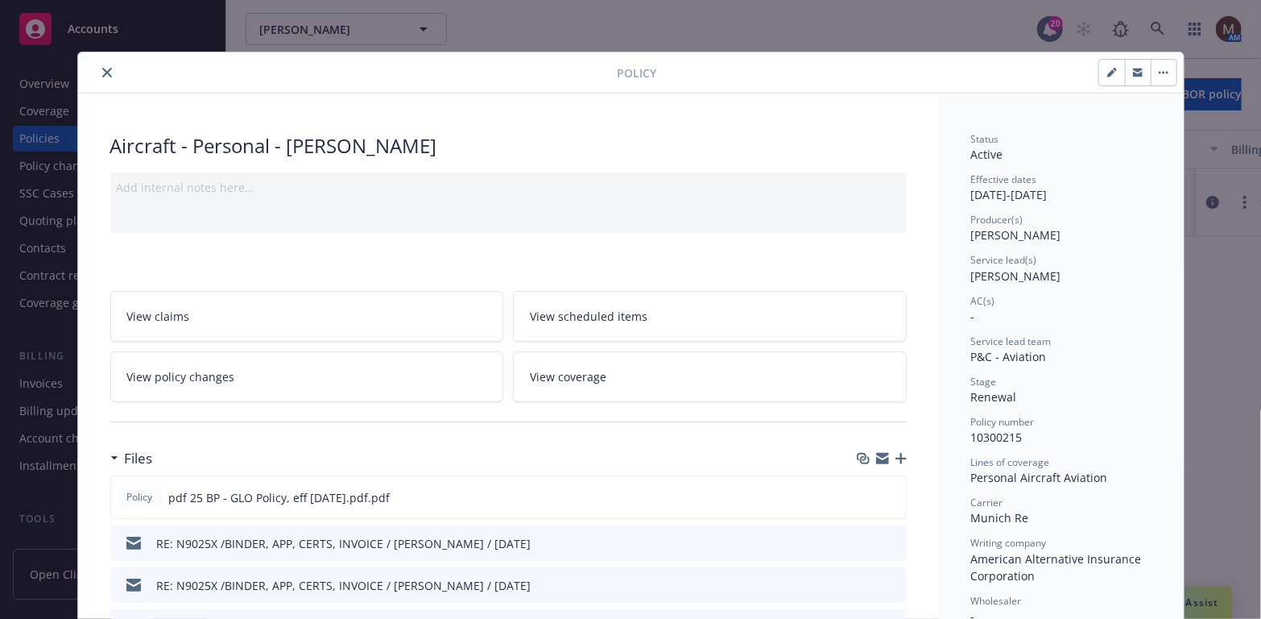
click at [102, 68] on icon "close" at bounding box center [107, 73] width 10 height 10
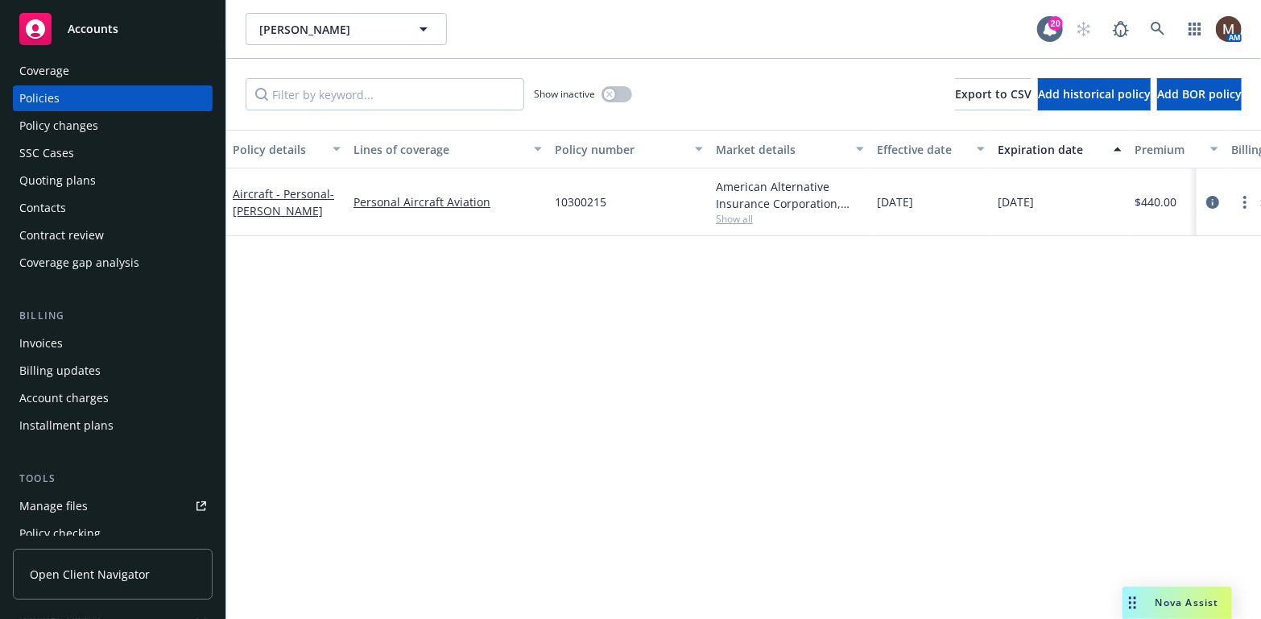
scroll to position [81, 0]
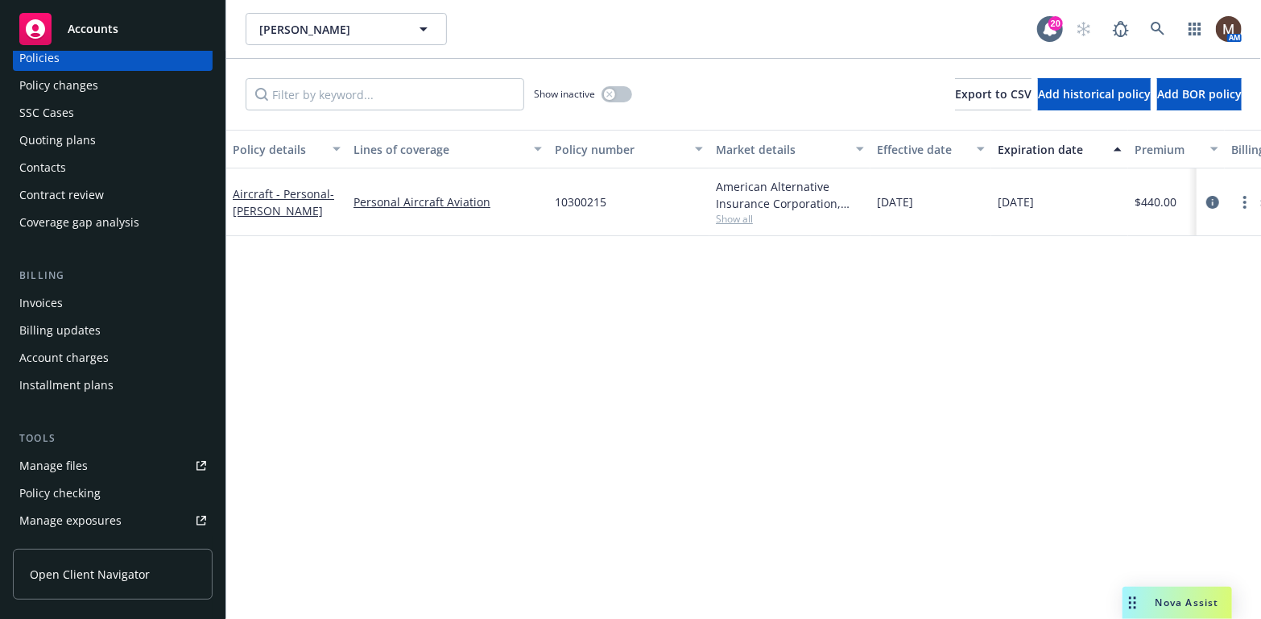
click at [77, 461] on div "Manage files" at bounding box center [53, 466] width 68 height 26
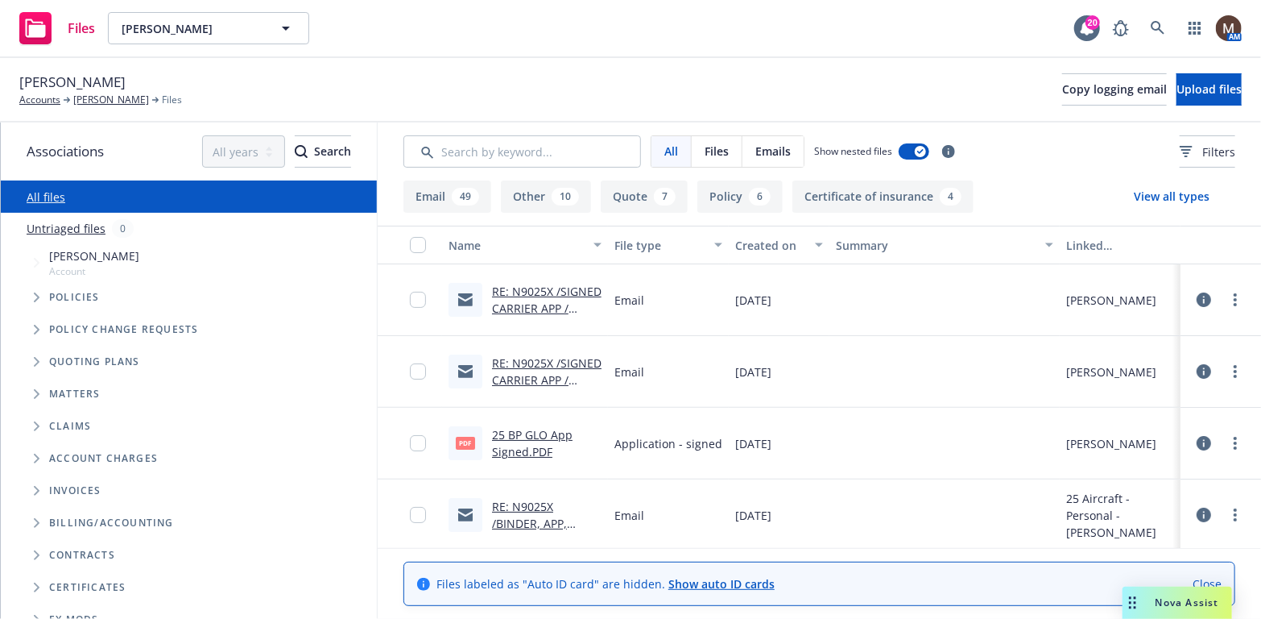
click at [540, 303] on link "RE: N9025X /SIGNED CARRIER APP / [PERSON_NAME] / [DATE]" at bounding box center [547, 316] width 110 height 66
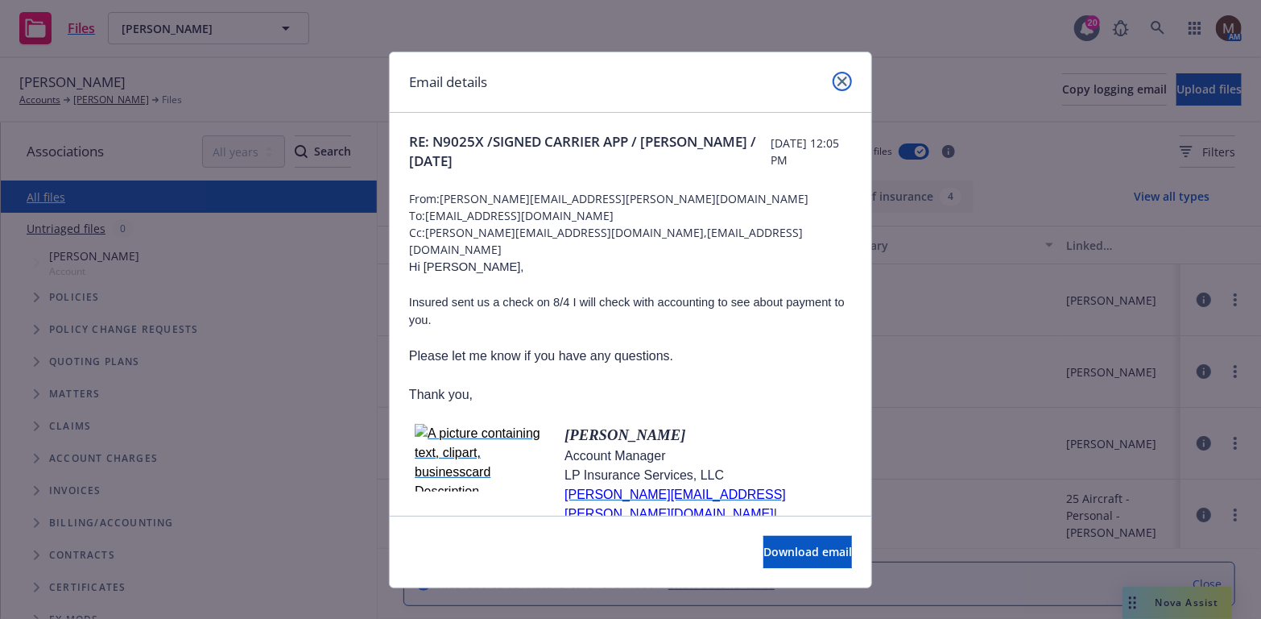
click at [838, 78] on icon "close" at bounding box center [843, 82] width 10 height 10
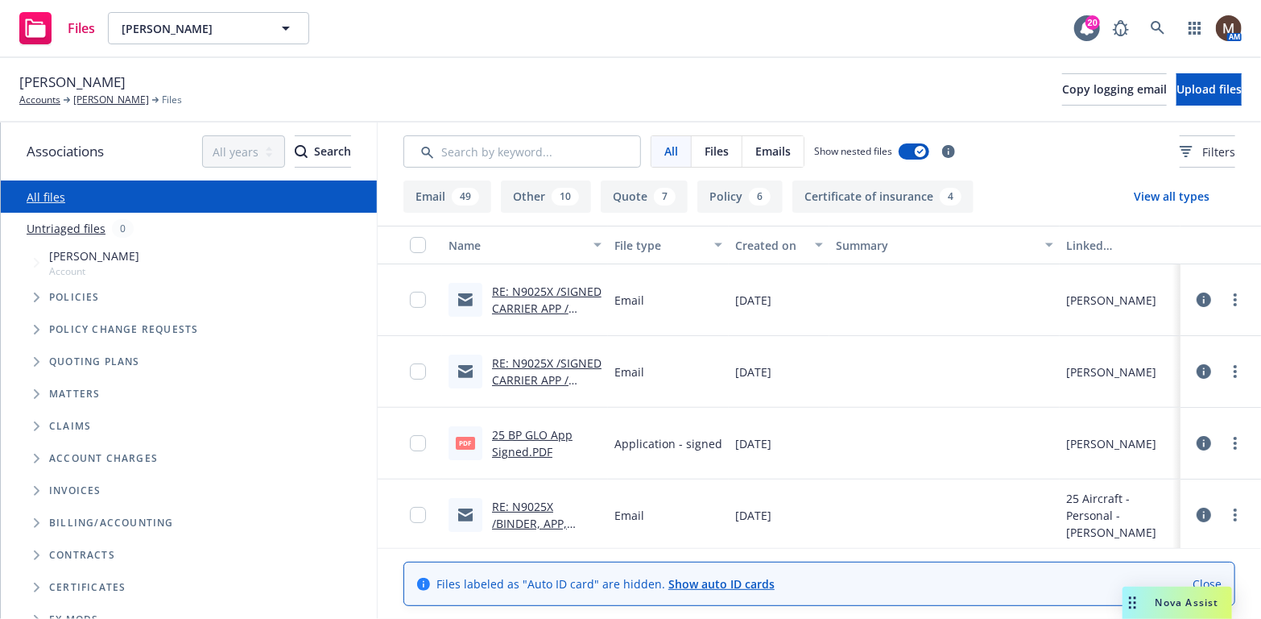
click at [536, 361] on link "RE: N9025X /SIGNED CARRIER APP / [PERSON_NAME] / [DATE]" at bounding box center [547, 388] width 110 height 66
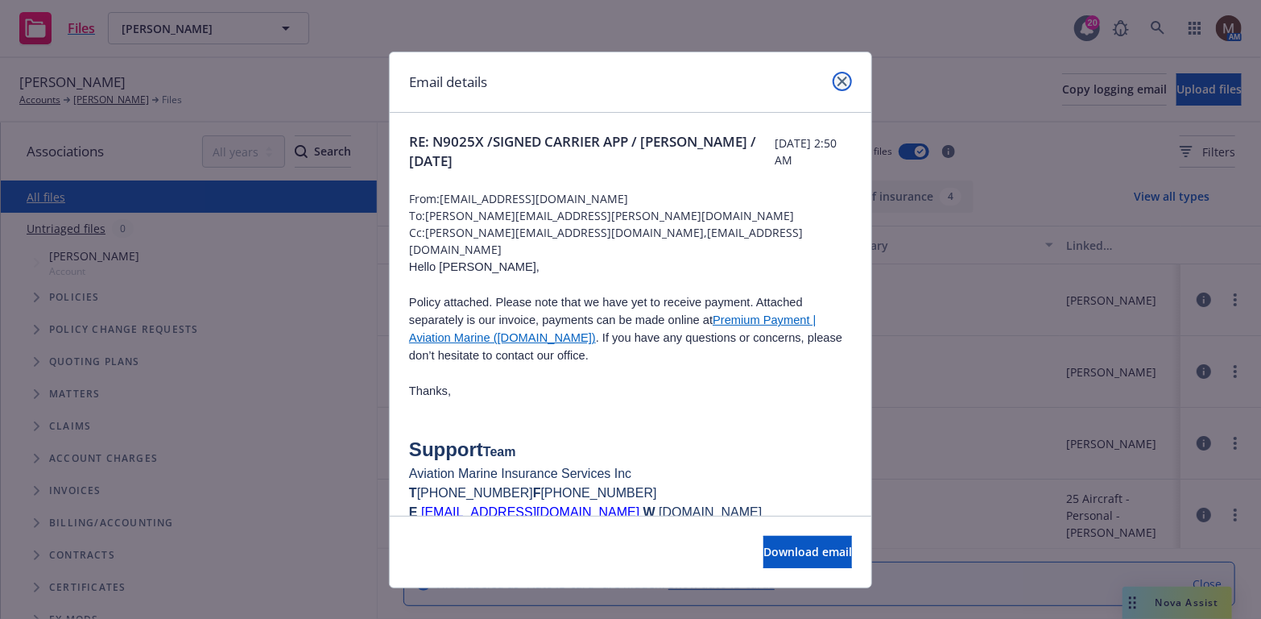
click at [838, 78] on icon "close" at bounding box center [843, 82] width 10 height 10
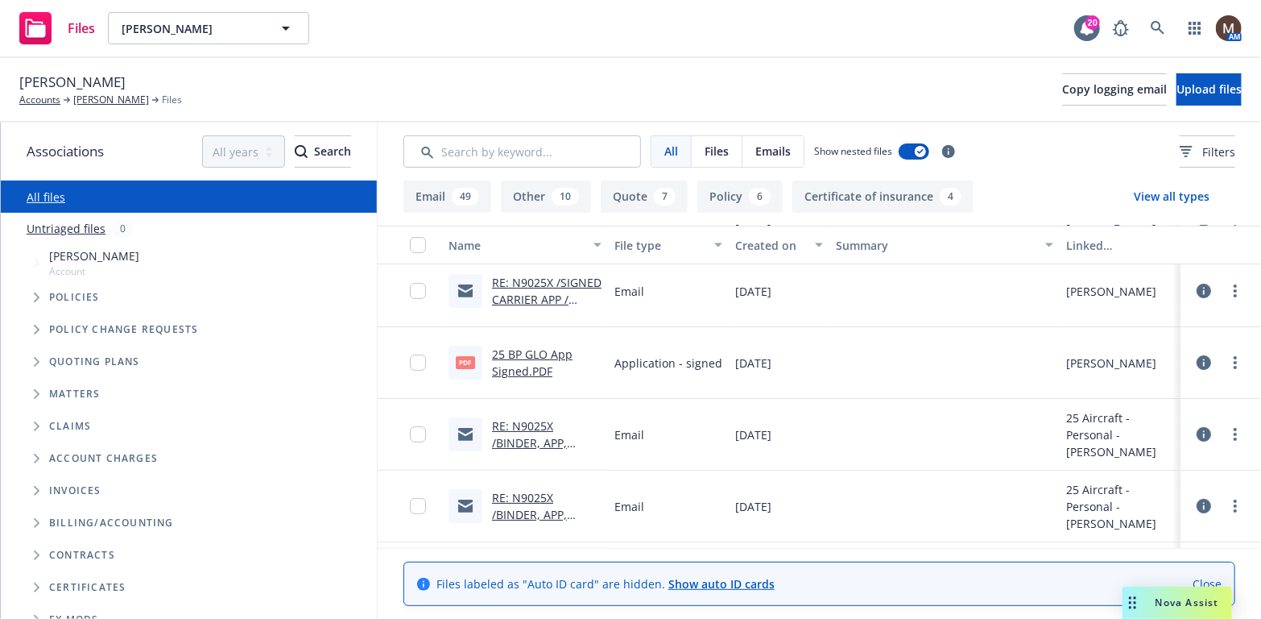
scroll to position [161, 0]
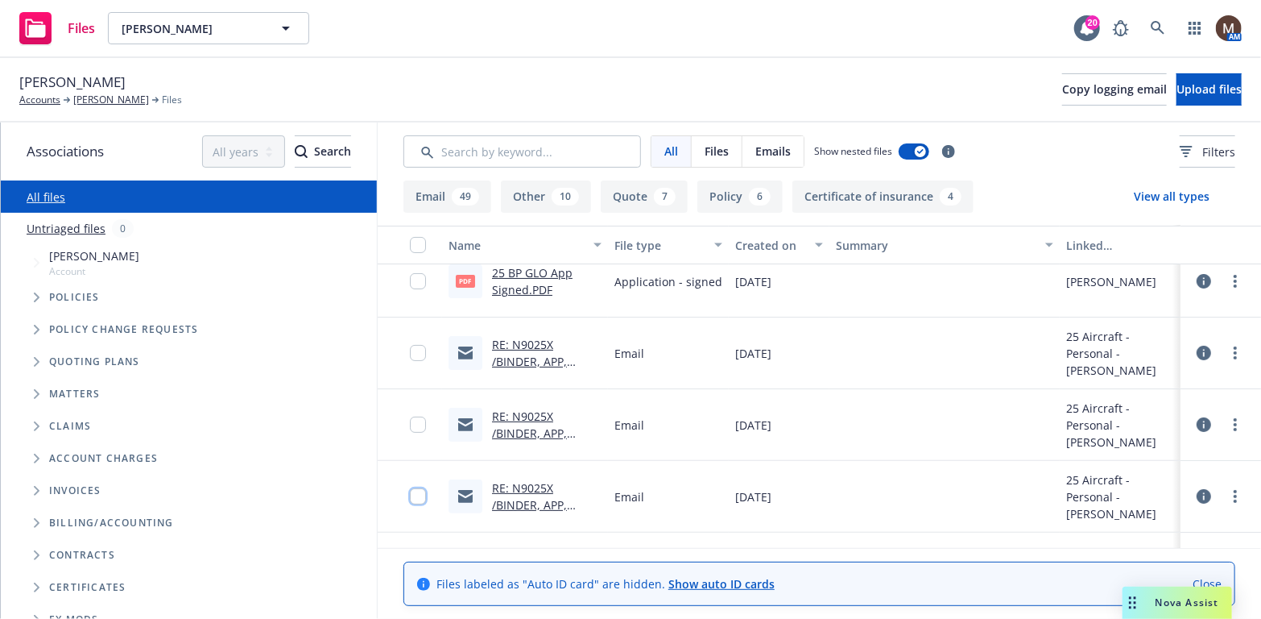
drag, startPoint x: 400, startPoint y: 492, endPoint x: 407, endPoint y: 453, distance: 40.0
click at [410, 492] on input "checkbox" at bounding box center [418, 496] width 16 height 16
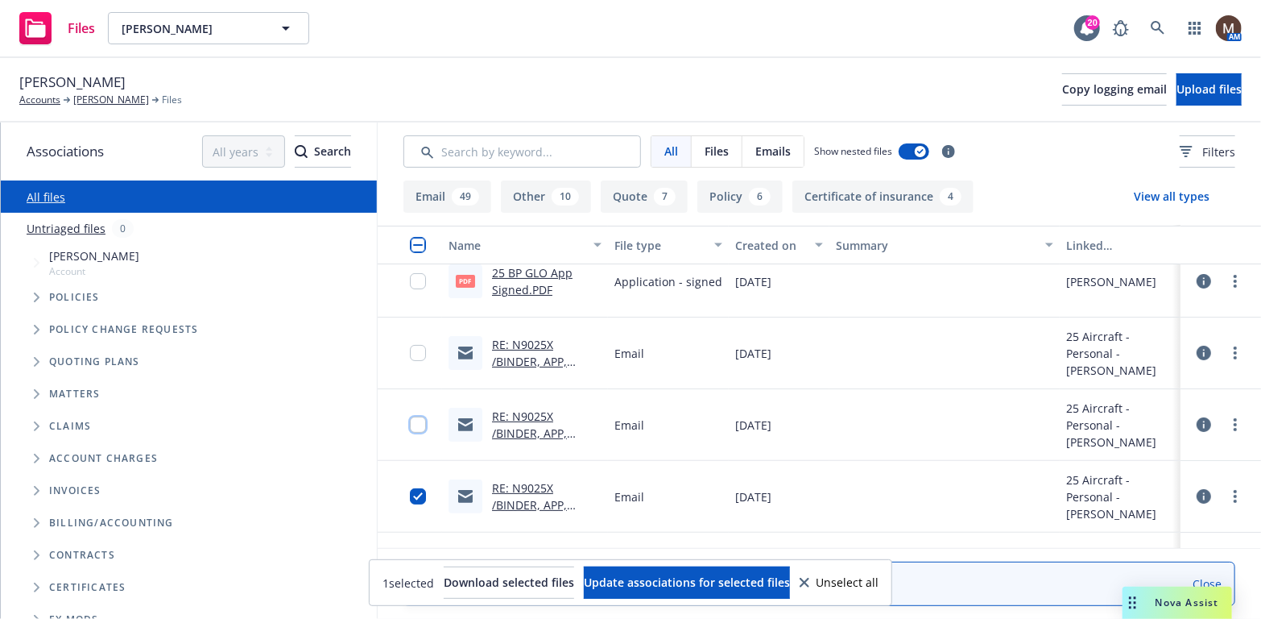
drag, startPoint x: 407, startPoint y: 422, endPoint x: 413, endPoint y: 388, distance: 34.4
click at [410, 421] on input "checkbox" at bounding box center [418, 424] width 16 height 16
click at [410, 349] on input "checkbox" at bounding box center [418, 353] width 16 height 16
click at [410, 275] on input "checkbox" at bounding box center [418, 281] width 16 height 16
click at [685, 575] on span "Update associations for selected files" at bounding box center [687, 581] width 206 height 15
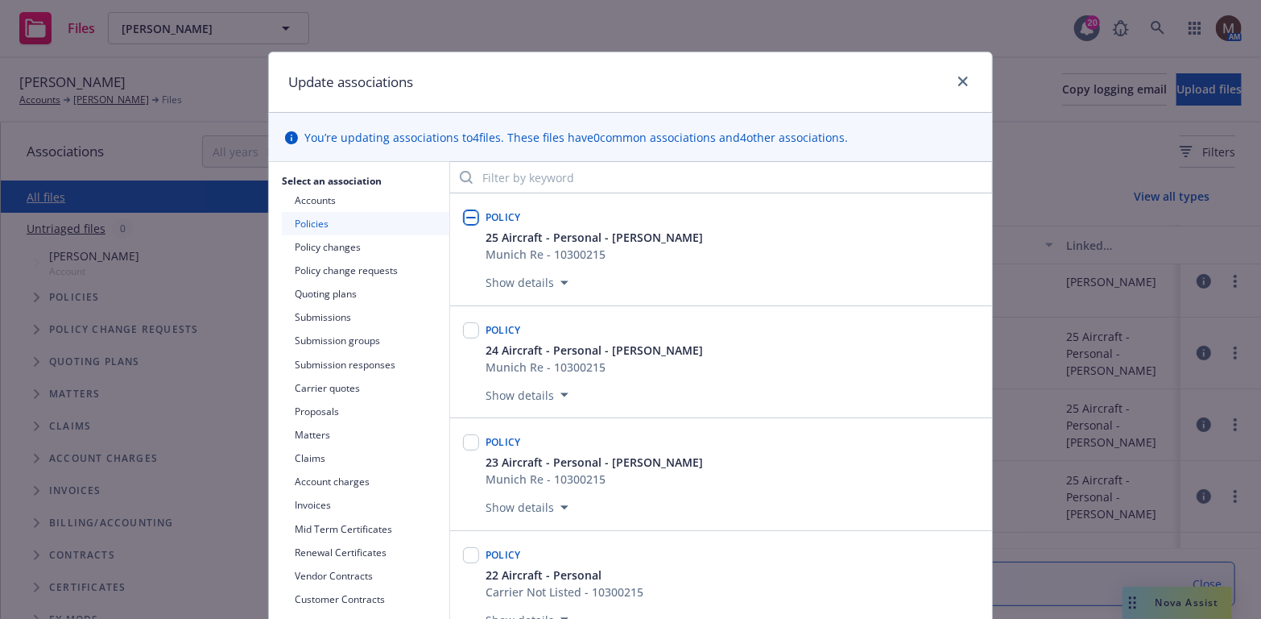
click at [469, 214] on input "checkbox" at bounding box center [471, 217] width 16 height 16
checkbox input "true"
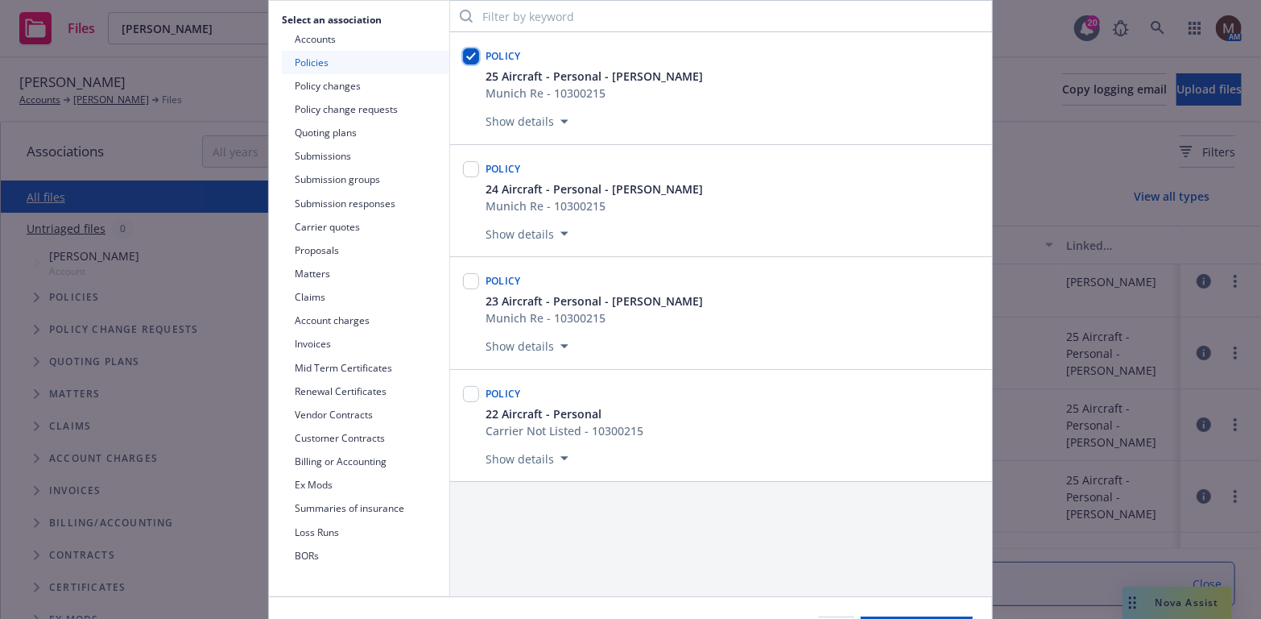
scroll to position [242, 0]
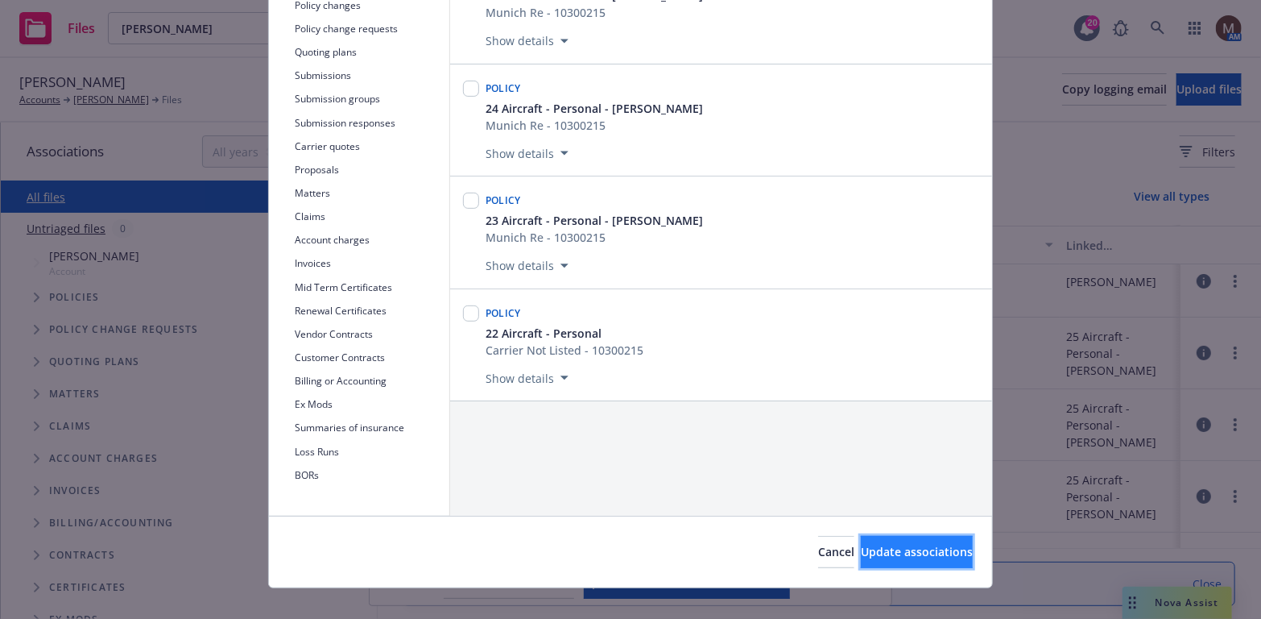
click at [871, 540] on button "Update associations" at bounding box center [917, 552] width 112 height 32
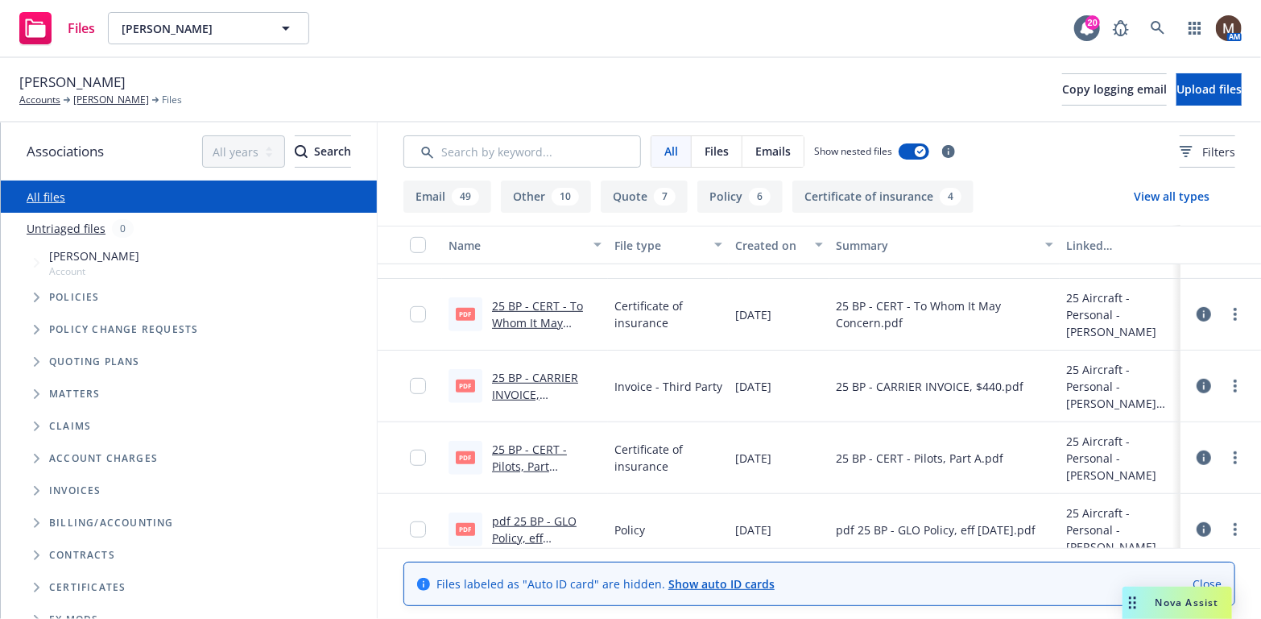
scroll to position [564, 0]
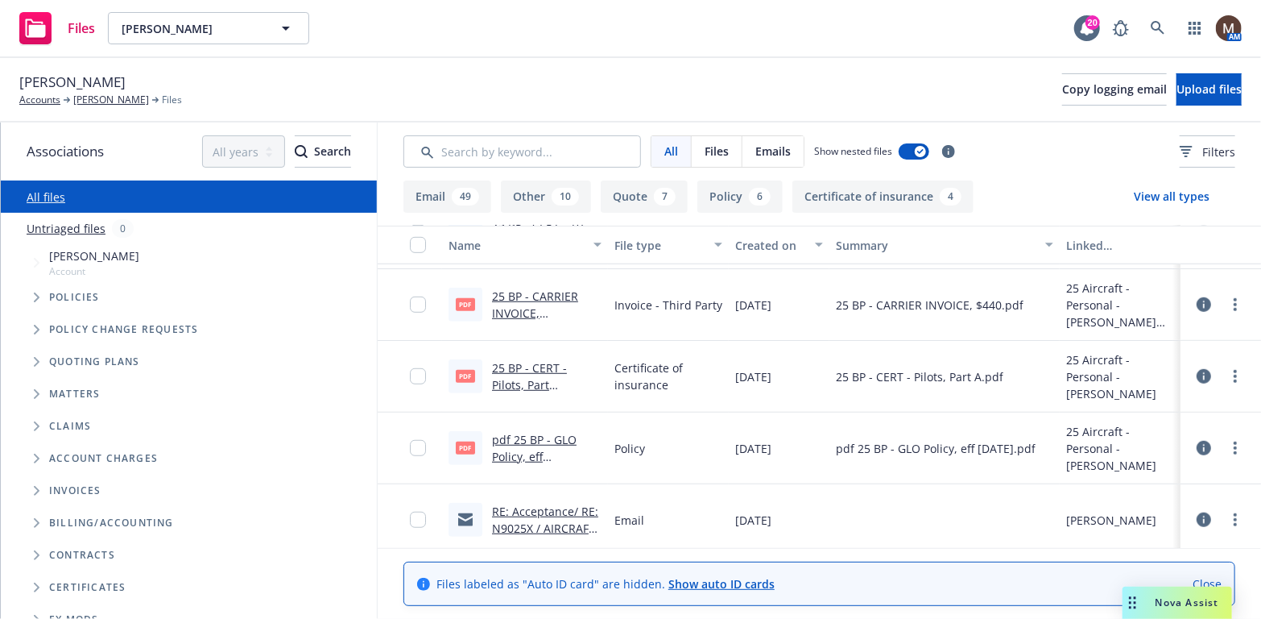
click at [553, 434] on link "pdf 25 BP - GLO Policy, eff 08.07.2025.pdf.pdf" at bounding box center [534, 456] width 85 height 49
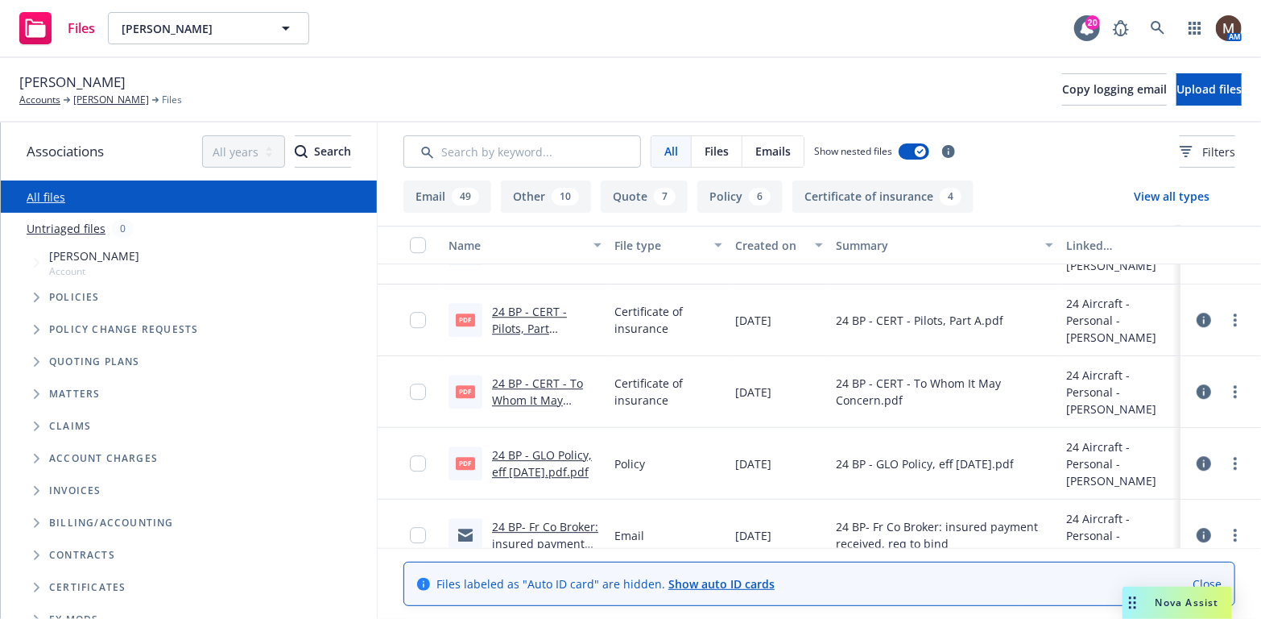
scroll to position [2416, 0]
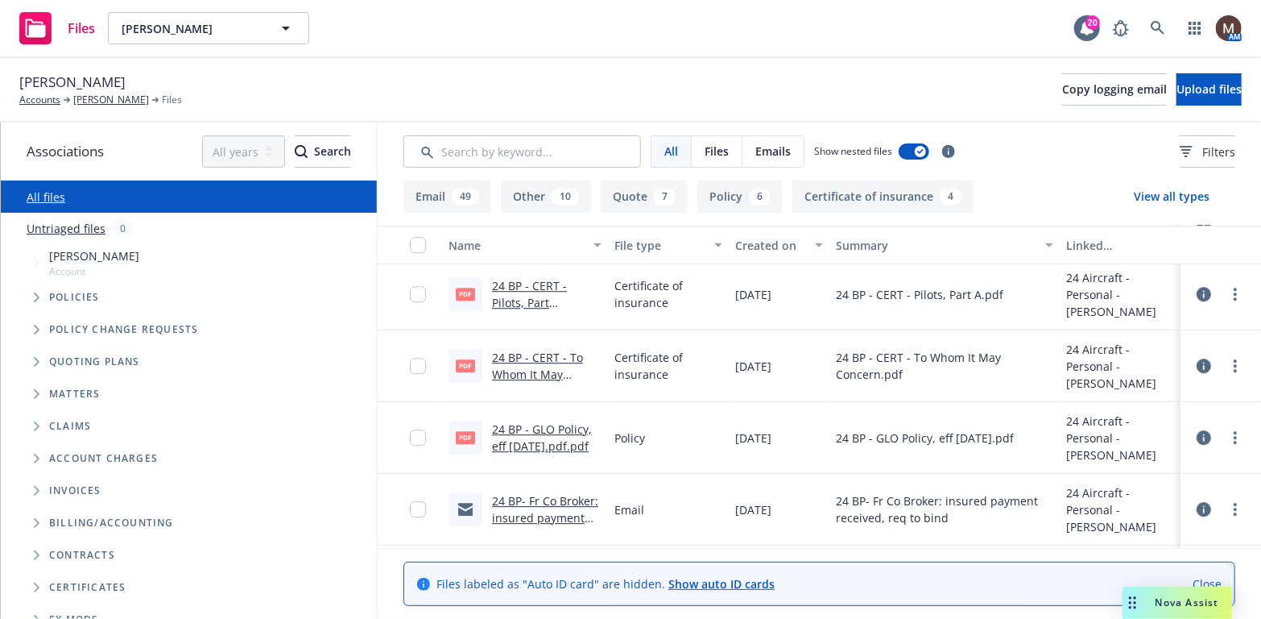
click at [561, 424] on link "24 BP - GLO Policy, eff 08.07.2024.pdf.pdf" at bounding box center [542, 437] width 100 height 32
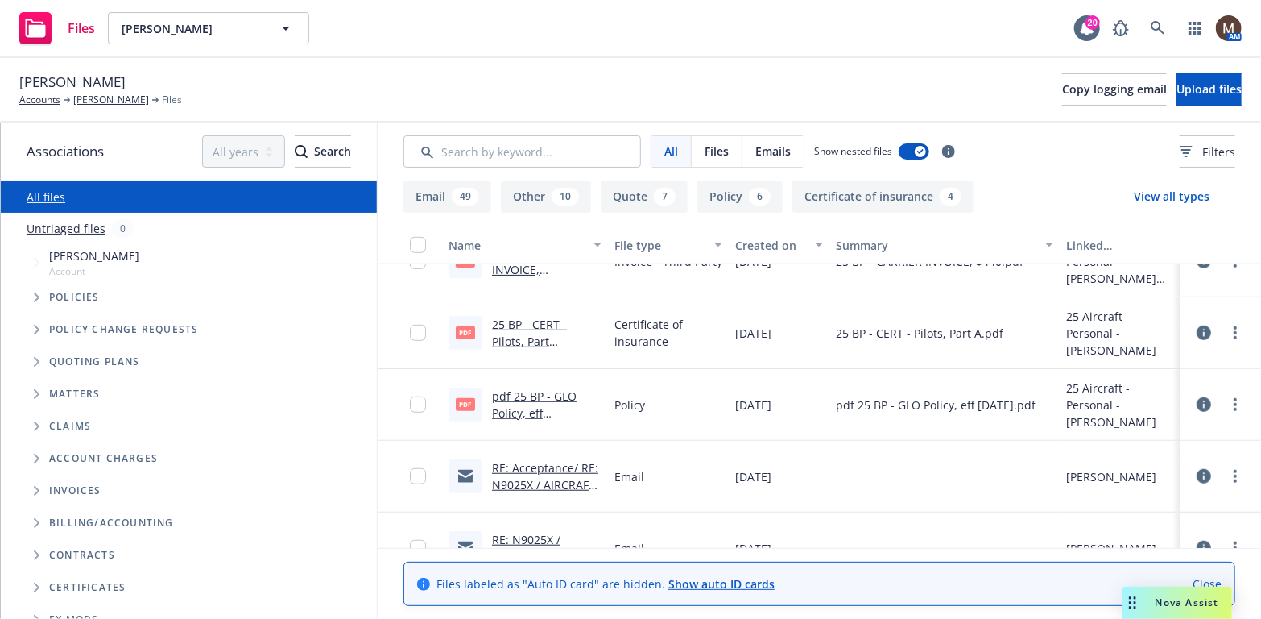
scroll to position [644, 0]
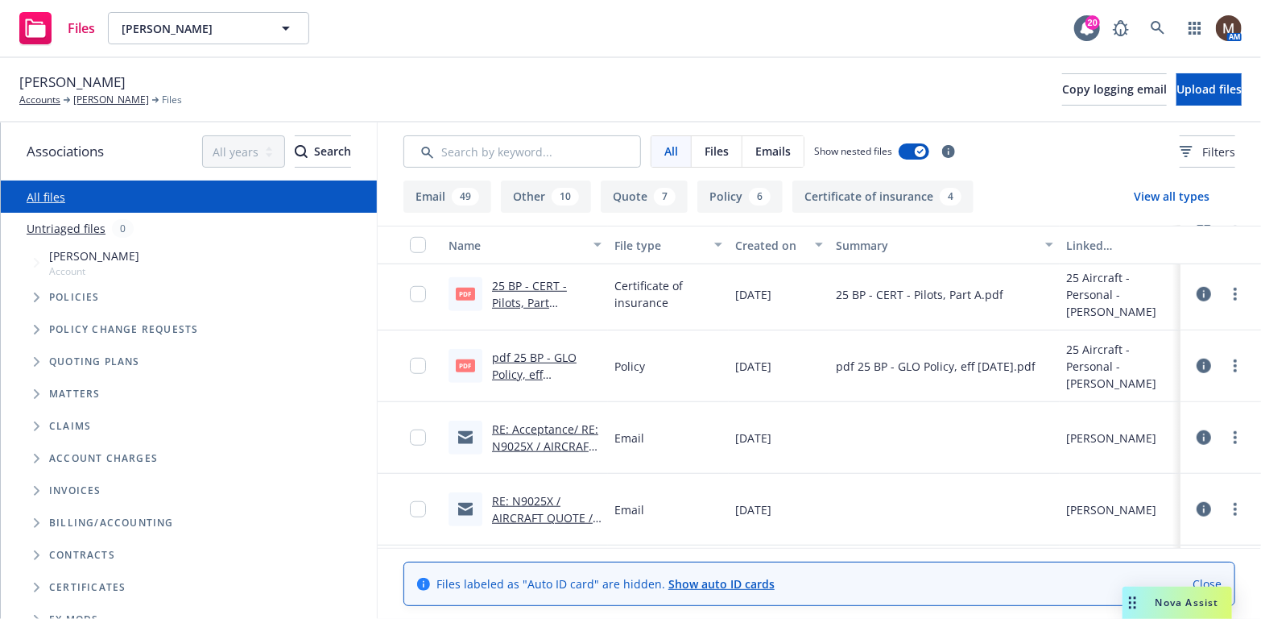
click at [547, 354] on link "pdf 25 BP - GLO Policy, eff 08.07.2025.pdf.pdf" at bounding box center [534, 374] width 85 height 49
drag, startPoint x: 110, startPoint y: 97, endPoint x: 125, endPoint y: 109, distance: 18.4
click at [110, 97] on link "[PERSON_NAME]" at bounding box center [111, 100] width 76 height 14
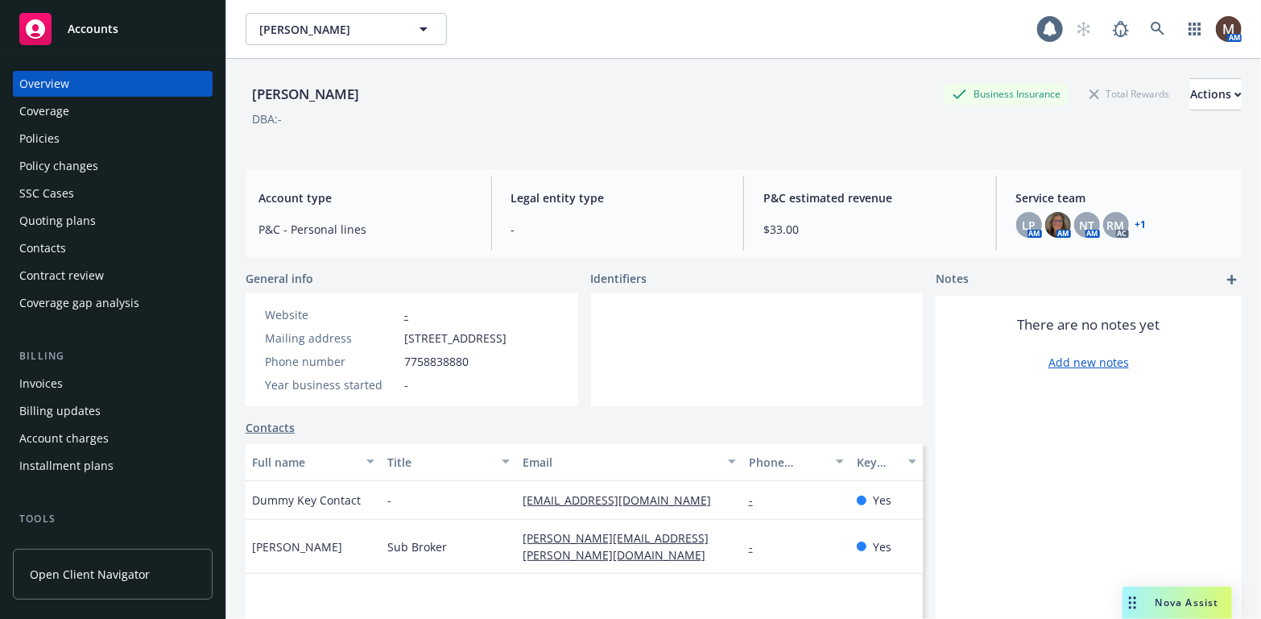
click at [50, 135] on div "Policies" at bounding box center [39, 139] width 40 height 26
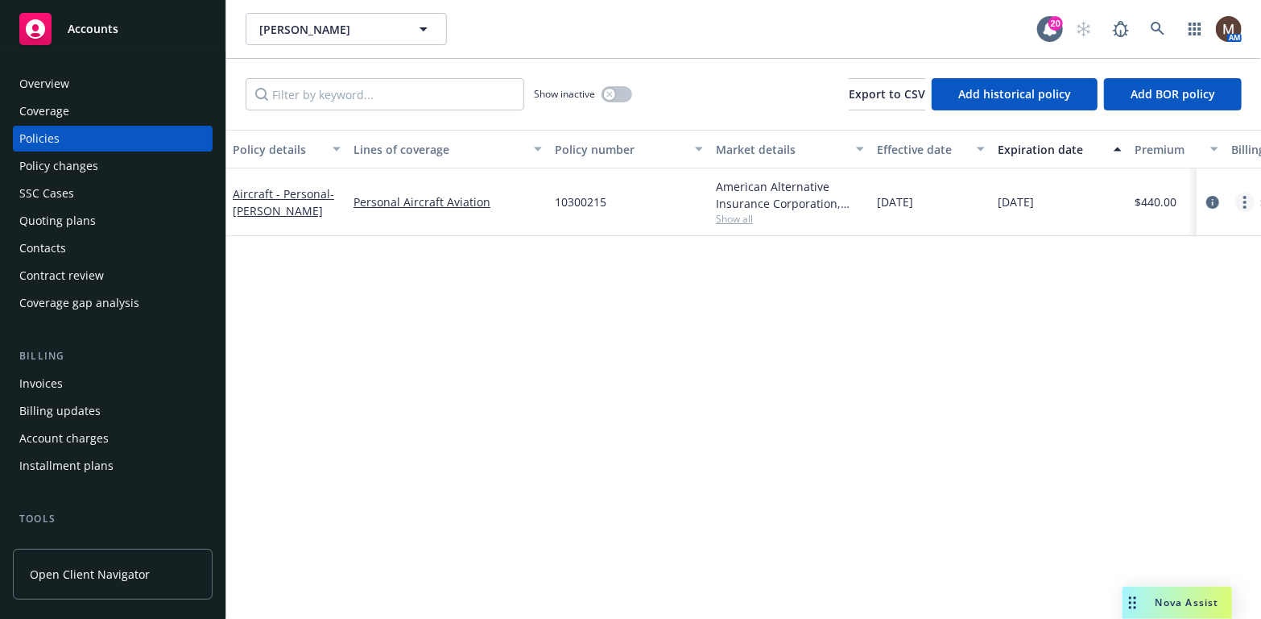
click at [1243, 198] on icon "more" at bounding box center [1244, 202] width 3 height 13
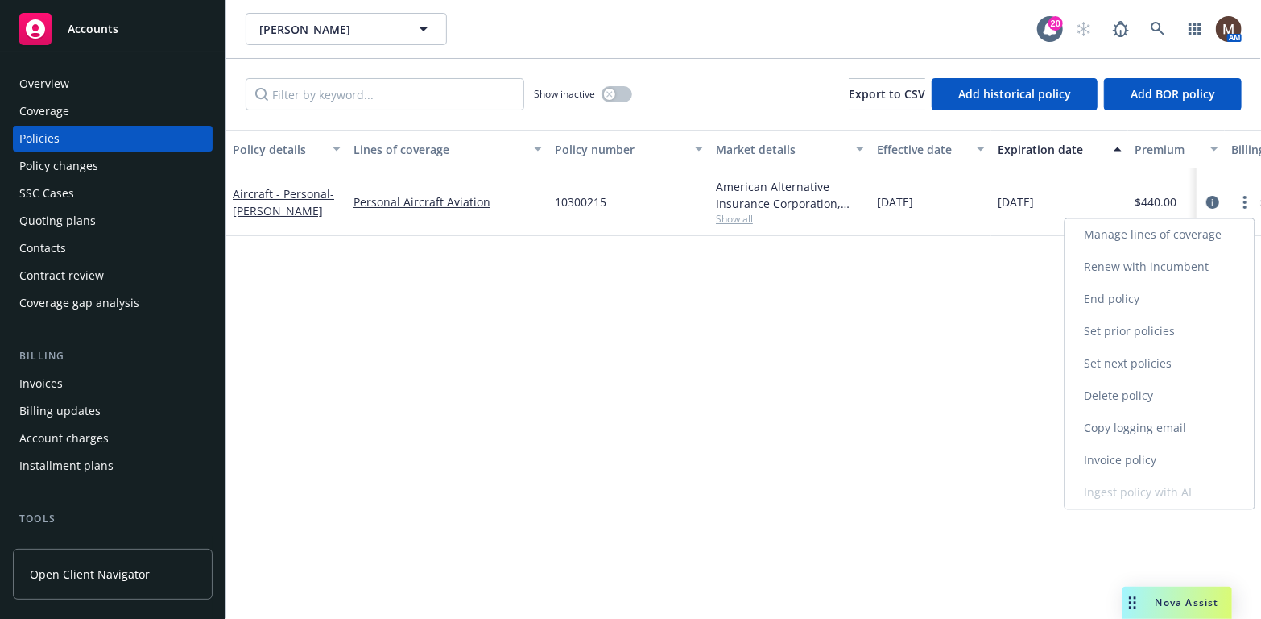
click at [1139, 423] on link "Copy logging email" at bounding box center [1159, 428] width 189 height 32
